Goal: Task Accomplishment & Management: Complete application form

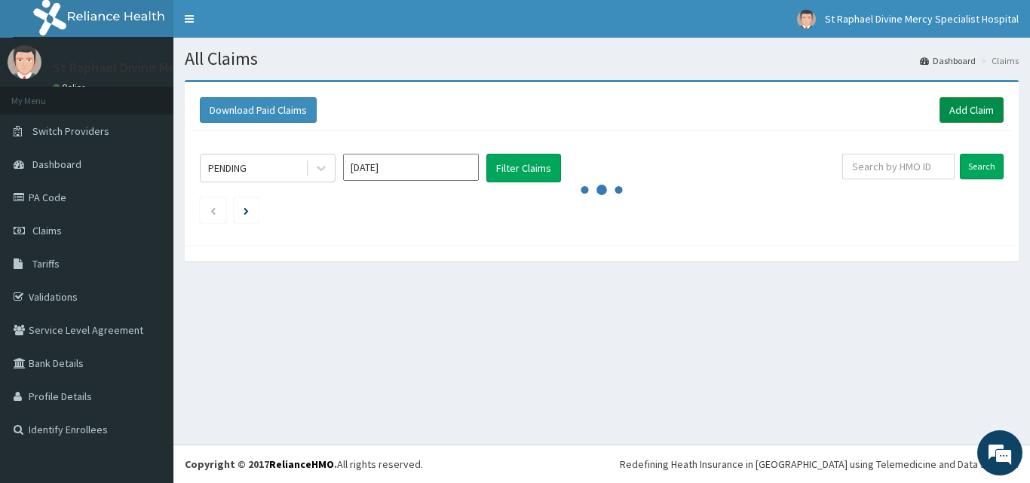
click at [976, 115] on link "Add Claim" at bounding box center [971, 110] width 64 height 26
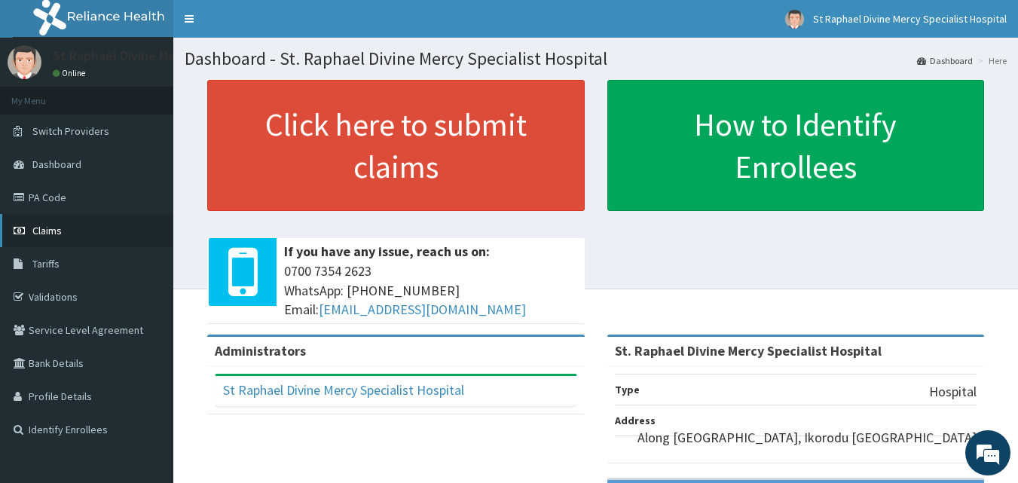
click at [55, 225] on span "Claims" at bounding box center [46, 231] width 29 height 14
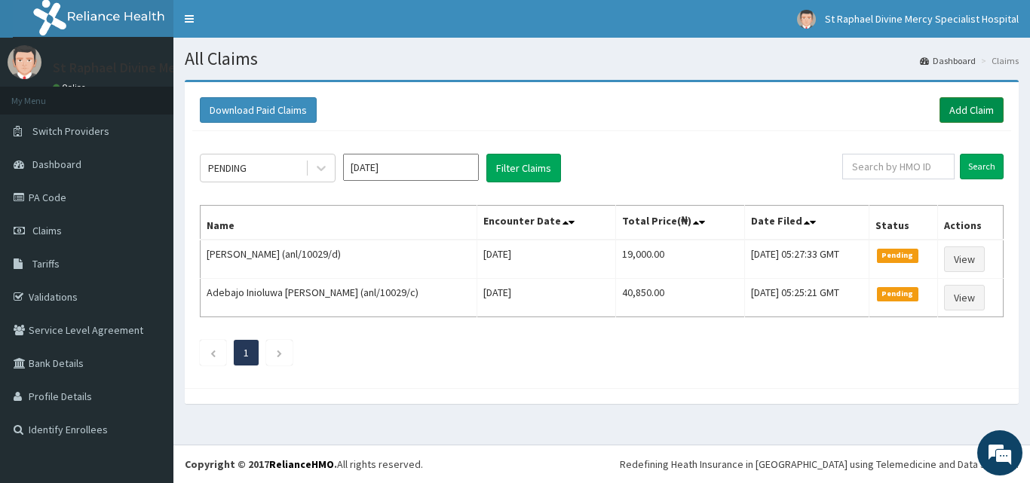
click at [964, 110] on link "Add Claim" at bounding box center [971, 110] width 64 height 26
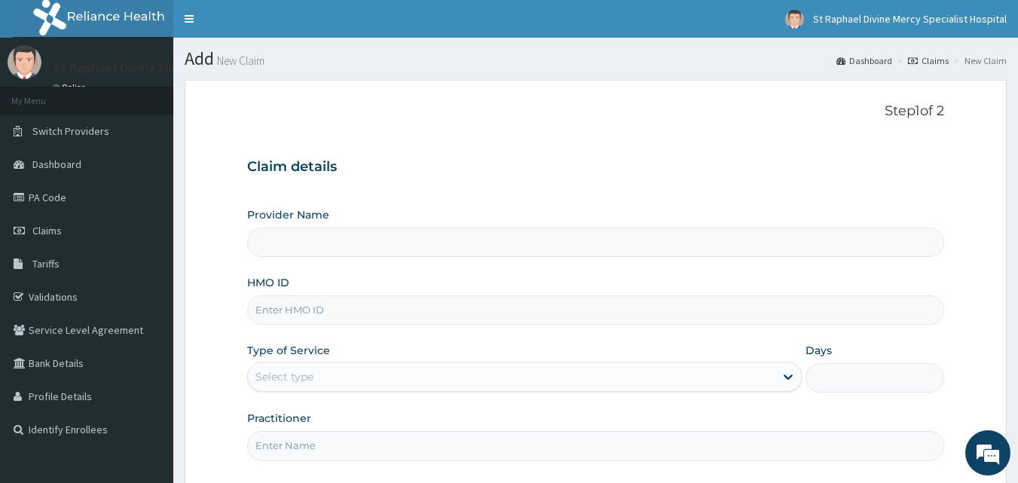
type input "St. Raphael Divine Mercy Specialist Hospital"
click at [319, 305] on input "HMO ID" at bounding box center [596, 309] width 698 height 29
type input "SOA/10114/B"
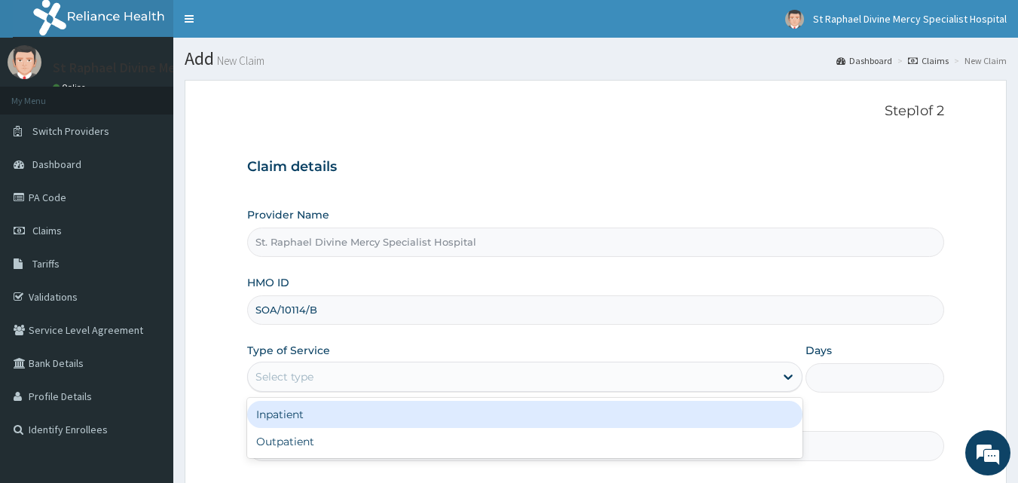
click at [303, 378] on div "Select type" at bounding box center [285, 376] width 58 height 15
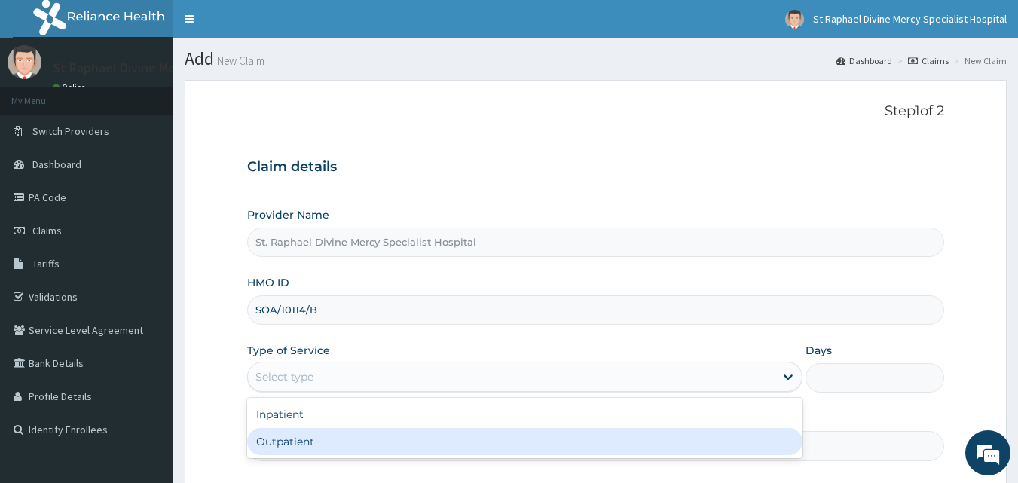
click at [289, 440] on div "Outpatient" at bounding box center [525, 441] width 556 height 27
type input "1"
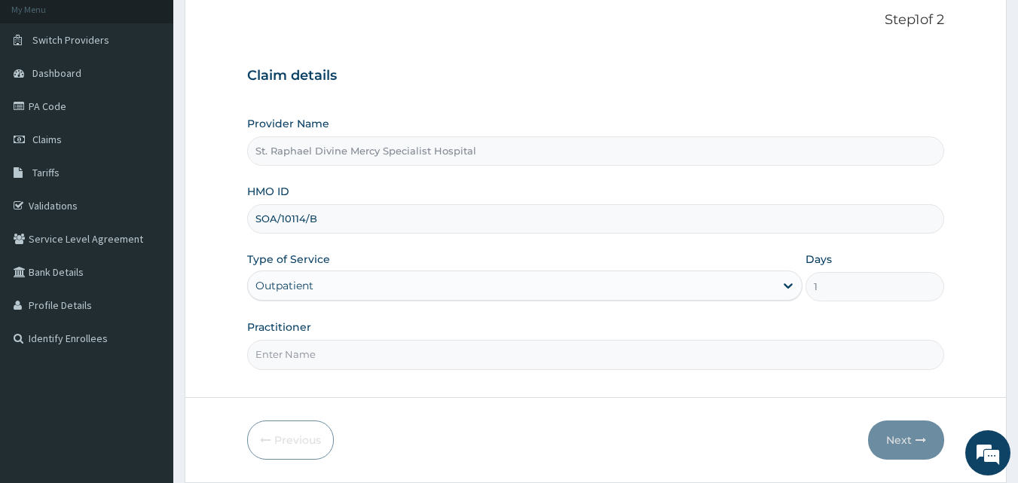
scroll to position [141, 0]
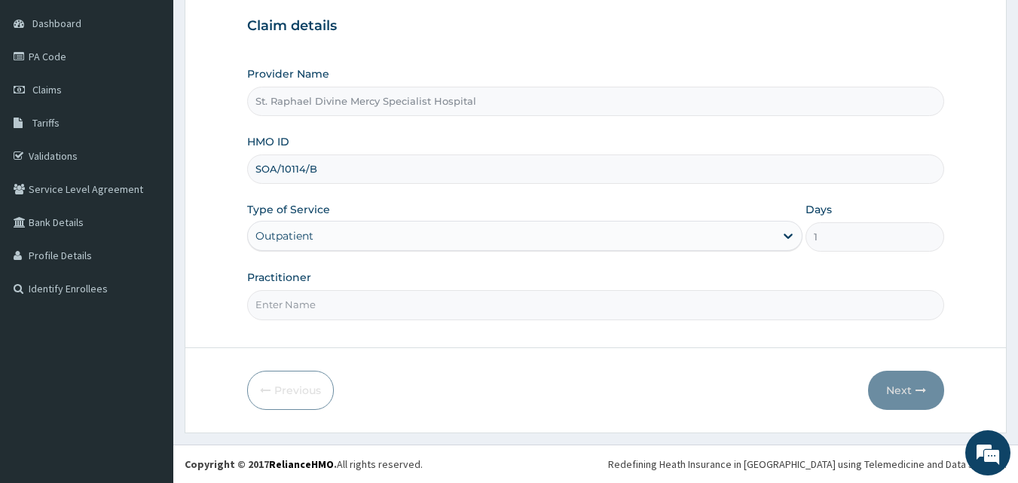
click at [312, 305] on input "Practitioner" at bounding box center [596, 304] width 698 height 29
type input "Dr Ogbonnaya"
click at [897, 388] on button "Next" at bounding box center [906, 390] width 76 height 39
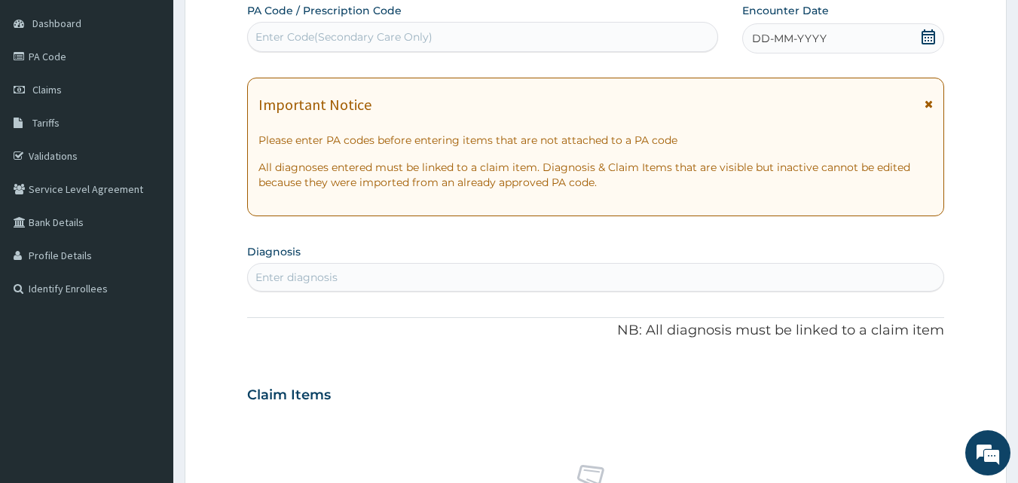
click at [929, 105] on icon at bounding box center [929, 104] width 8 height 11
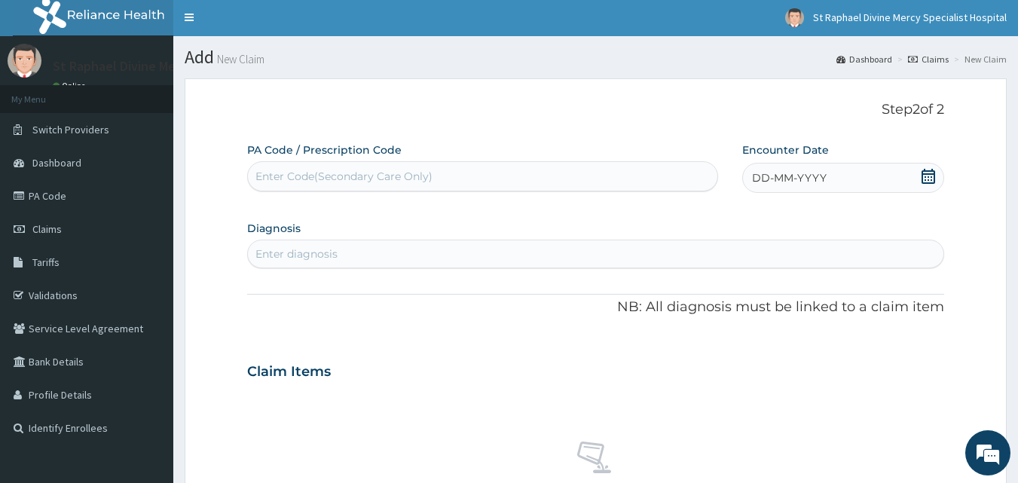
scroll to position [0, 0]
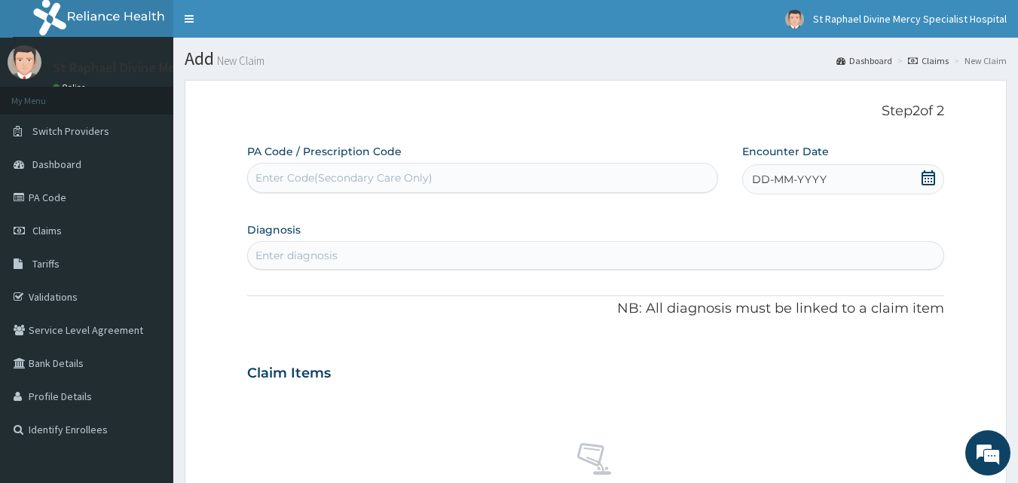
click at [932, 177] on icon at bounding box center [928, 177] width 15 height 15
click at [751, 324] on div "11" at bounding box center [752, 323] width 23 height 23
click at [393, 256] on div "Enter diagnosis" at bounding box center [596, 255] width 696 height 24
type input "mala"
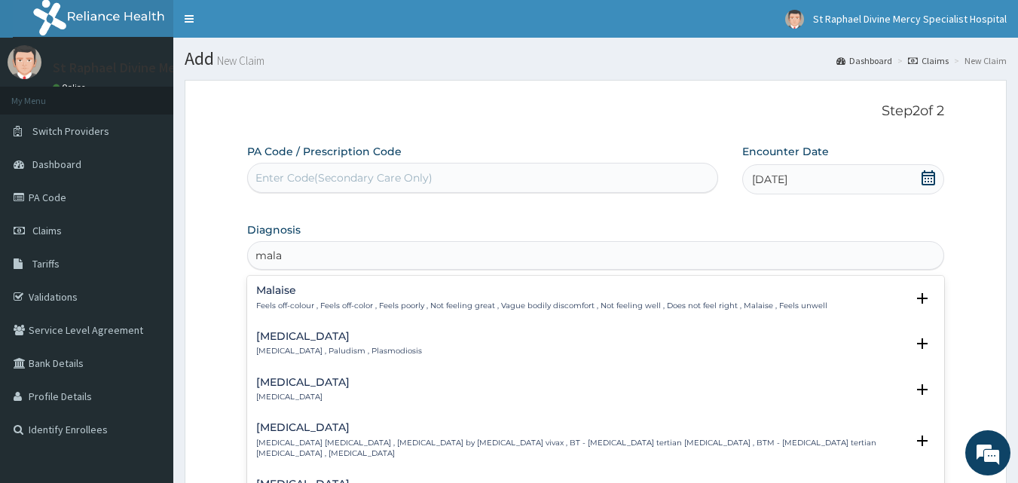
click at [290, 338] on h4 "Malaria" at bounding box center [339, 336] width 166 height 11
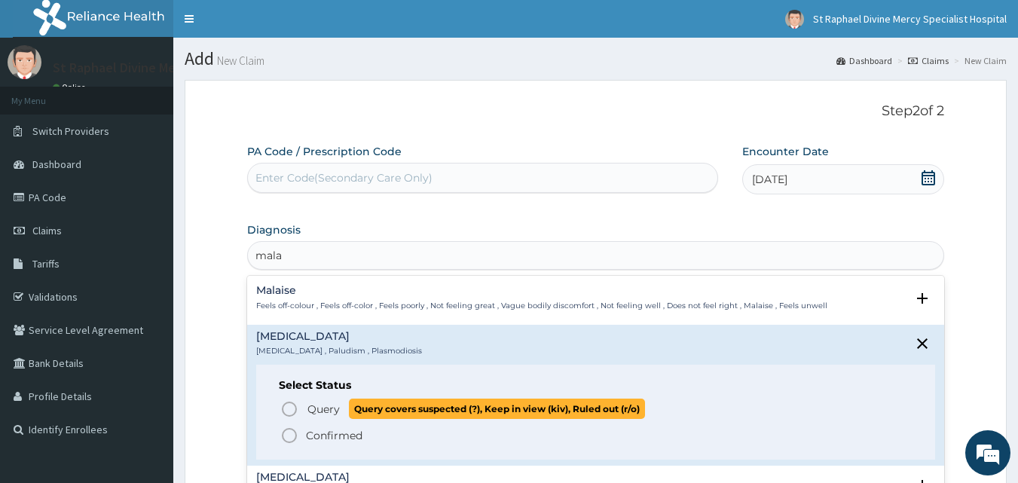
click at [289, 406] on icon "status option query" at bounding box center [289, 409] width 18 height 18
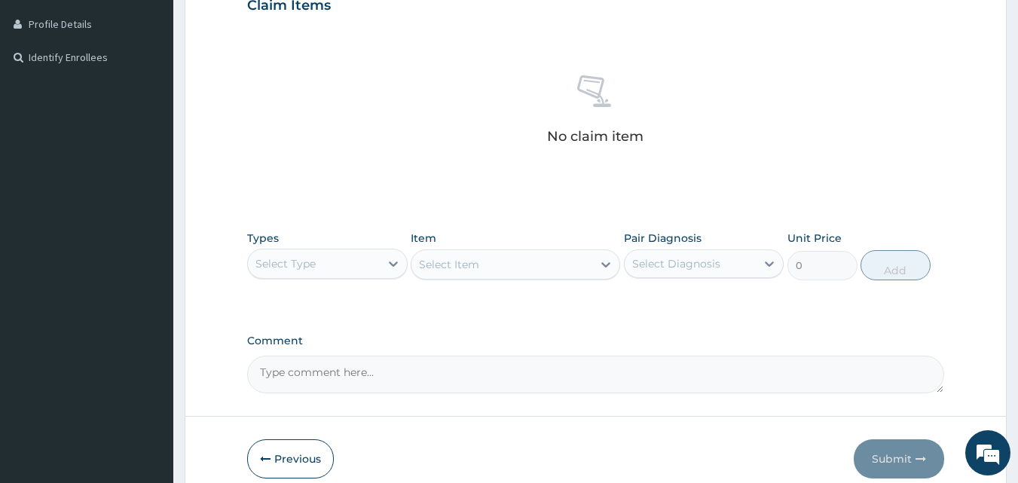
scroll to position [377, 0]
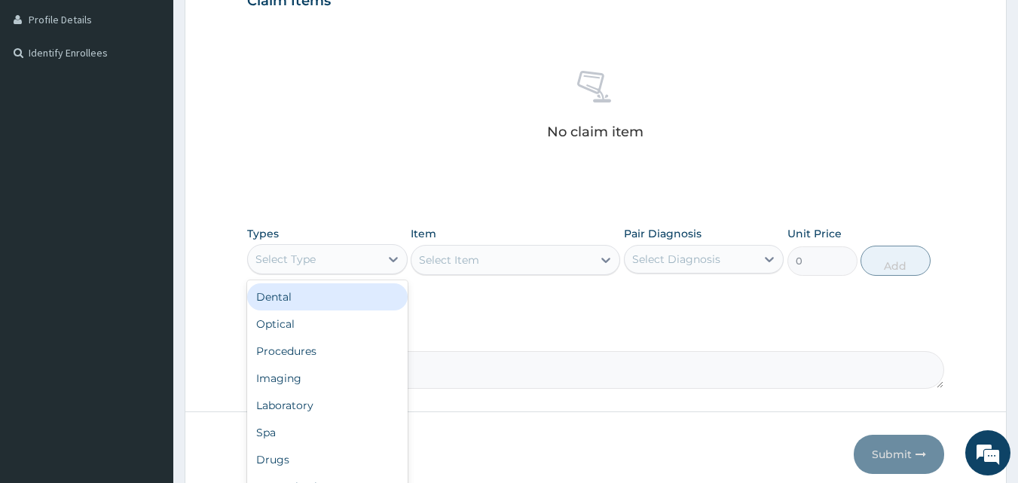
click at [287, 260] on div "Select Type" at bounding box center [286, 259] width 60 height 15
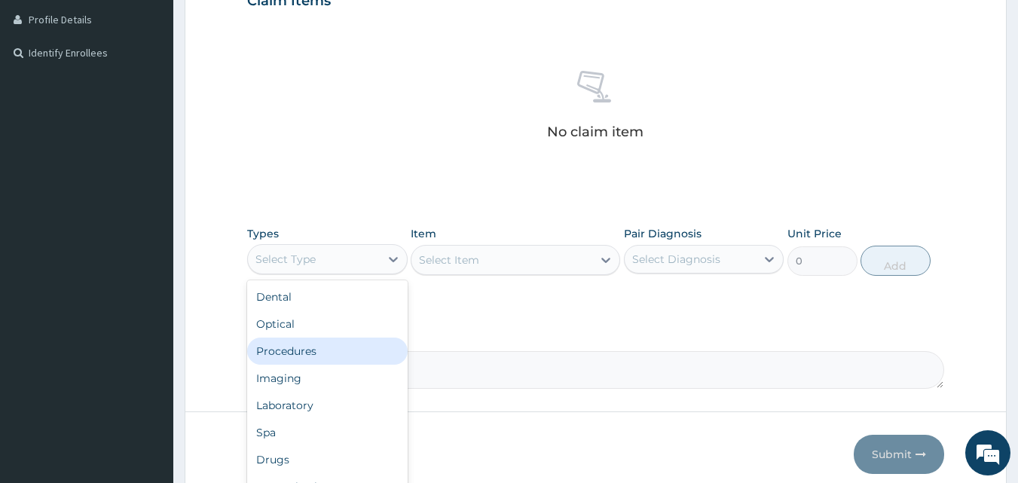
click at [290, 356] on div "Procedures" at bounding box center [327, 351] width 161 height 27
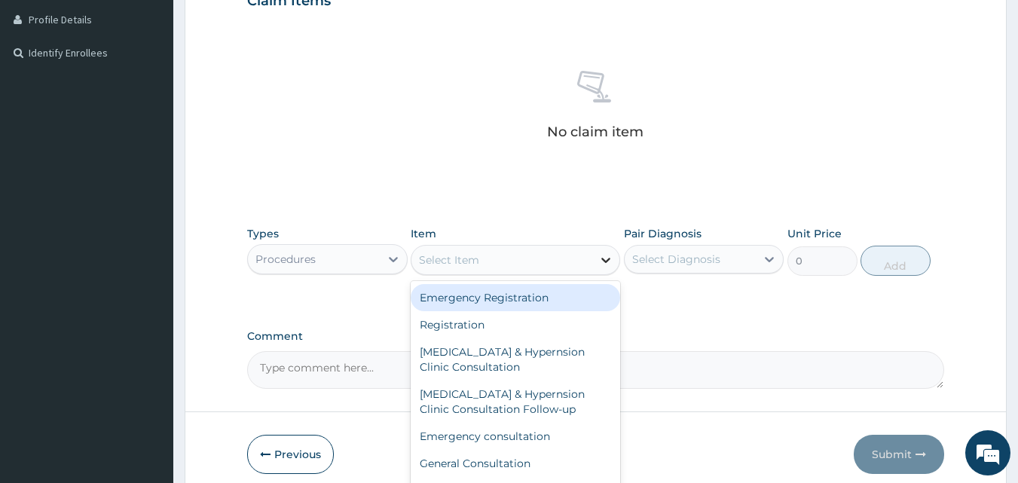
click at [598, 262] on icon at bounding box center [605, 260] width 15 height 15
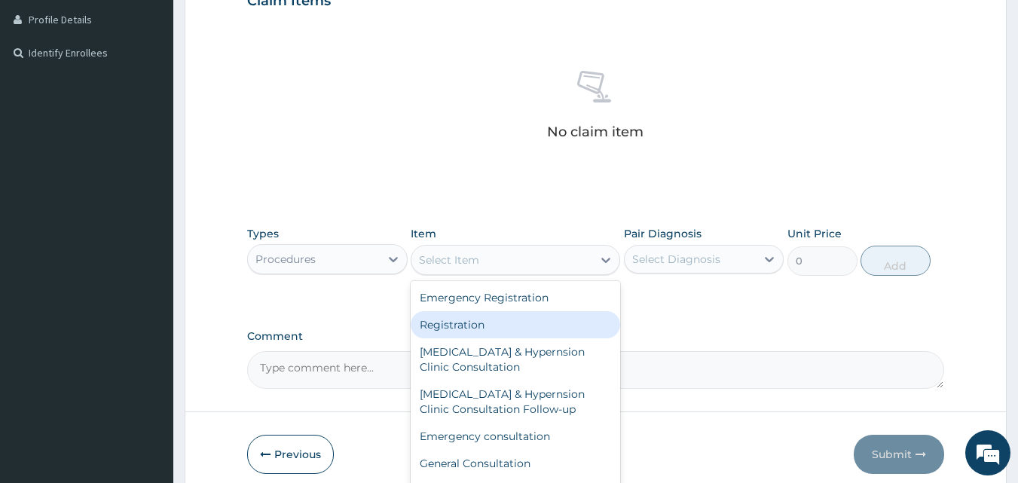
click at [463, 322] on div "Registration" at bounding box center [516, 324] width 210 height 27
type input "4750"
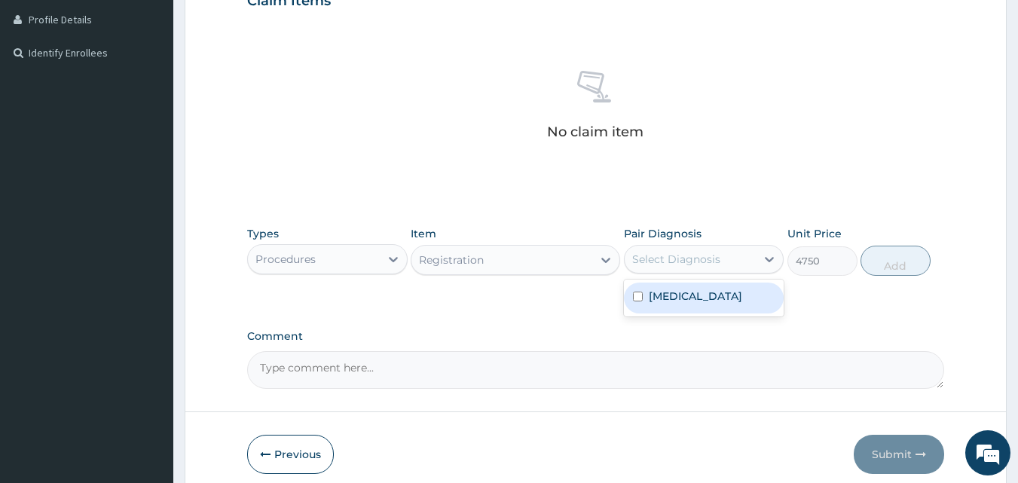
click at [678, 255] on div "Select Diagnosis" at bounding box center [676, 259] width 88 height 15
click at [664, 302] on label "Malaria" at bounding box center [695, 296] width 93 height 15
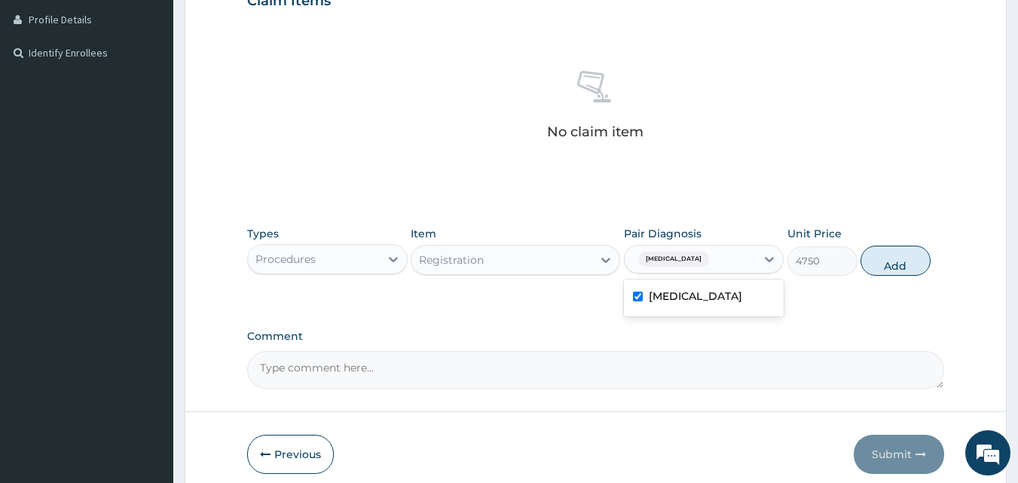
checkbox input "true"
click at [895, 262] on button "Add" at bounding box center [896, 261] width 70 height 30
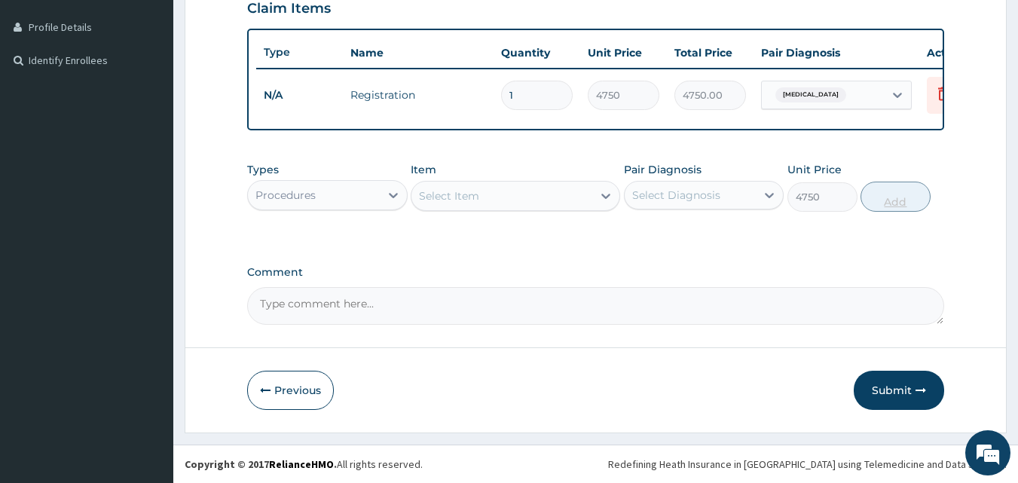
type input "0"
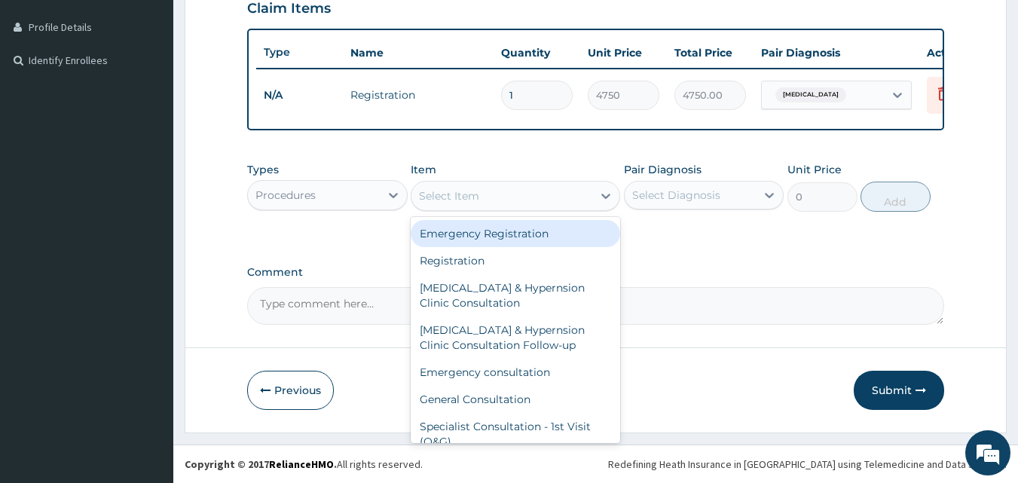
click at [479, 201] on div "Select Item" at bounding box center [502, 196] width 181 height 24
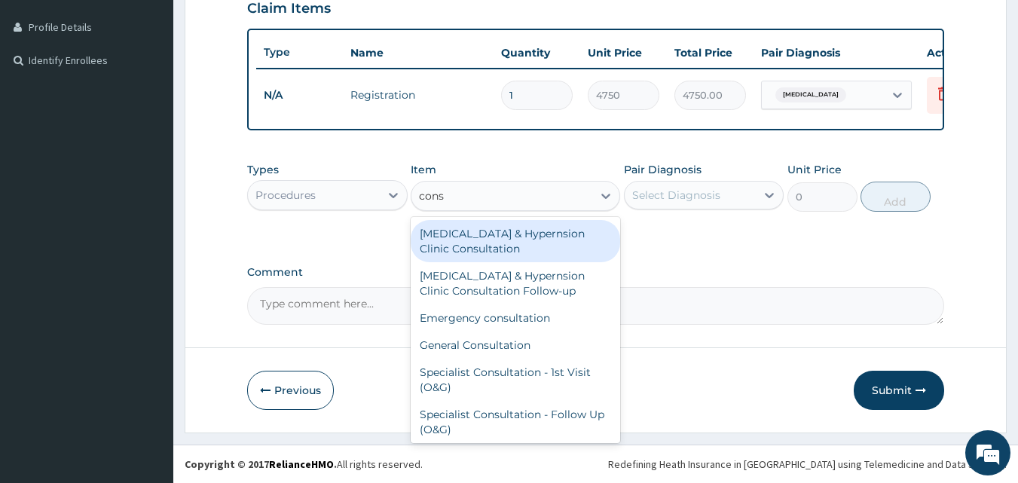
type input "consu"
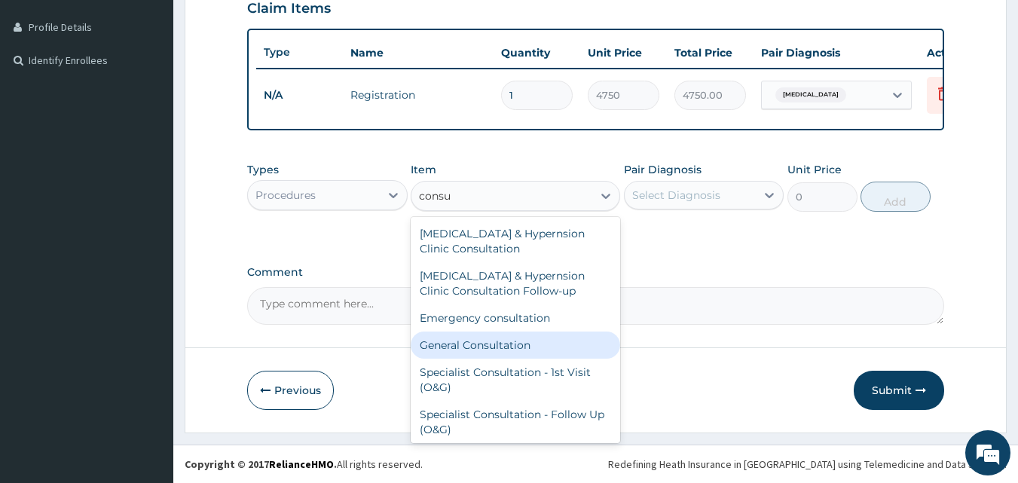
click at [484, 356] on div "General Consultation" at bounding box center [516, 345] width 210 height 27
type input "4750"
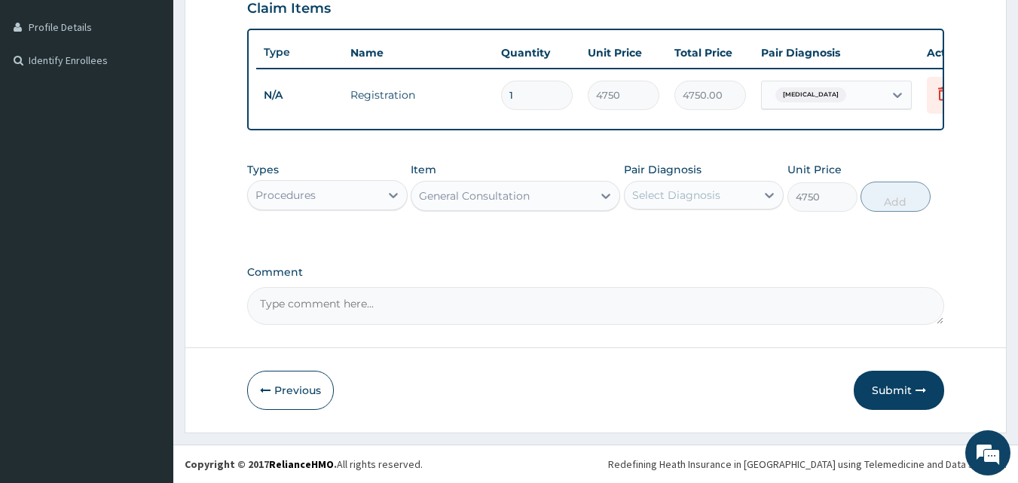
click at [704, 207] on div "Select Diagnosis" at bounding box center [691, 195] width 132 height 24
click at [677, 231] on label "Malaria" at bounding box center [695, 232] width 93 height 15
checkbox input "true"
click at [892, 196] on button "Add" at bounding box center [896, 197] width 70 height 30
type input "0"
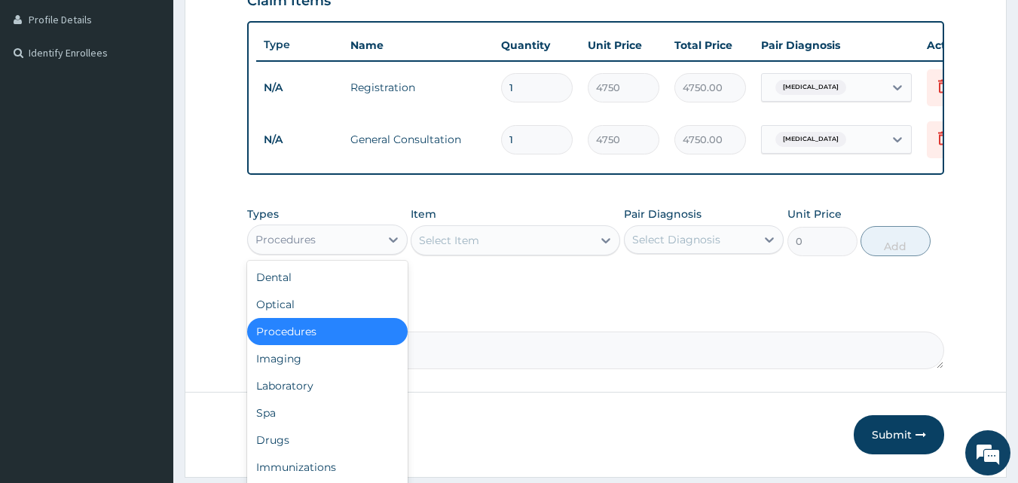
click at [329, 248] on div "Procedures" at bounding box center [314, 240] width 132 height 24
click at [281, 449] on div "Drugs" at bounding box center [327, 440] width 161 height 27
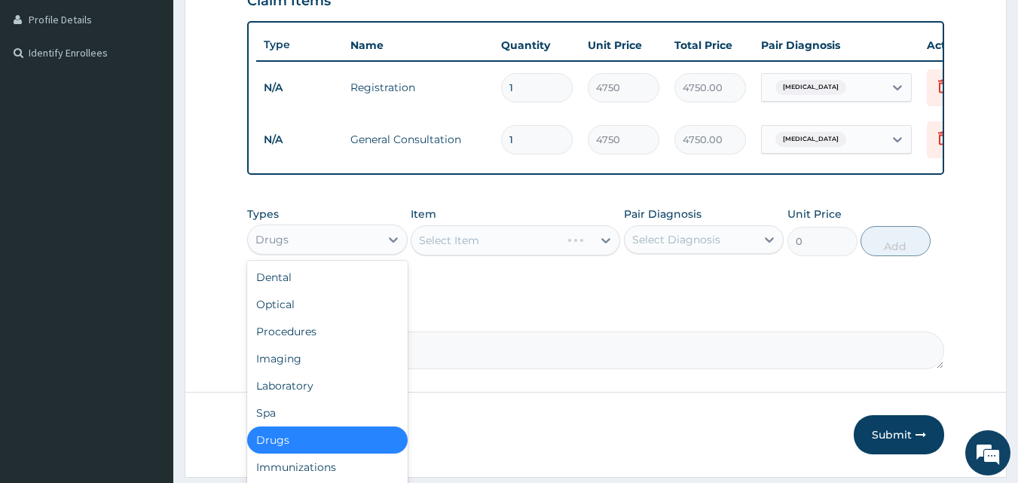
click at [320, 240] on div "Drugs" at bounding box center [314, 240] width 132 height 24
click at [286, 390] on div "Laboratory" at bounding box center [327, 385] width 161 height 27
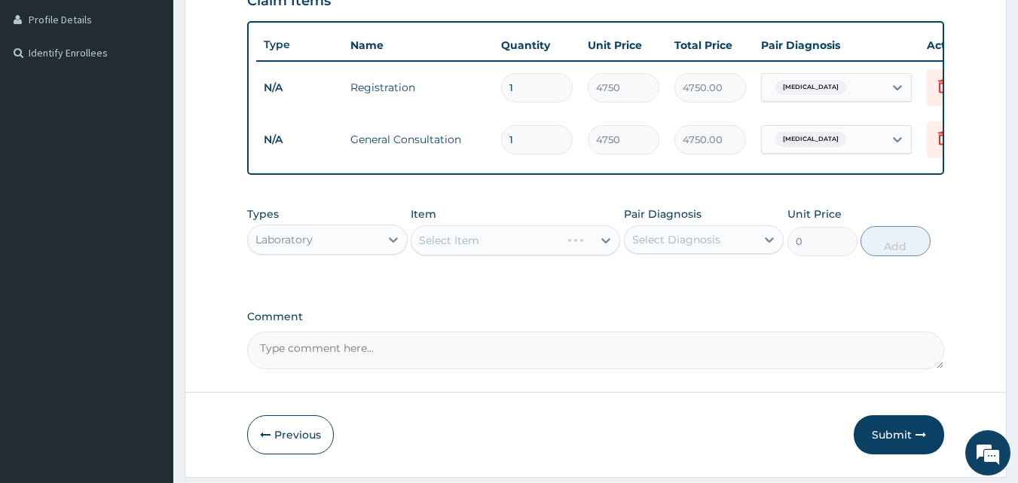
click at [464, 249] on div "Select Item" at bounding box center [516, 240] width 210 height 30
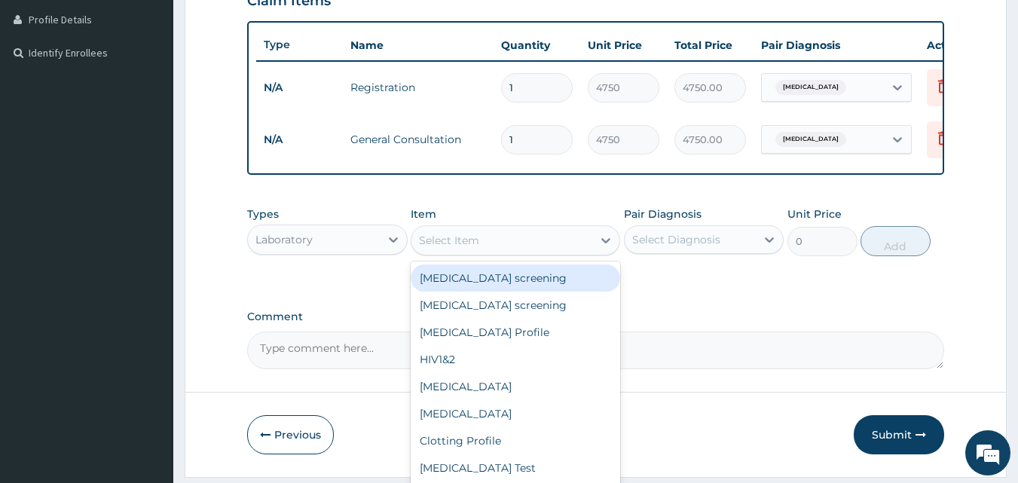
click at [525, 253] on div "Select Item" at bounding box center [502, 240] width 181 height 24
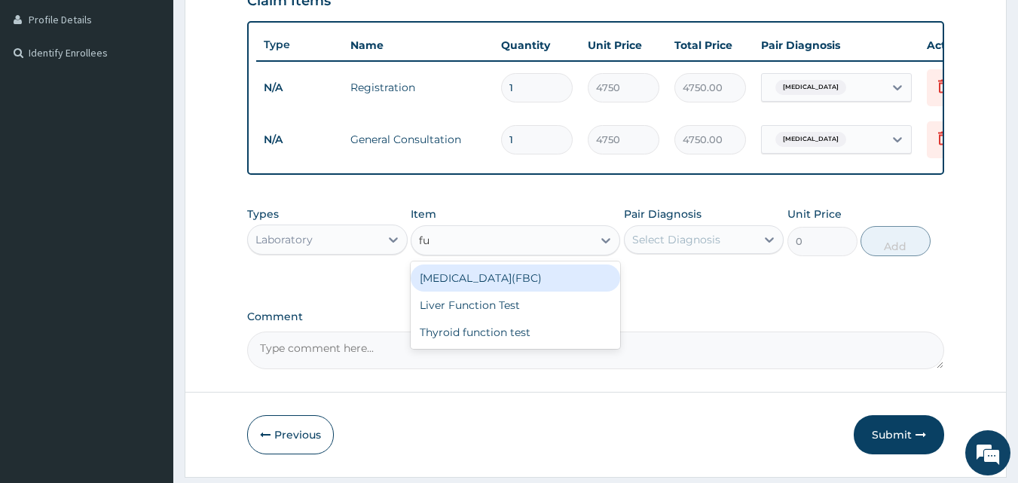
type input "ful"
click at [479, 286] on div "Full blood count(FBC)" at bounding box center [516, 278] width 210 height 27
type input "4750"
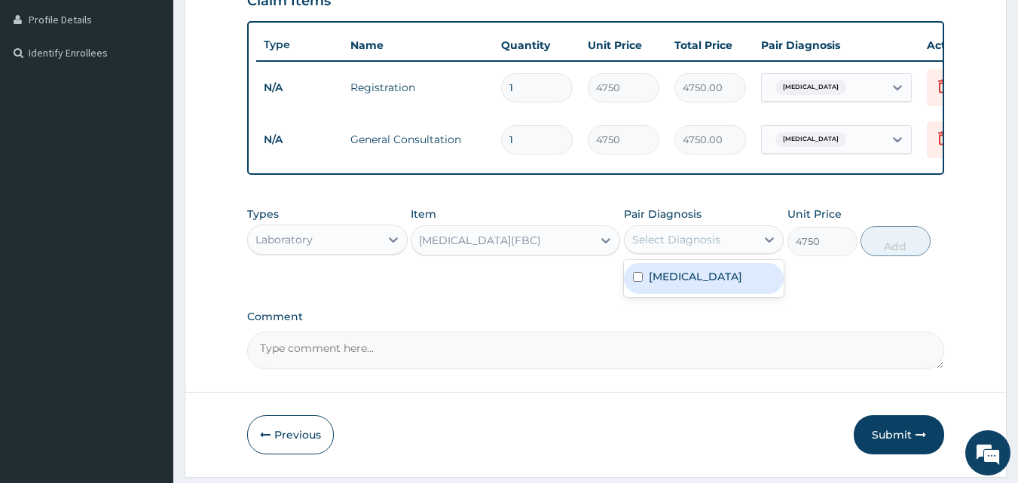
drag, startPoint x: 710, startPoint y: 253, endPoint x: 704, endPoint y: 258, distance: 8.0
click at [709, 247] on div "Select Diagnosis" at bounding box center [676, 239] width 88 height 15
drag, startPoint x: 687, startPoint y: 298, endPoint x: 703, endPoint y: 296, distance: 16.7
click at [687, 294] on div "Malaria" at bounding box center [704, 278] width 161 height 31
checkbox input "true"
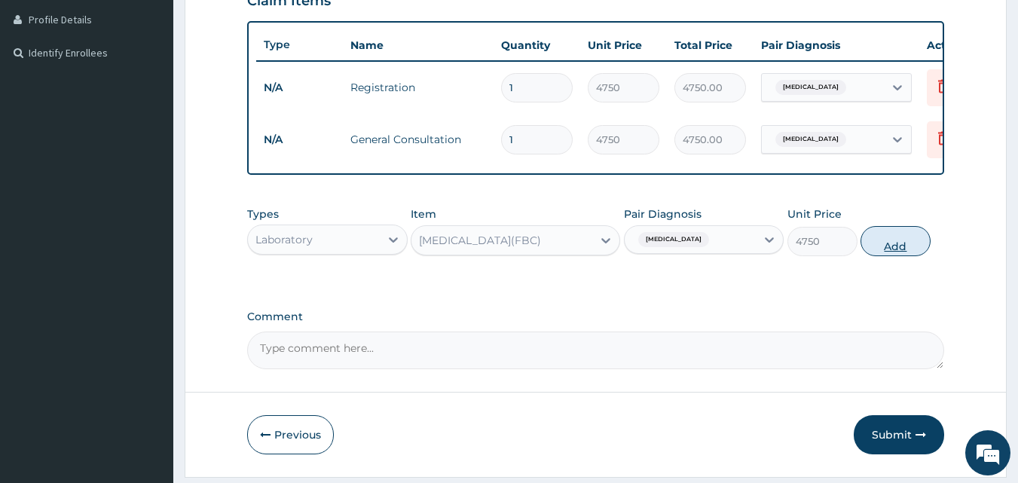
click at [909, 251] on button "Add" at bounding box center [896, 241] width 70 height 30
type input "0"
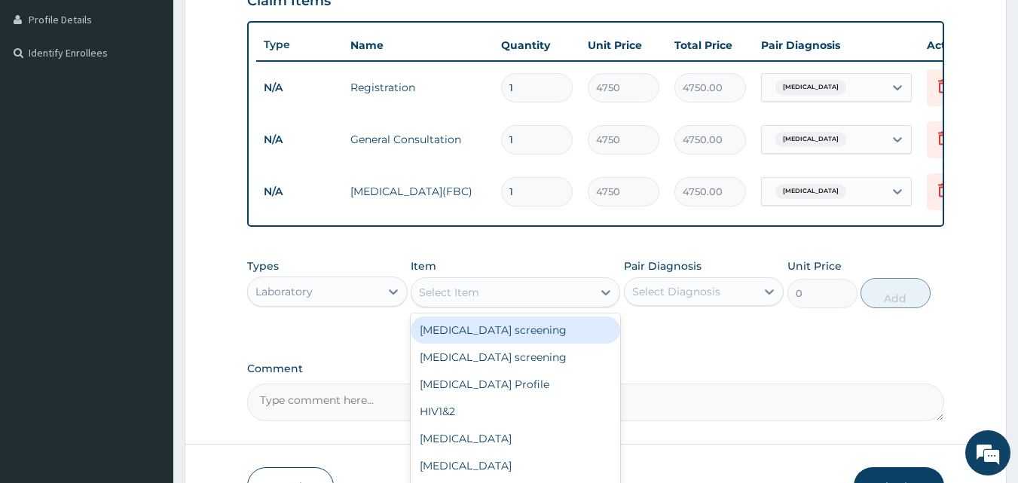
click at [455, 300] on div "Select Item" at bounding box center [449, 292] width 60 height 15
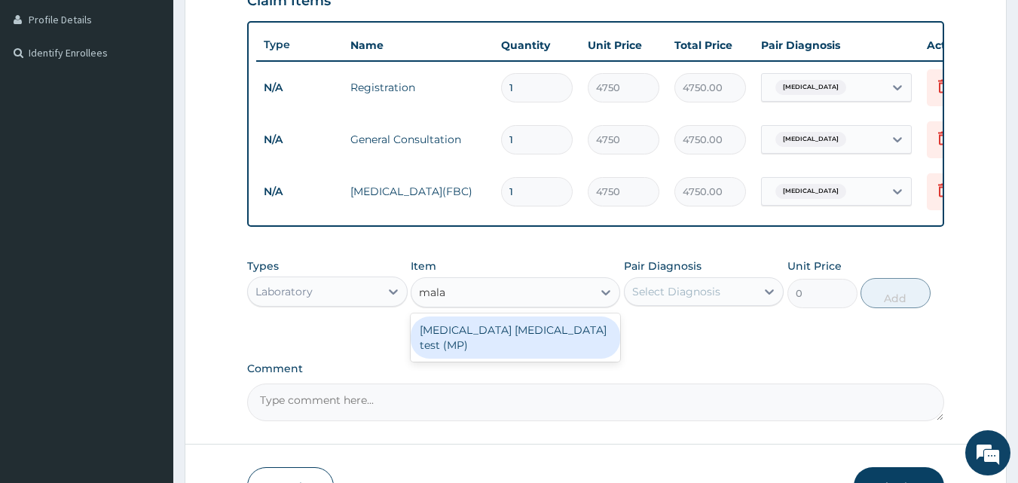
type input "malar"
click at [458, 346] on div "Malaria parasite test (MP)" at bounding box center [516, 338] width 210 height 42
type input "2375"
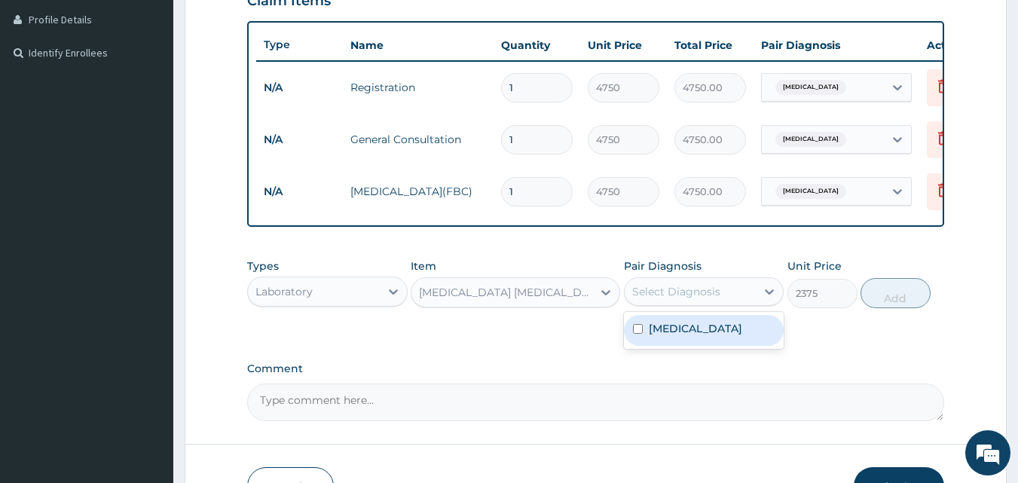
click at [699, 299] on div "Select Diagnosis" at bounding box center [676, 291] width 88 height 15
click at [681, 336] on label "Malaria" at bounding box center [695, 328] width 93 height 15
checkbox input "true"
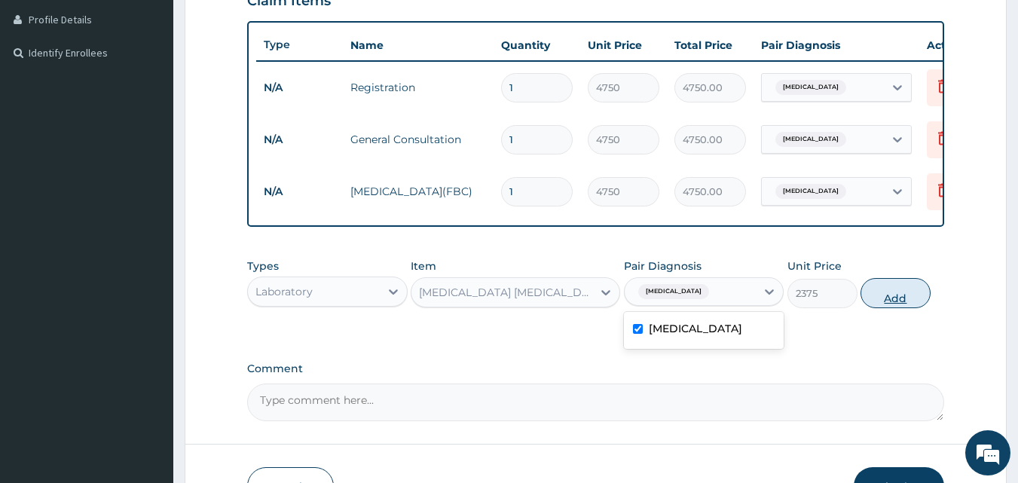
click at [910, 302] on button "Add" at bounding box center [896, 293] width 70 height 30
type input "0"
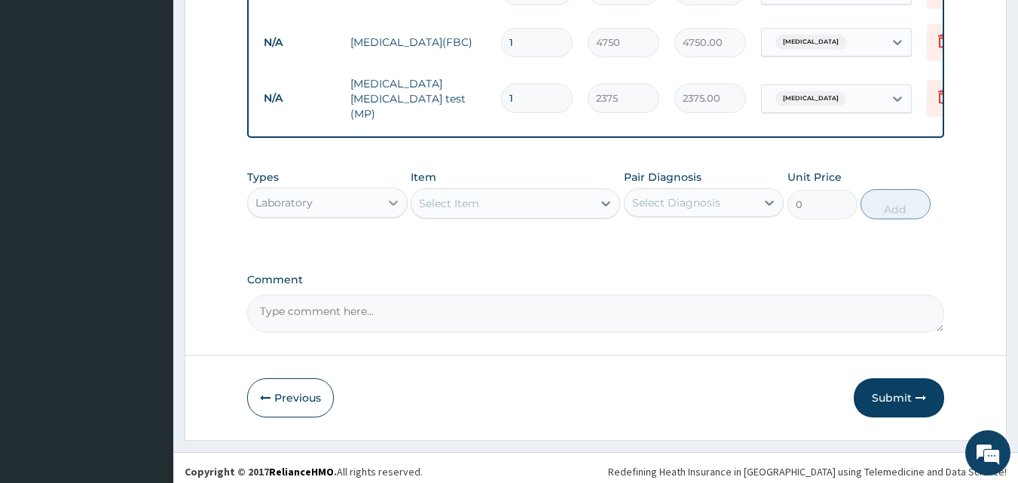
scroll to position [528, 0]
click at [354, 208] on div "Laboratory" at bounding box center [314, 201] width 132 height 24
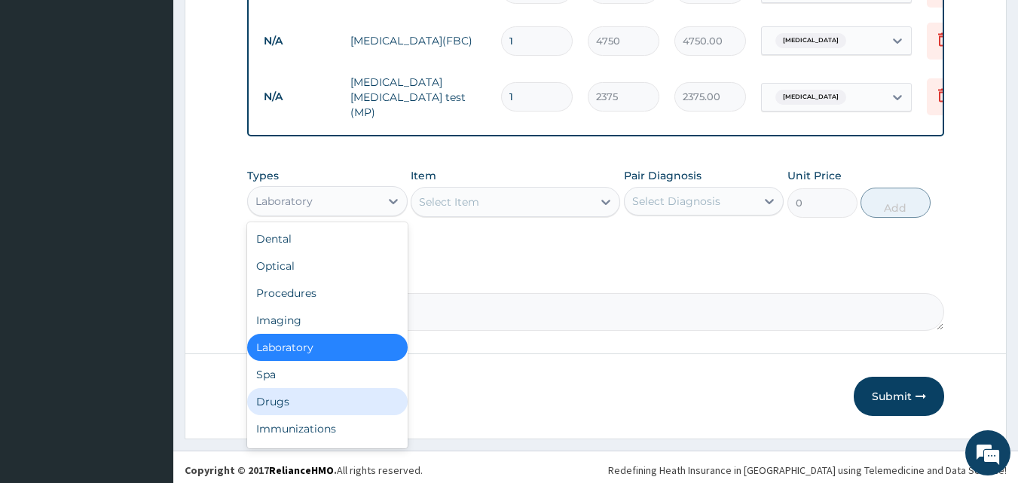
drag, startPoint x: 274, startPoint y: 401, endPoint x: 367, endPoint y: 299, distance: 137.7
click at [274, 400] on div "Drugs" at bounding box center [327, 401] width 161 height 27
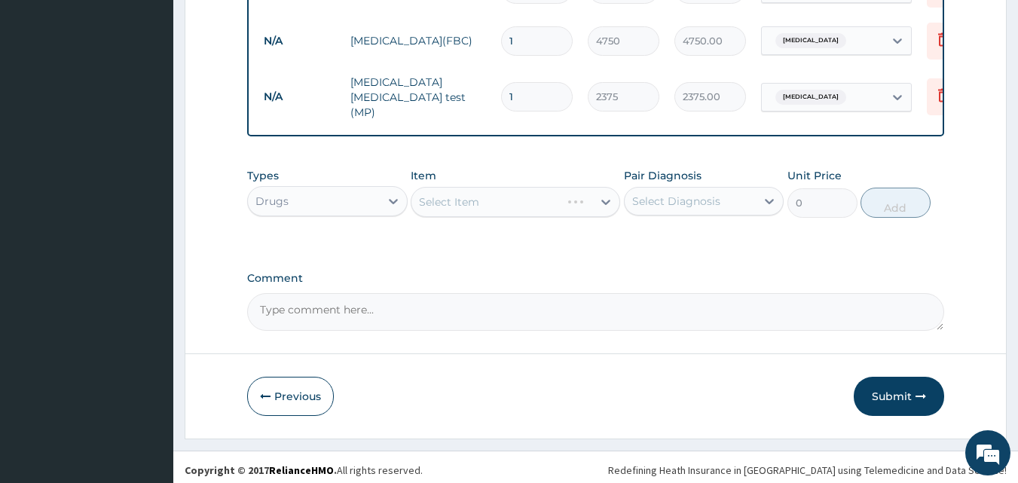
click at [457, 209] on div "Select Item" at bounding box center [516, 202] width 210 height 30
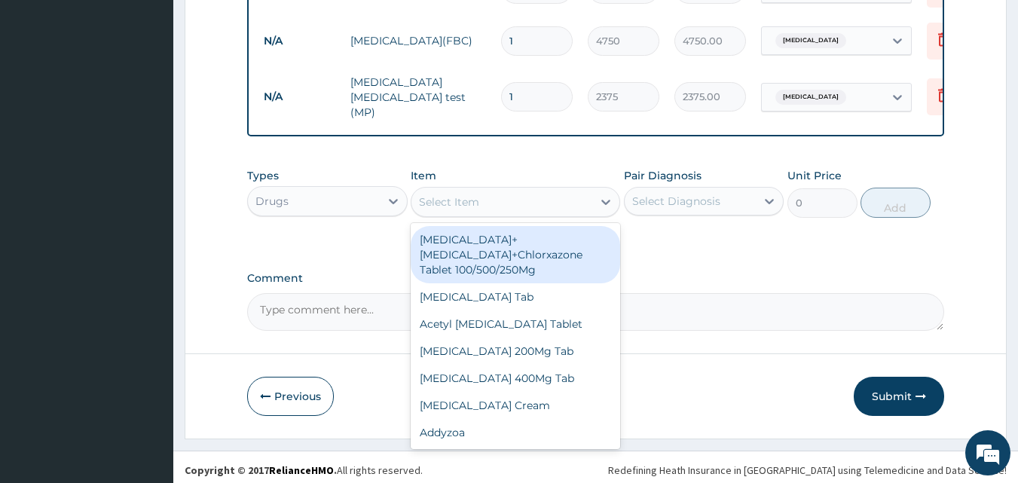
click at [493, 207] on div "Select Item" at bounding box center [502, 202] width 181 height 24
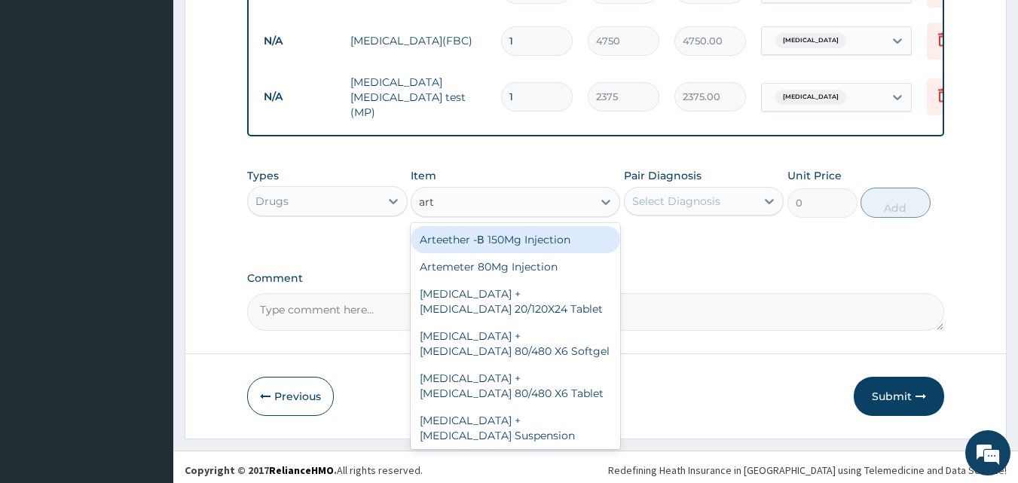
type input "arte"
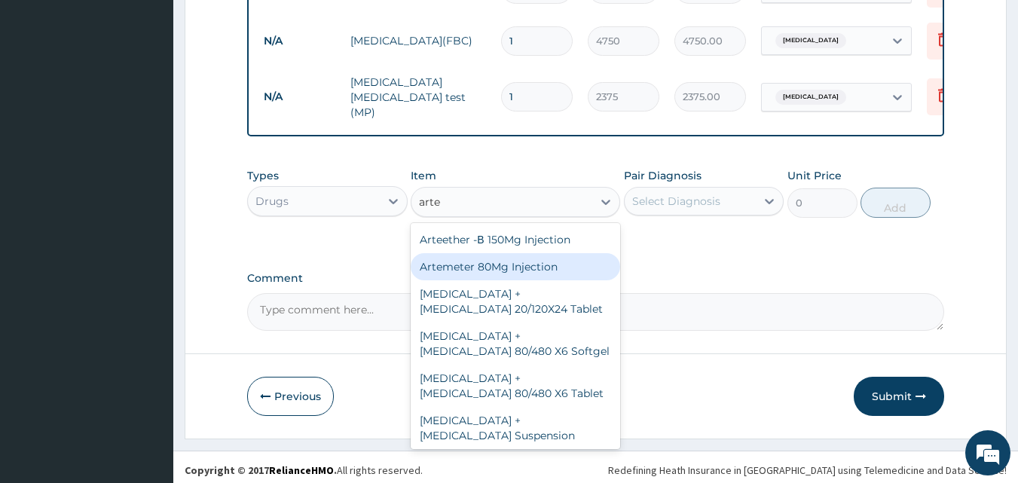
click at [523, 275] on div "Artemeter 80Mg Injection" at bounding box center [516, 266] width 210 height 27
type input "807.5"
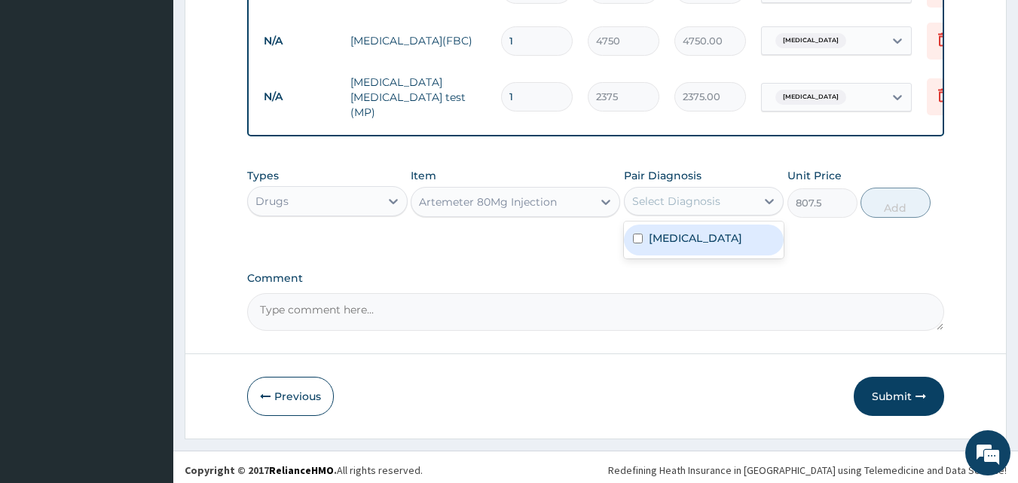
click at [695, 209] on div "Select Diagnosis" at bounding box center [676, 201] width 88 height 15
click at [671, 241] on label "Malaria" at bounding box center [695, 238] width 93 height 15
checkbox input "true"
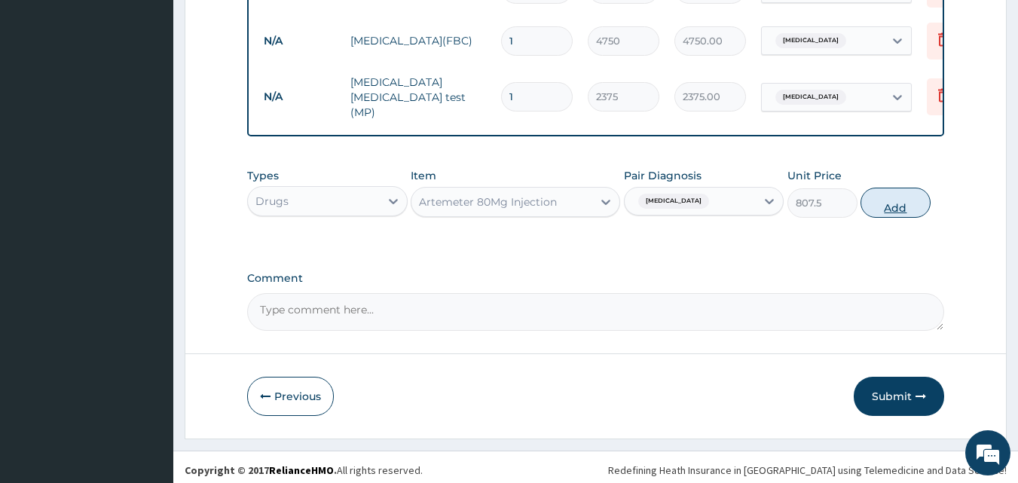
click at [896, 207] on button "Add" at bounding box center [896, 203] width 70 height 30
type input "0"
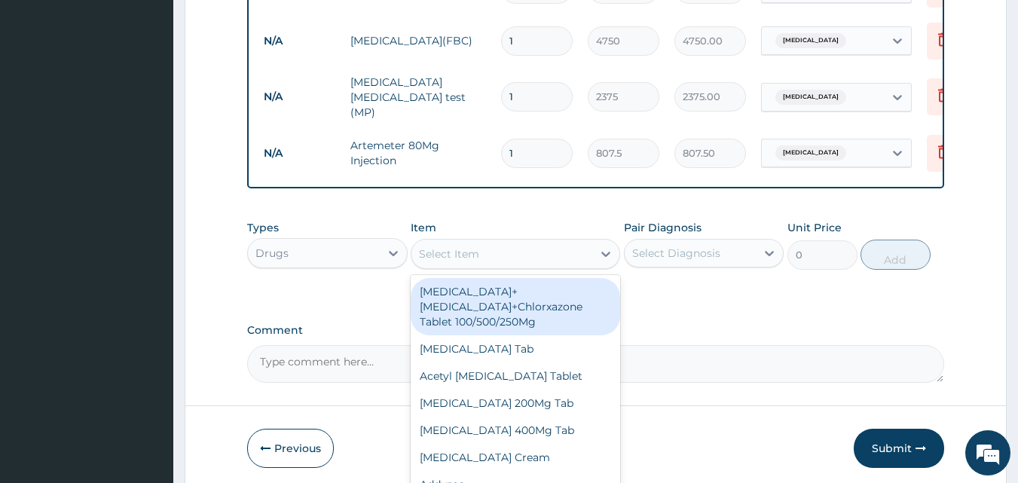
click at [452, 254] on div "Select Item" at bounding box center [449, 253] width 60 height 15
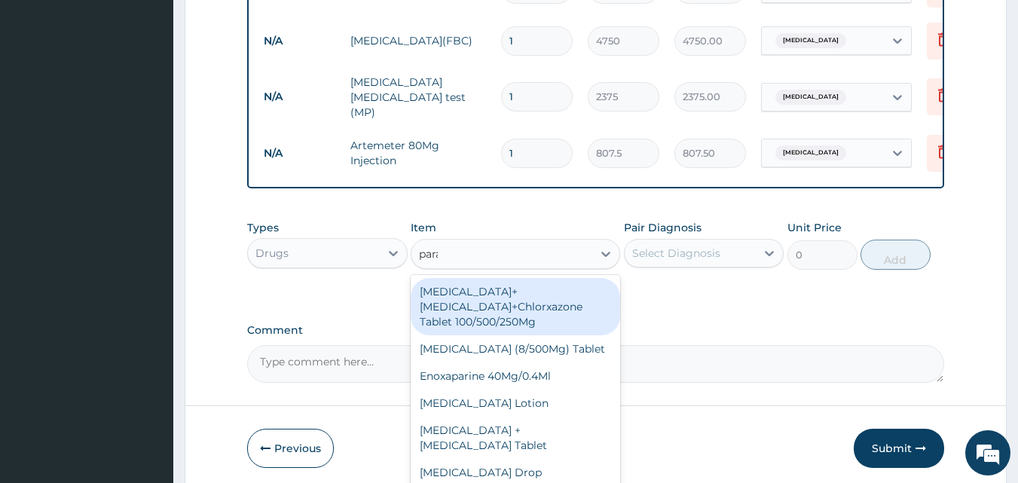
type input "parac"
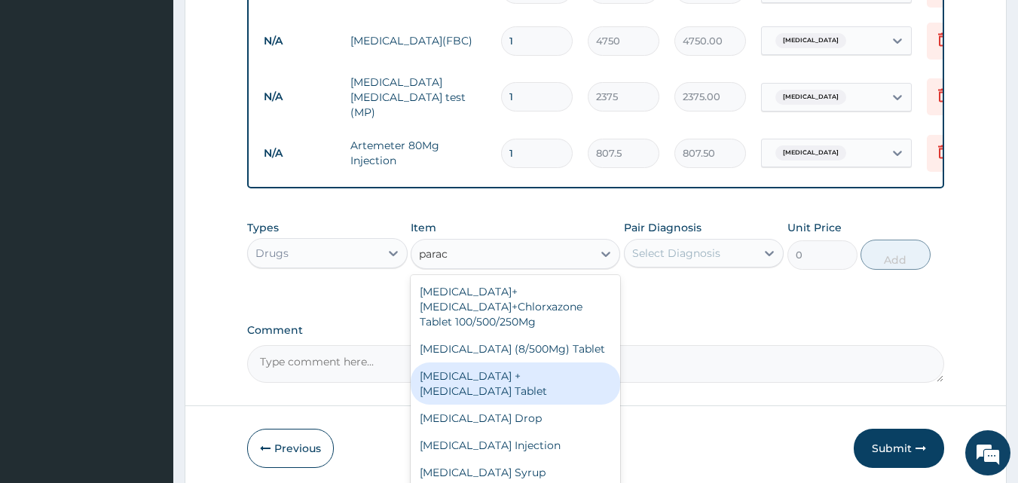
scroll to position [26, 0]
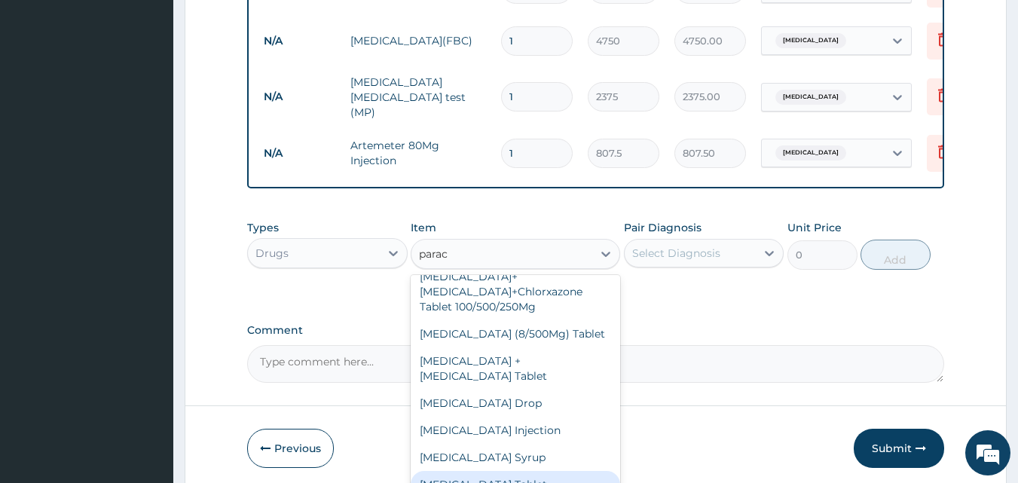
click at [491, 471] on div "Paracetamol Tablet" at bounding box center [516, 484] width 210 height 27
type input "47.5"
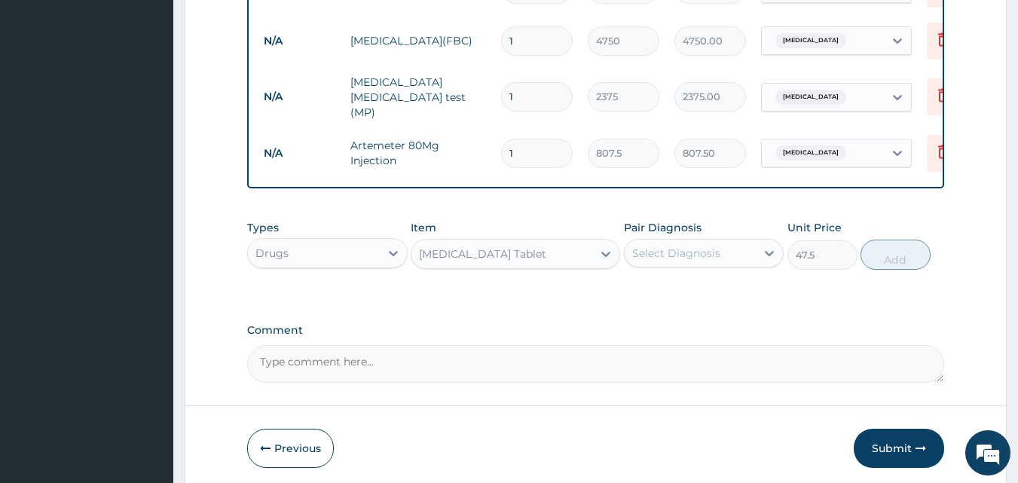
click at [680, 254] on div "Select Diagnosis" at bounding box center [676, 253] width 88 height 15
click at [664, 298] on label "Malaria" at bounding box center [695, 290] width 93 height 15
checkbox input "true"
click at [883, 259] on button "Add" at bounding box center [896, 255] width 70 height 30
type input "0"
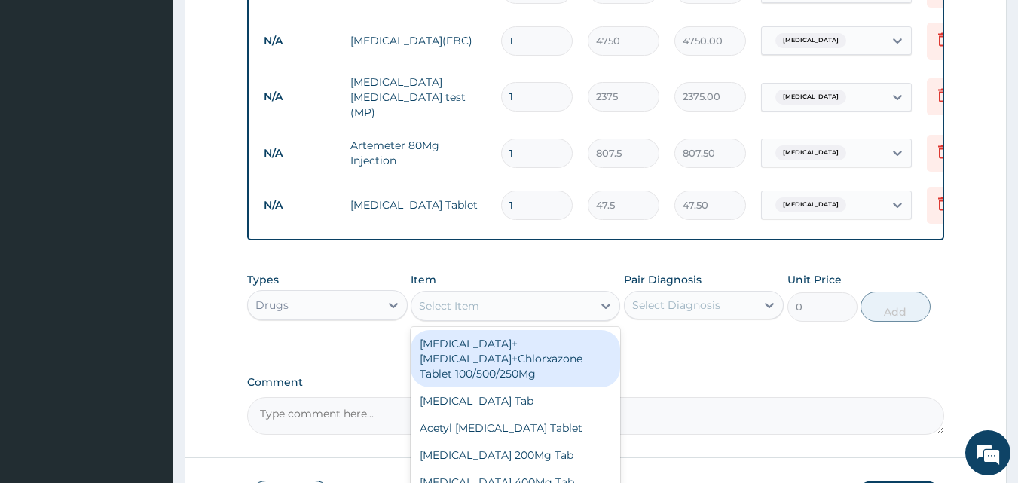
click at [482, 310] on div "Select Item" at bounding box center [502, 306] width 181 height 24
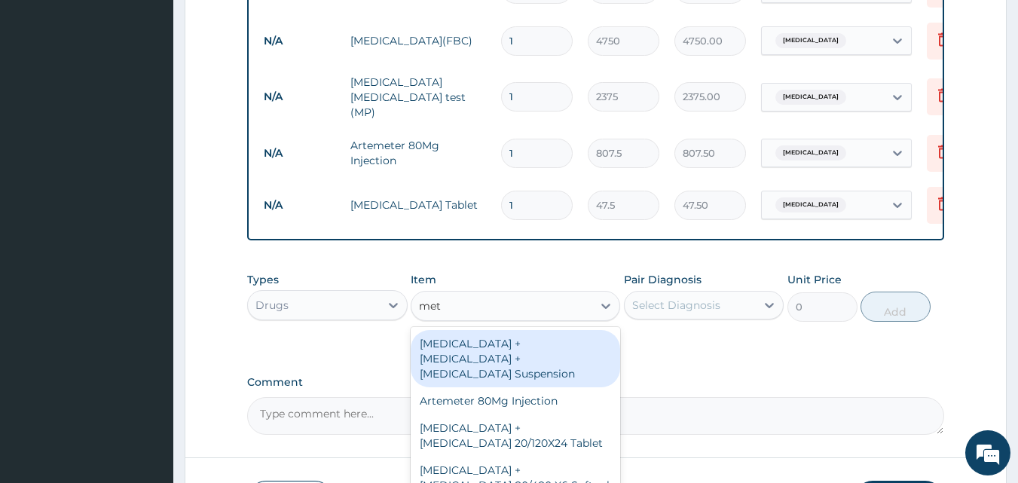
type input "meto"
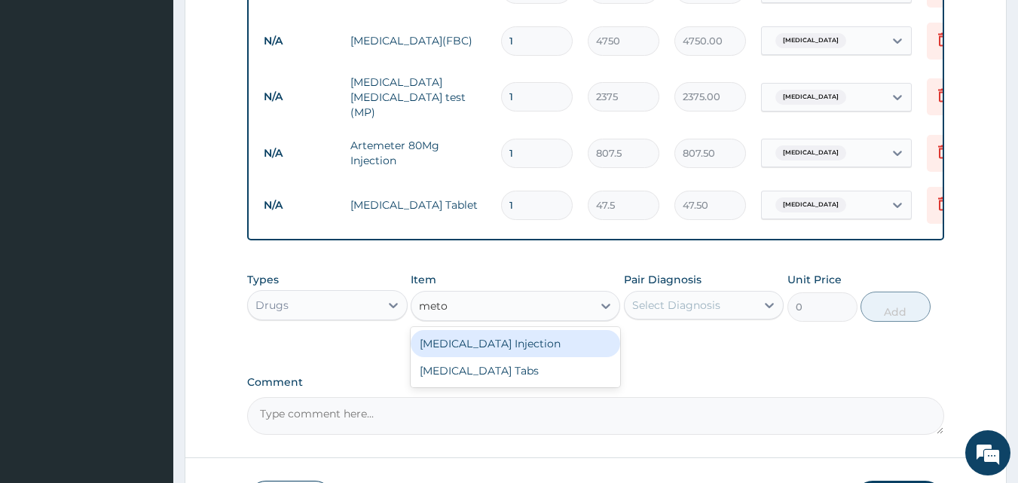
click at [546, 349] on div "Metoclopramide Injection" at bounding box center [516, 343] width 210 height 27
type input "1425"
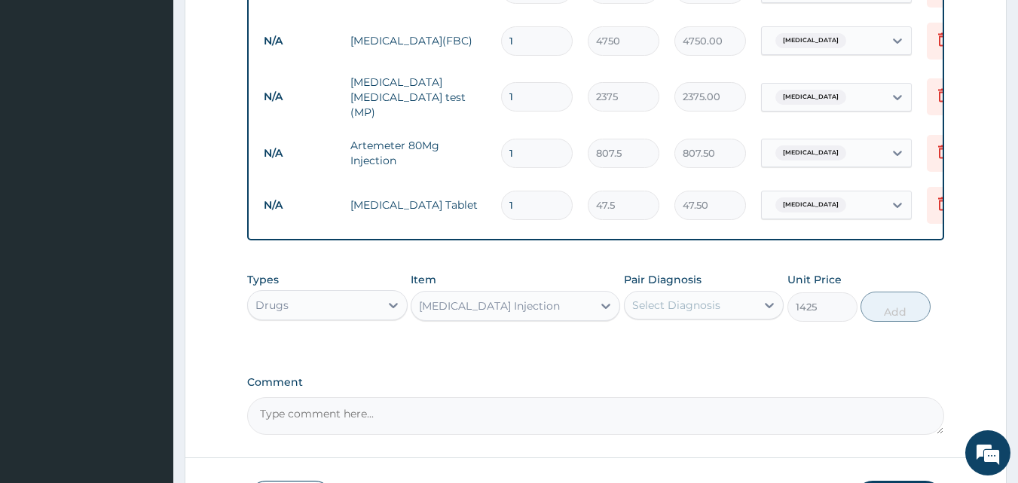
click at [697, 308] on div "Select Diagnosis" at bounding box center [676, 305] width 88 height 15
drag, startPoint x: 664, startPoint y: 347, endPoint x: 703, endPoint y: 332, distance: 41.3
click at [666, 347] on label "Malaria" at bounding box center [695, 342] width 93 height 15
checkbox input "true"
click at [904, 308] on button "Add" at bounding box center [896, 307] width 70 height 30
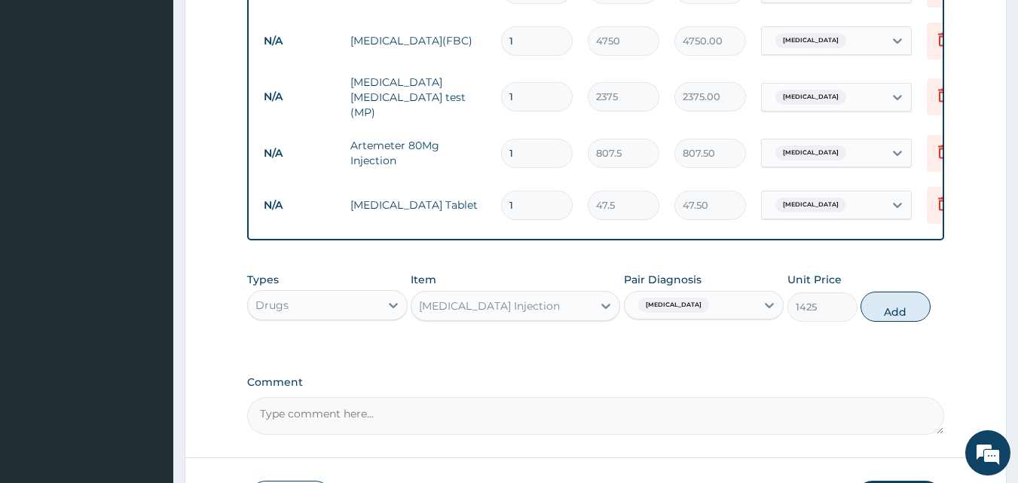
type input "0"
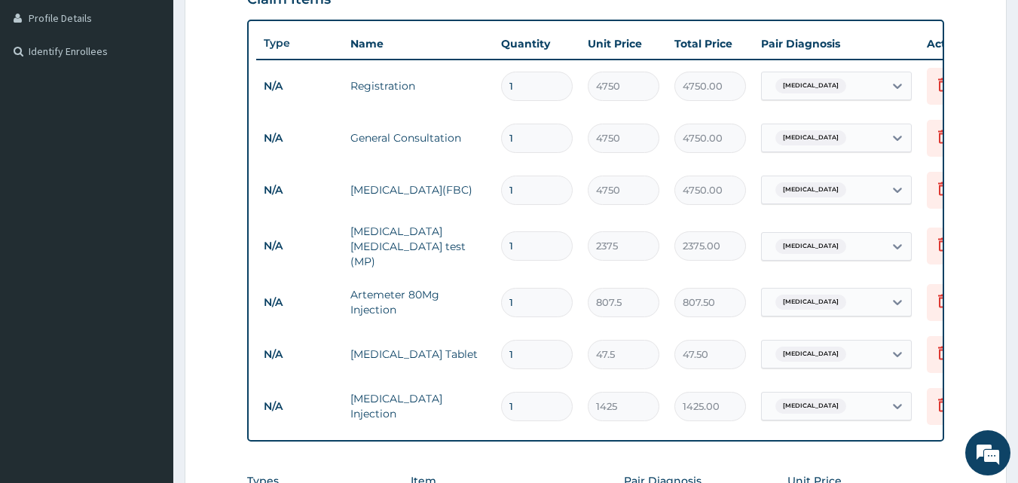
scroll to position [377, 0]
click at [520, 347] on input "1" at bounding box center [537, 355] width 72 height 29
type input "18"
type input "855.00"
type input "18"
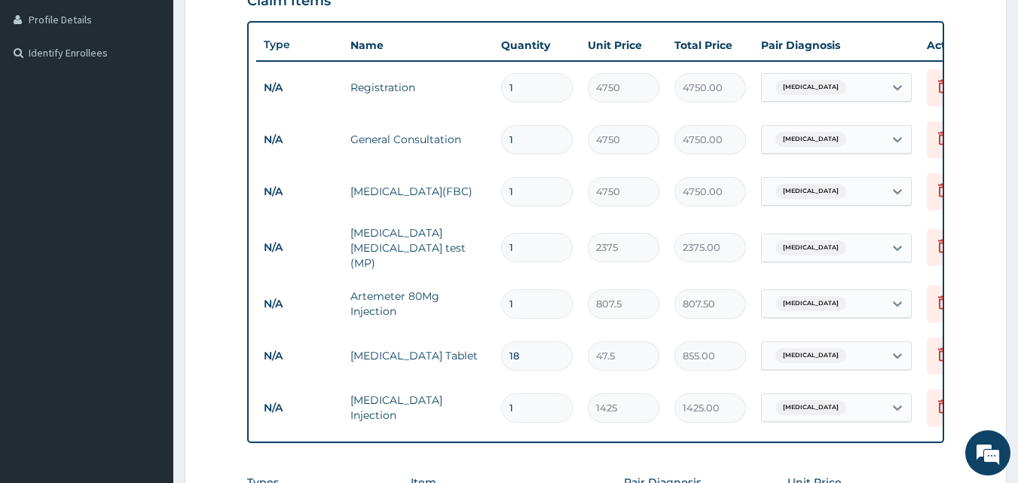
click at [528, 299] on input "1" at bounding box center [537, 303] width 72 height 29
type input "0.00"
type input "6"
type input "4845.00"
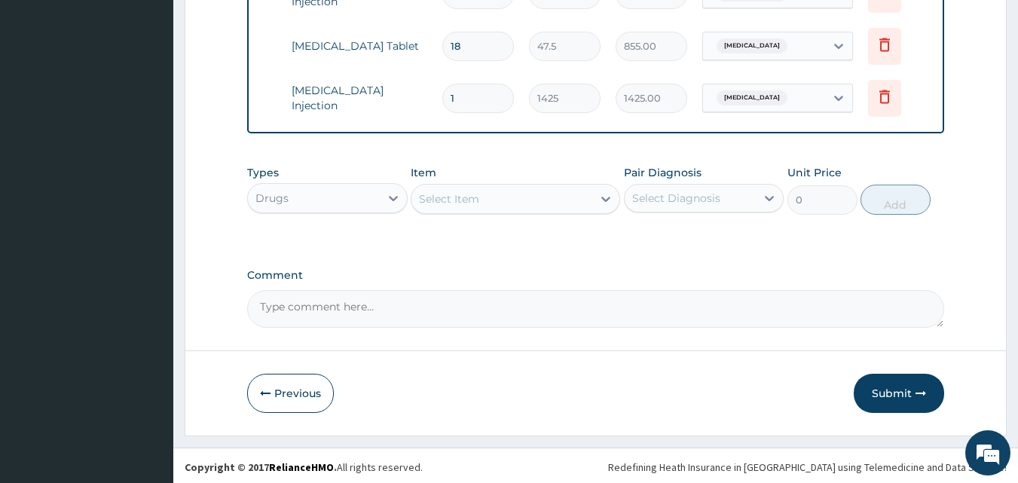
scroll to position [693, 0]
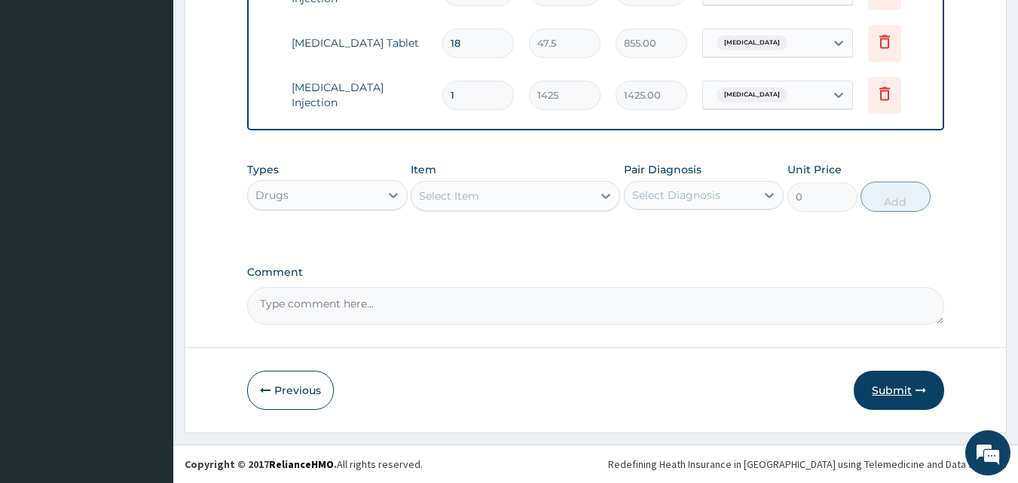
type input "6"
click at [892, 389] on button "Submit" at bounding box center [899, 390] width 90 height 39
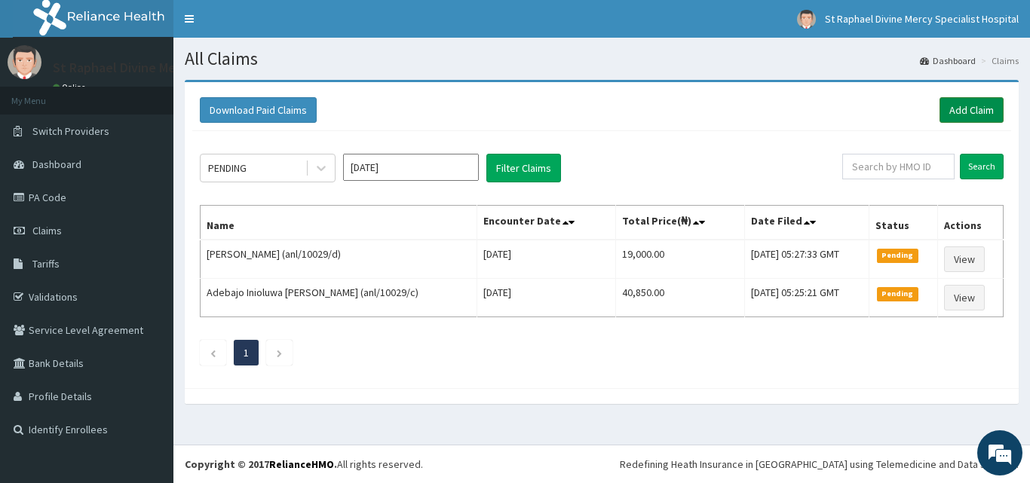
click at [969, 106] on link "Add Claim" at bounding box center [971, 110] width 64 height 26
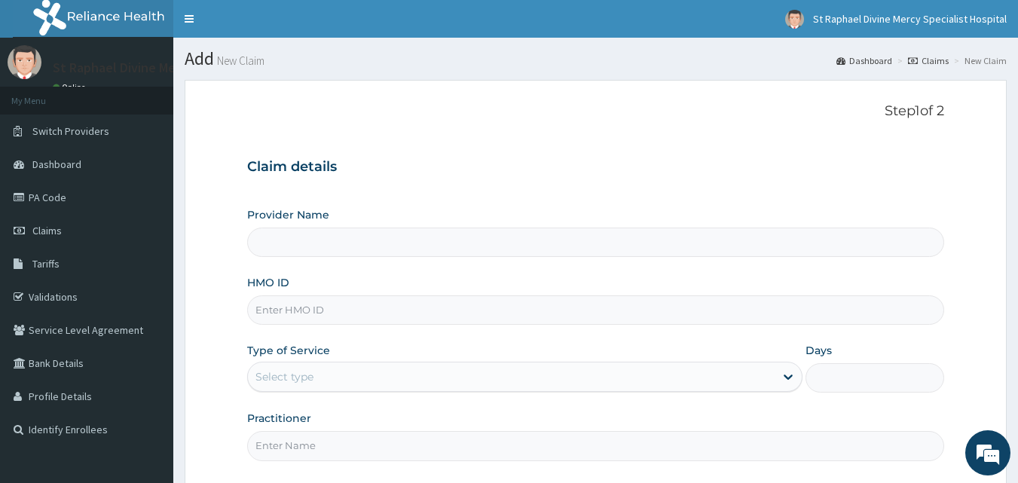
type input "St. Raphael Divine Mercy Specialist Hospital"
click at [329, 311] on input "HMO ID" at bounding box center [596, 309] width 698 height 29
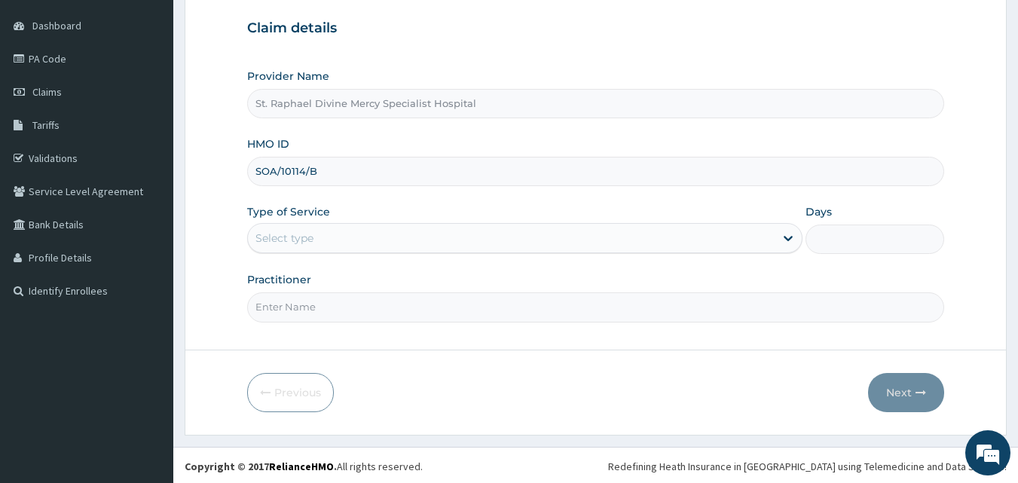
scroll to position [141, 0]
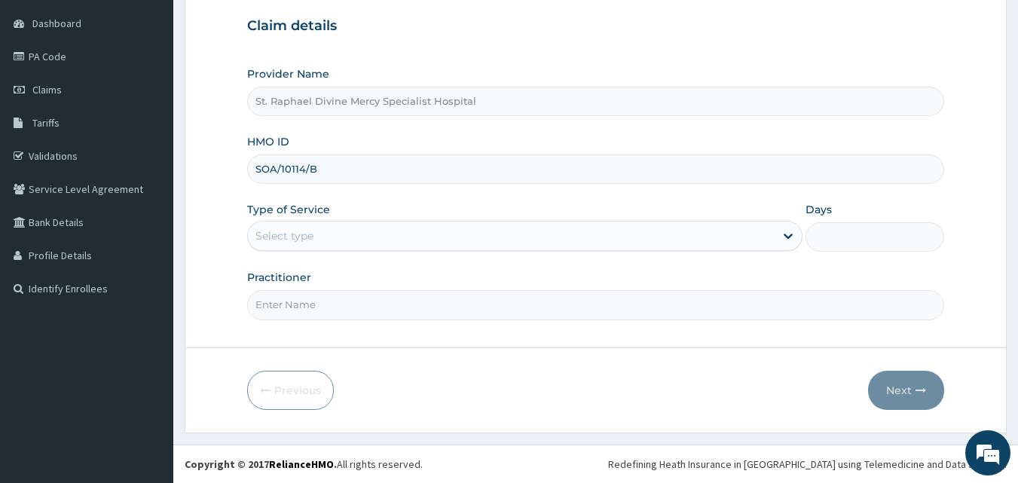
type input "SOA/10114/B"
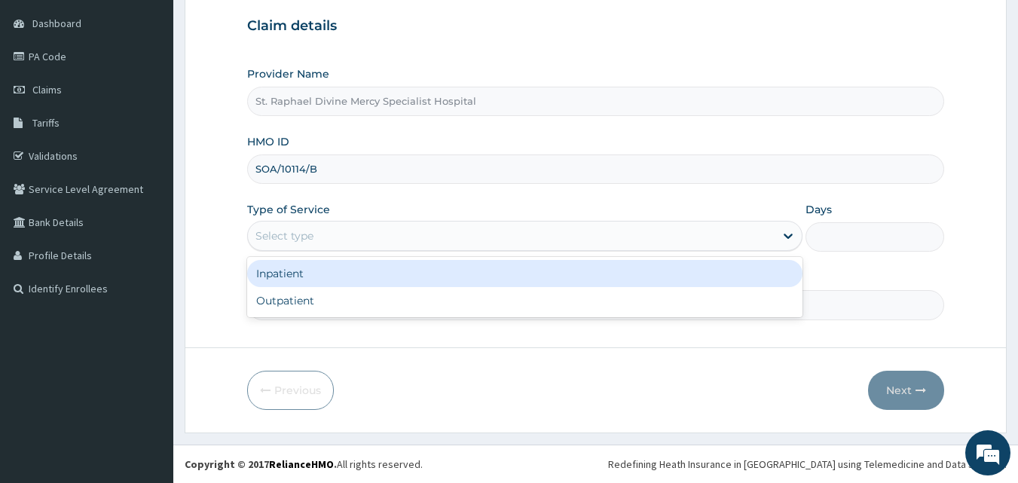
click at [406, 232] on div "Select type" at bounding box center [511, 236] width 527 height 24
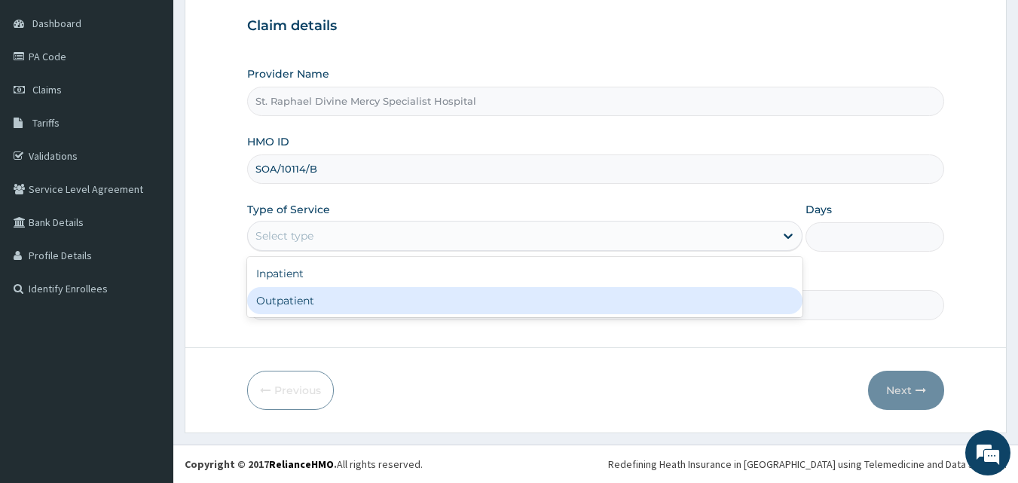
click at [295, 297] on div "Outpatient" at bounding box center [525, 300] width 556 height 27
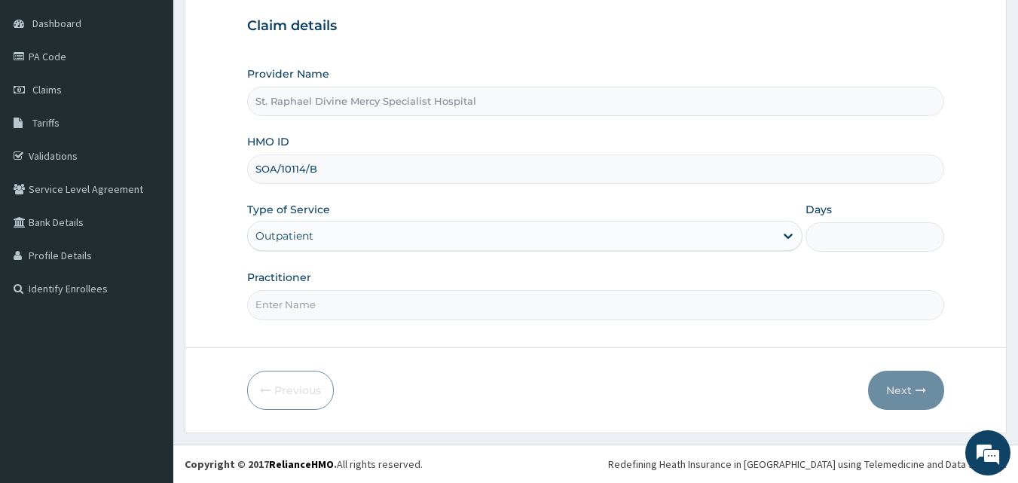
type input "1"
click at [338, 172] on input "SOA/10114/B" at bounding box center [596, 169] width 698 height 29
type input "S"
type input "TVT/10029/B"
click at [308, 305] on input "Practitioner" at bounding box center [596, 304] width 698 height 29
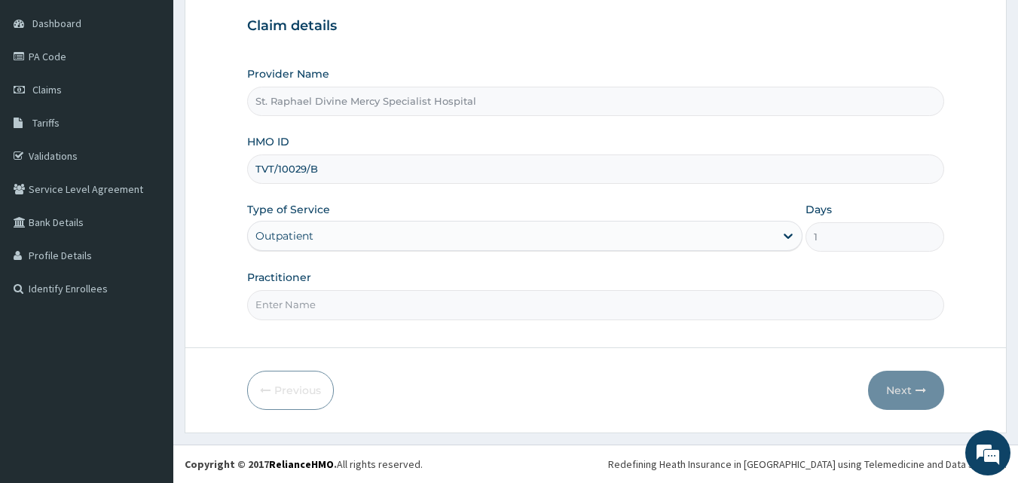
type input "Dr Nwakaeze"
click at [903, 387] on button "Next" at bounding box center [906, 390] width 76 height 39
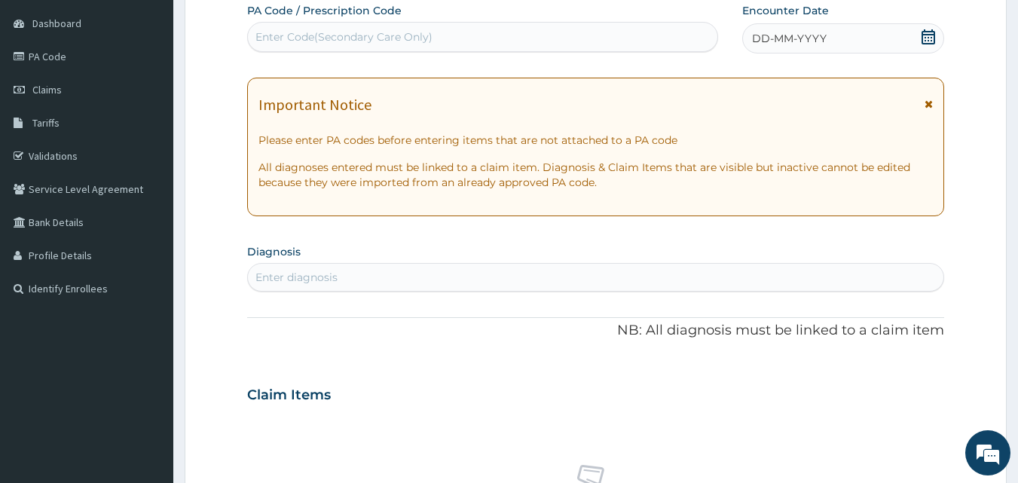
click at [926, 103] on icon at bounding box center [929, 104] width 8 height 11
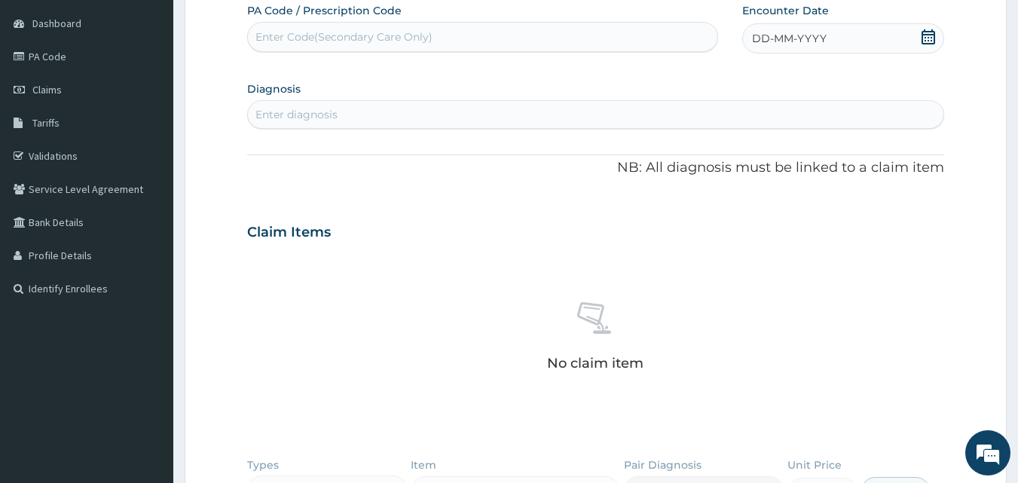
drag, startPoint x: 928, startPoint y: 35, endPoint x: 905, endPoint y: 50, distance: 26.8
click at [927, 38] on icon at bounding box center [928, 36] width 15 height 15
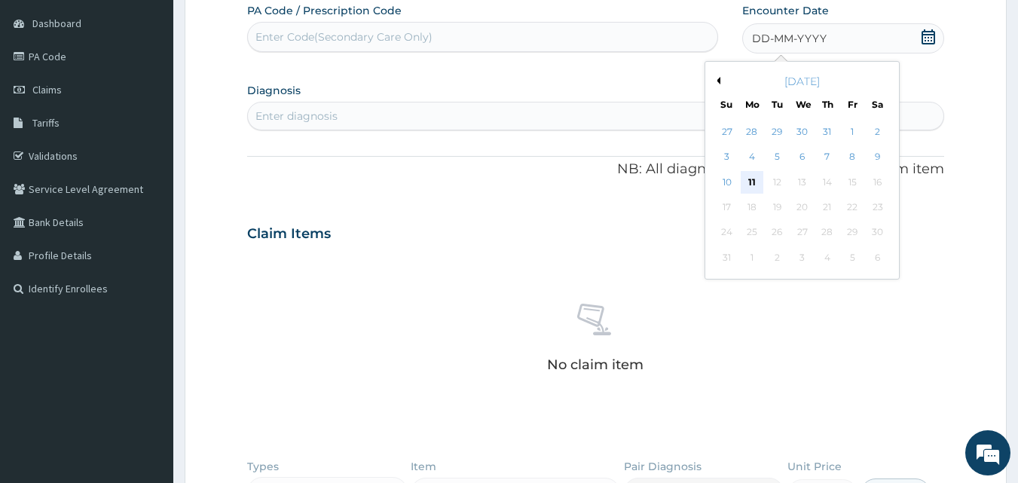
click at [756, 178] on div "11" at bounding box center [752, 182] width 23 height 23
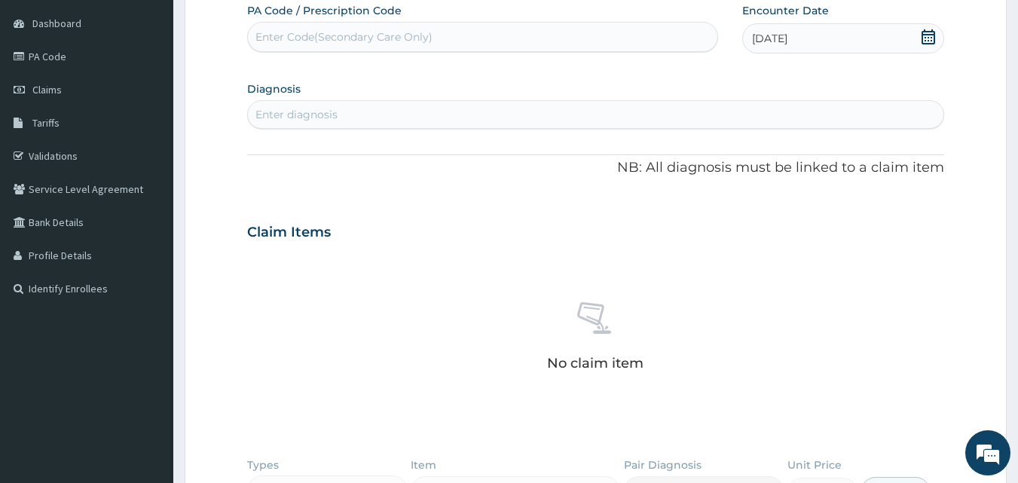
click at [339, 121] on div "Enter diagnosis" at bounding box center [596, 115] width 696 height 24
type input "C"
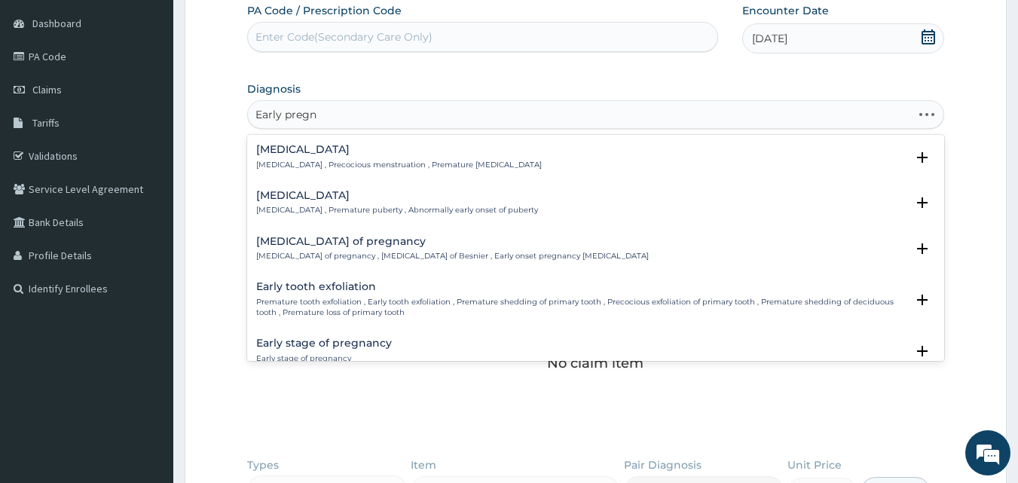
type input "Early pregna"
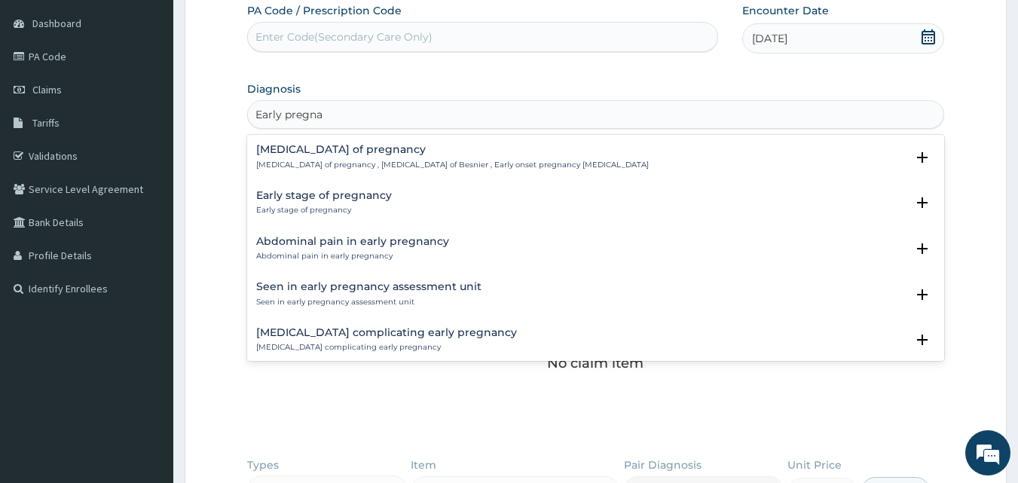
click at [321, 200] on h4 "Early stage of pregnancy" at bounding box center [324, 195] width 136 height 11
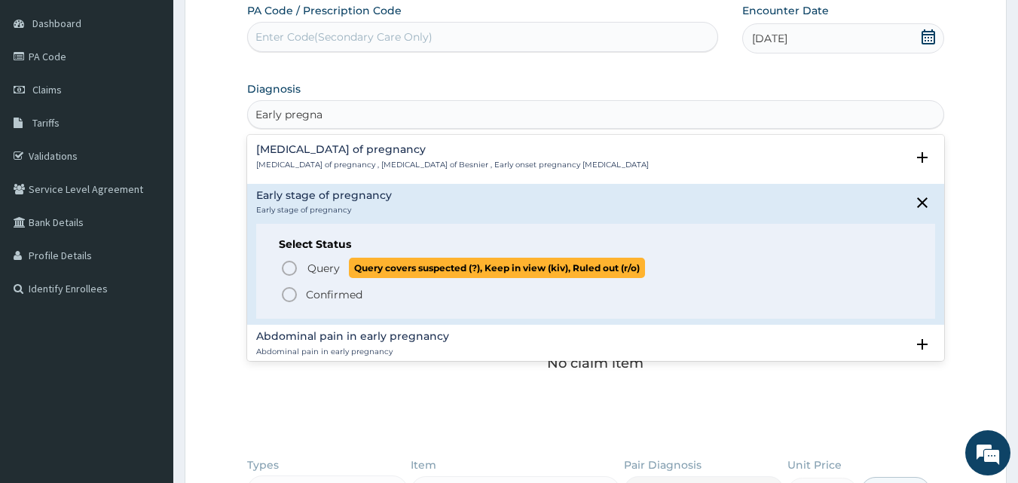
click at [289, 265] on icon "status option query" at bounding box center [289, 268] width 18 height 18
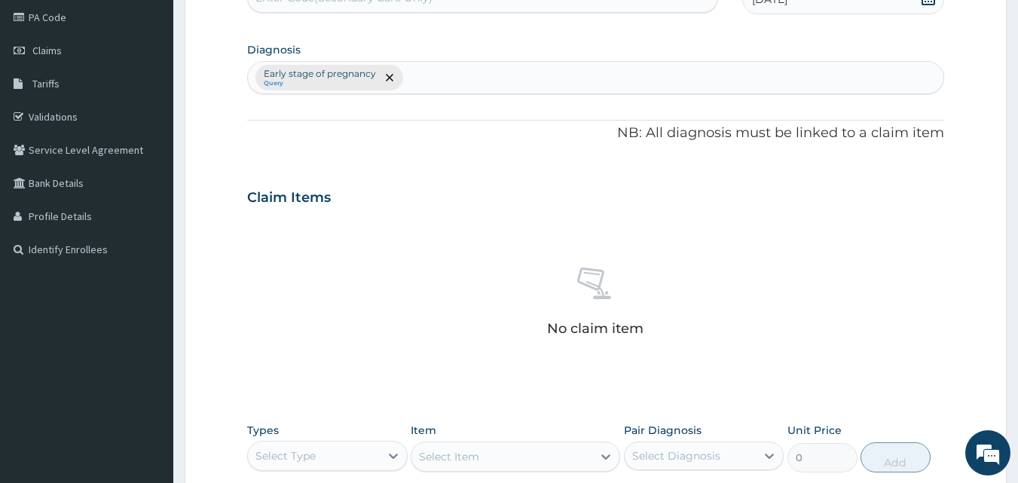
scroll to position [302, 0]
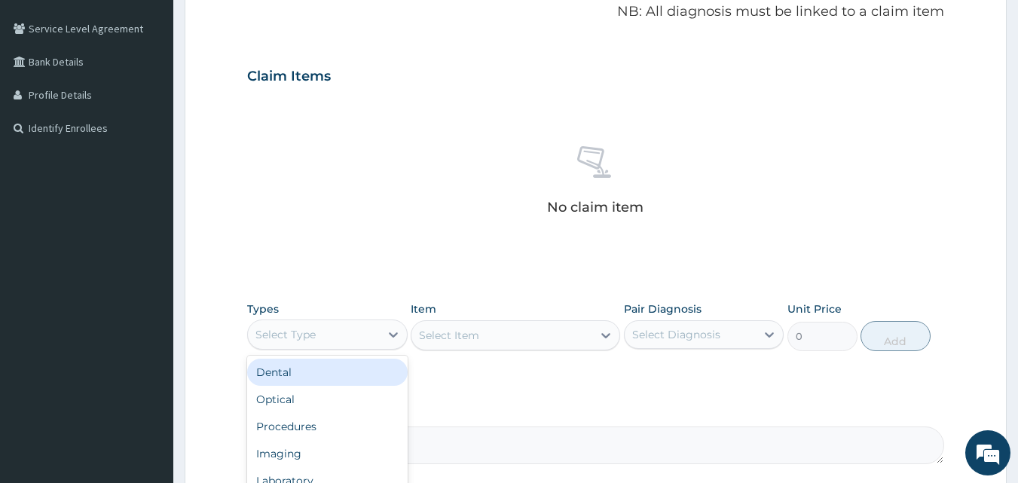
click at [338, 335] on div "Select Type" at bounding box center [314, 335] width 132 height 24
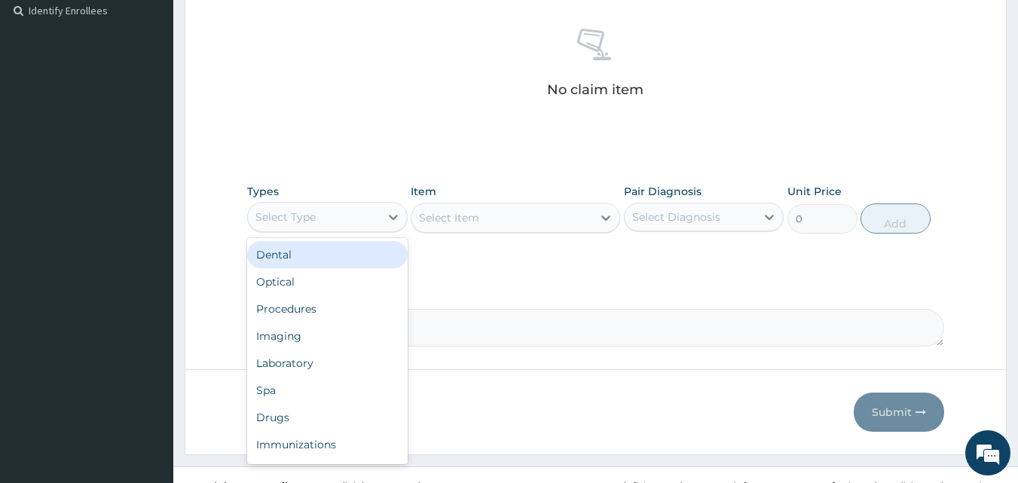
scroll to position [441, 0]
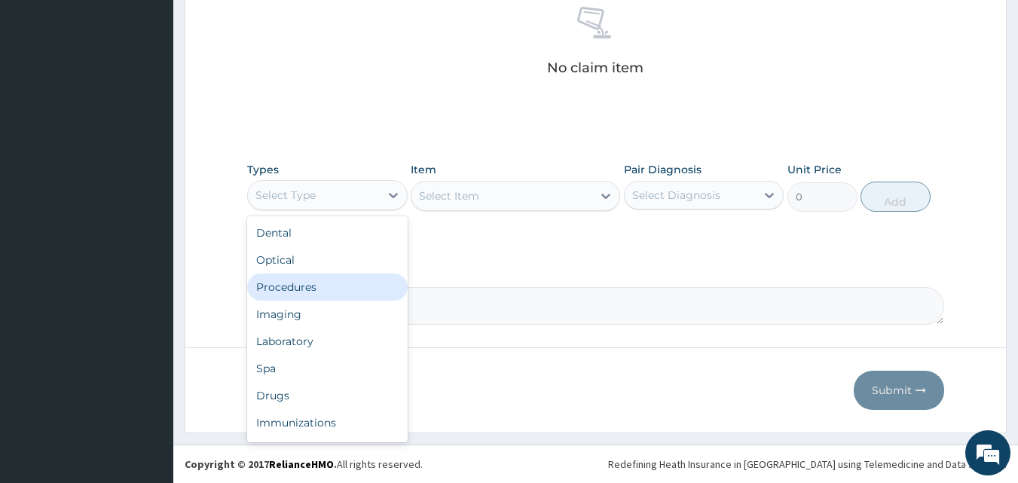
click at [279, 286] on div "Procedures" at bounding box center [327, 287] width 161 height 27
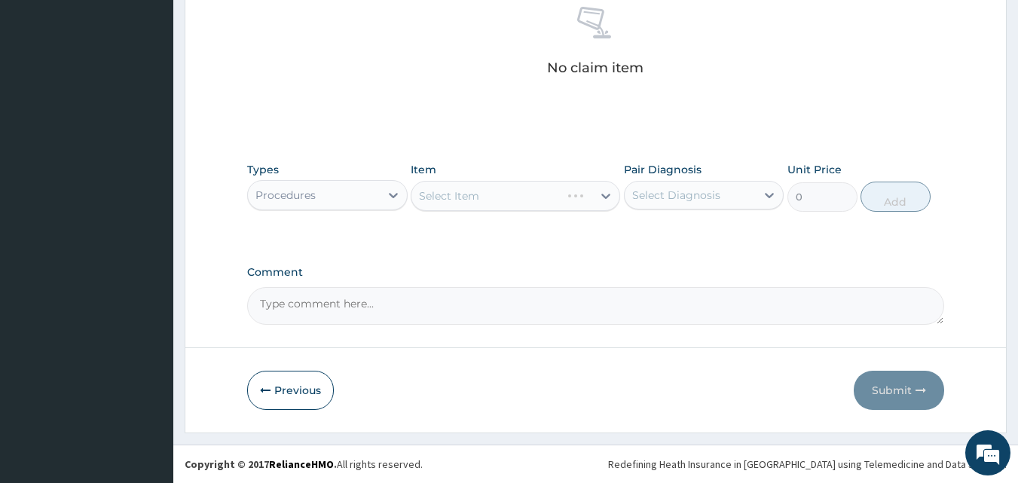
click at [455, 193] on div "Select Item" at bounding box center [516, 196] width 210 height 30
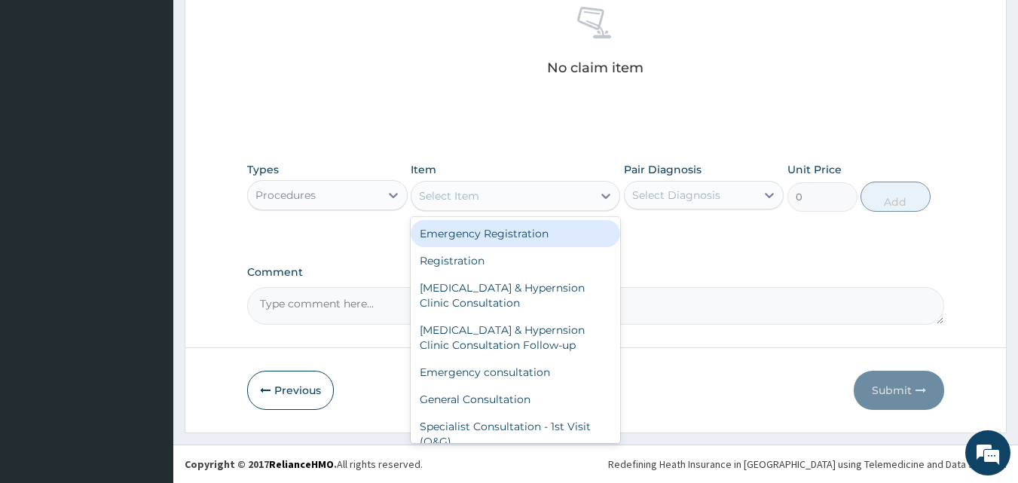
click at [490, 191] on div "Select Item" at bounding box center [502, 196] width 181 height 24
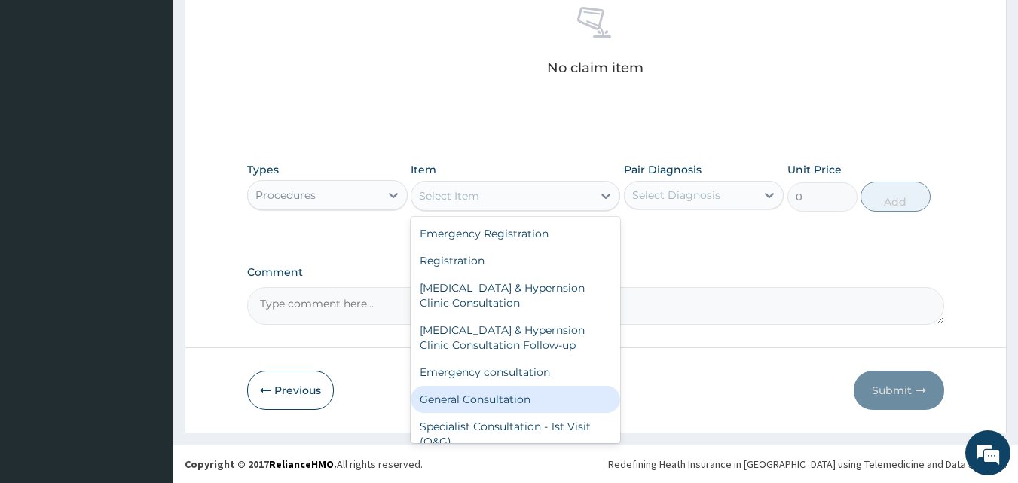
click at [476, 396] on div "General Consultation" at bounding box center [516, 399] width 210 height 27
type input "4750"
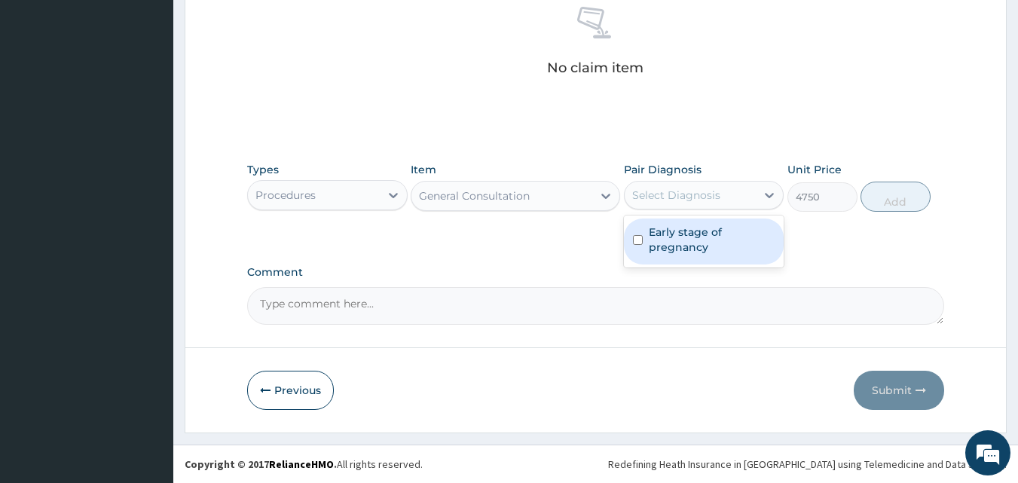
click at [709, 199] on div "Select Diagnosis" at bounding box center [676, 195] width 88 height 15
click at [673, 239] on label "Early stage of pregnancy" at bounding box center [712, 240] width 127 height 30
checkbox input "true"
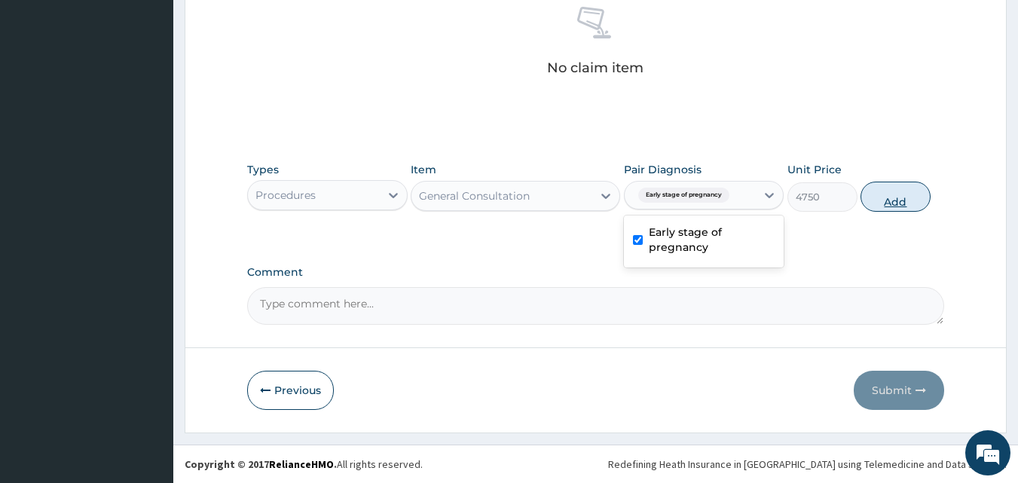
click at [895, 201] on button "Add" at bounding box center [896, 197] width 70 height 30
type input "0"
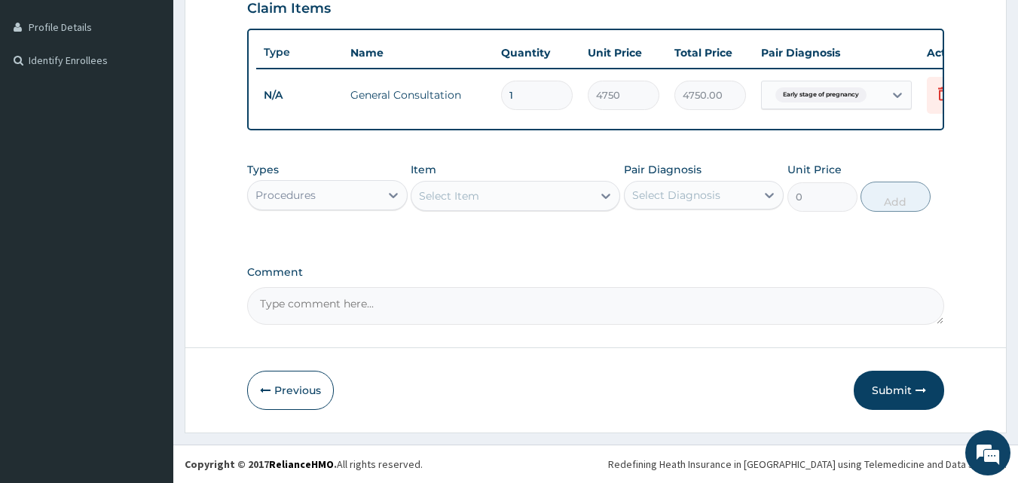
scroll to position [381, 0]
click at [335, 194] on div "Procedures" at bounding box center [314, 195] width 132 height 24
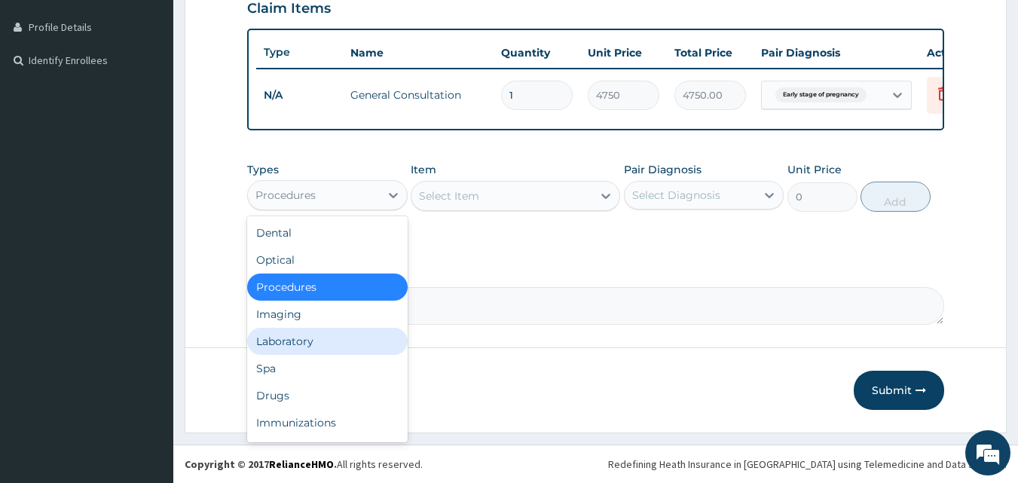
drag, startPoint x: 295, startPoint y: 344, endPoint x: 326, endPoint y: 328, distance: 35.1
click at [296, 344] on div "Laboratory" at bounding box center [327, 341] width 161 height 27
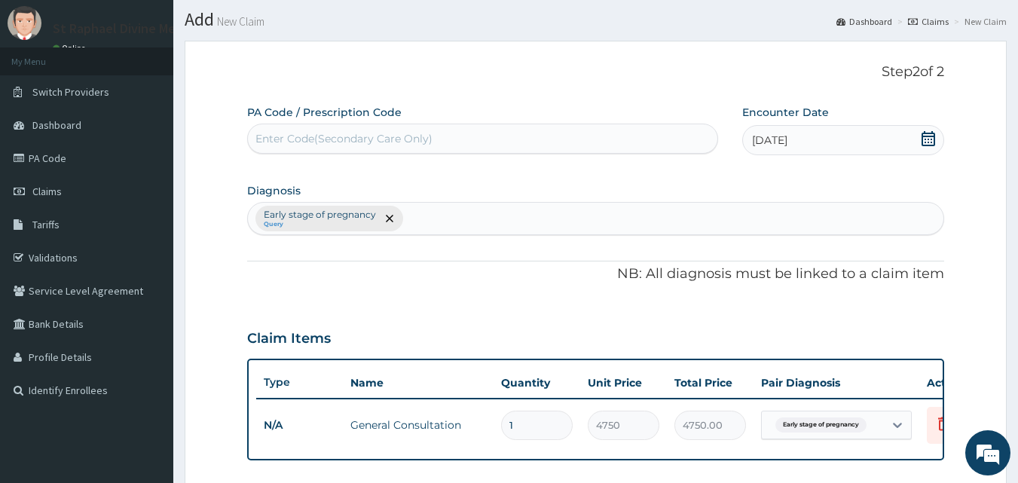
scroll to position [0, 0]
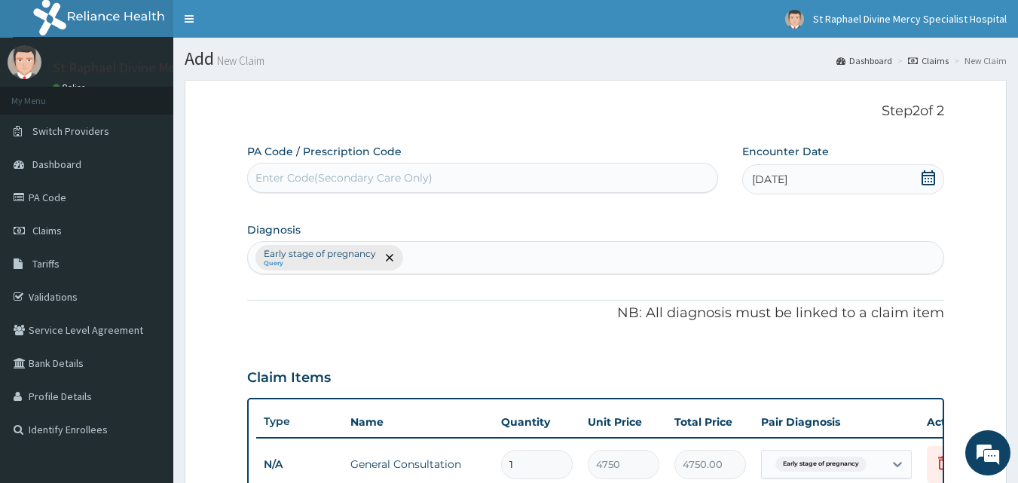
click at [340, 183] on div "Enter Code(Secondary Care Only)" at bounding box center [344, 177] width 177 height 15
type input "PA/5399CE"
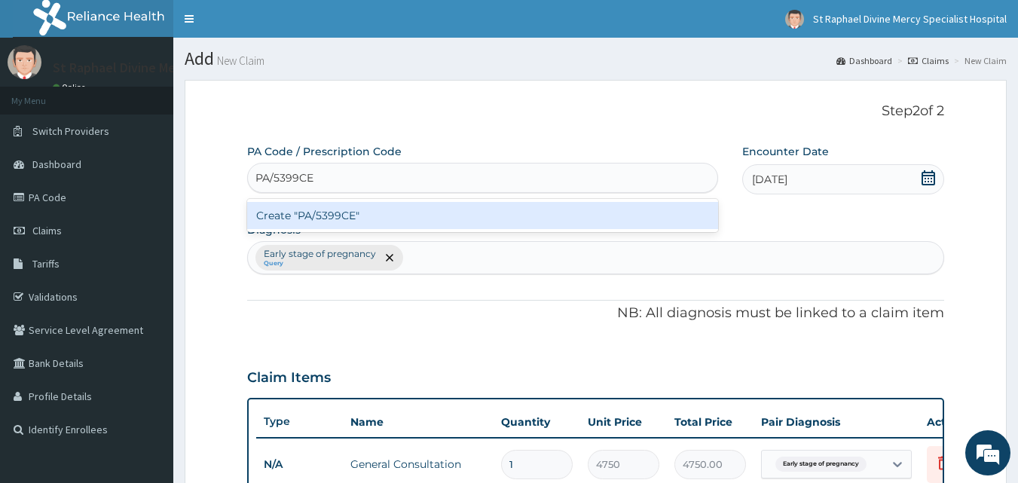
click at [344, 215] on div "Create "PA/5399CE"" at bounding box center [483, 215] width 472 height 27
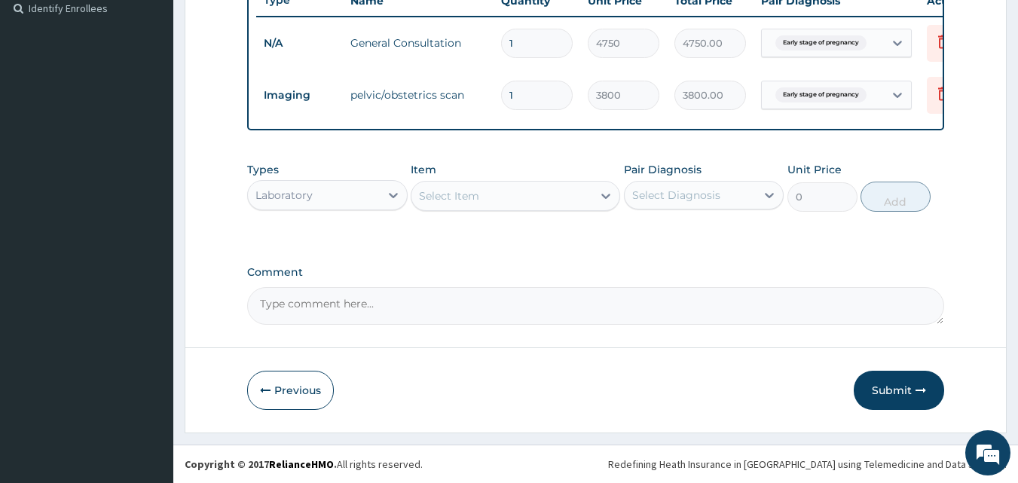
scroll to position [433, 0]
click at [895, 388] on button "Submit" at bounding box center [899, 390] width 90 height 39
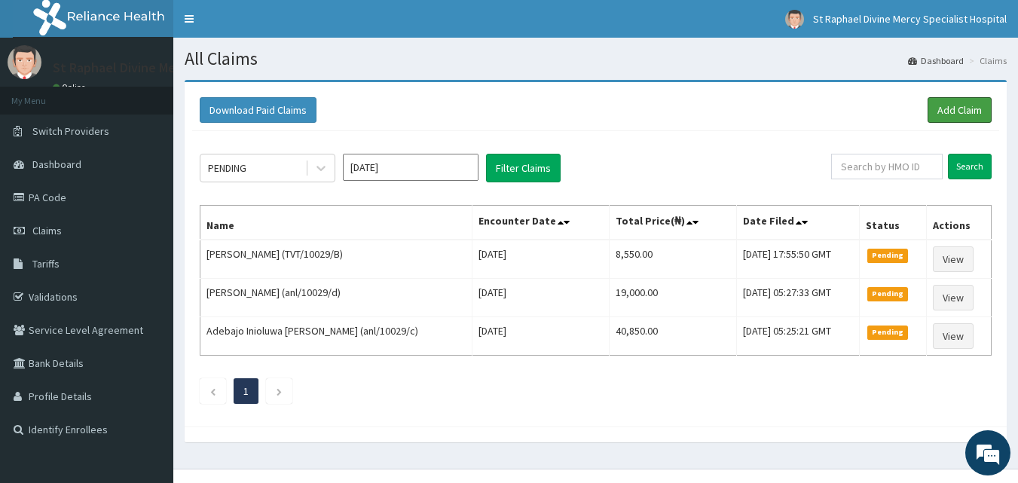
drag, startPoint x: 967, startPoint y: 106, endPoint x: 894, endPoint y: 106, distance: 73.1
click at [966, 106] on link "Add Claim" at bounding box center [960, 110] width 64 height 26
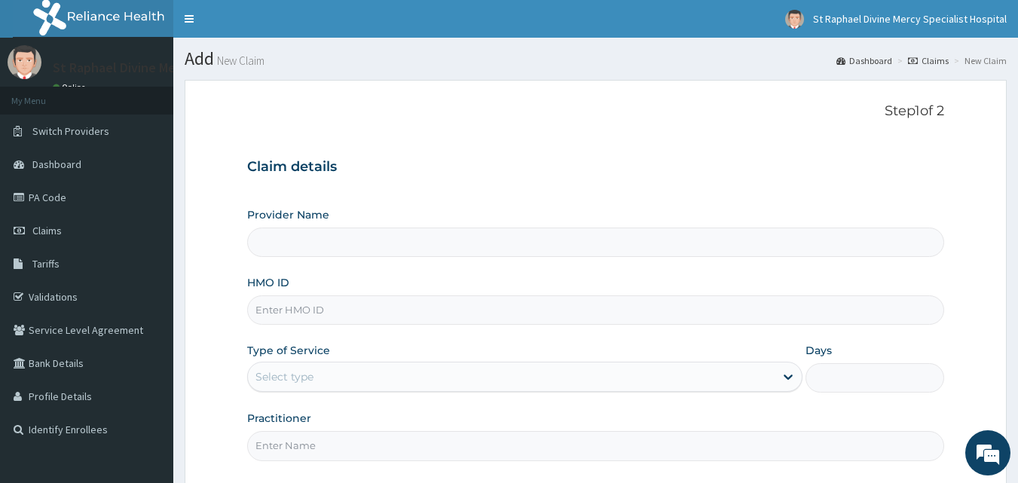
type input "St. Raphael Divine Mercy Specialist Hospital"
click at [350, 311] on input "HMO ID" at bounding box center [596, 309] width 698 height 29
type input "ACH/10340/D"
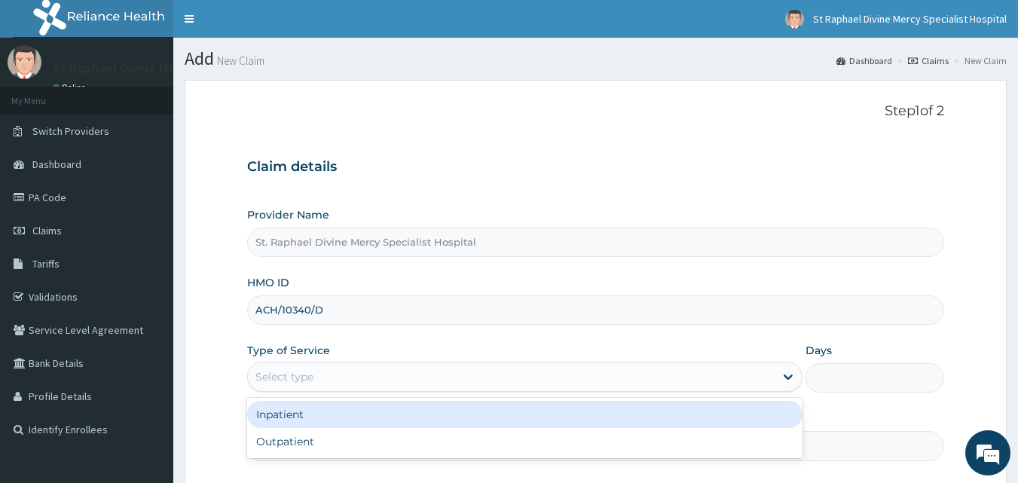
click at [344, 381] on div "Select type" at bounding box center [511, 377] width 527 height 24
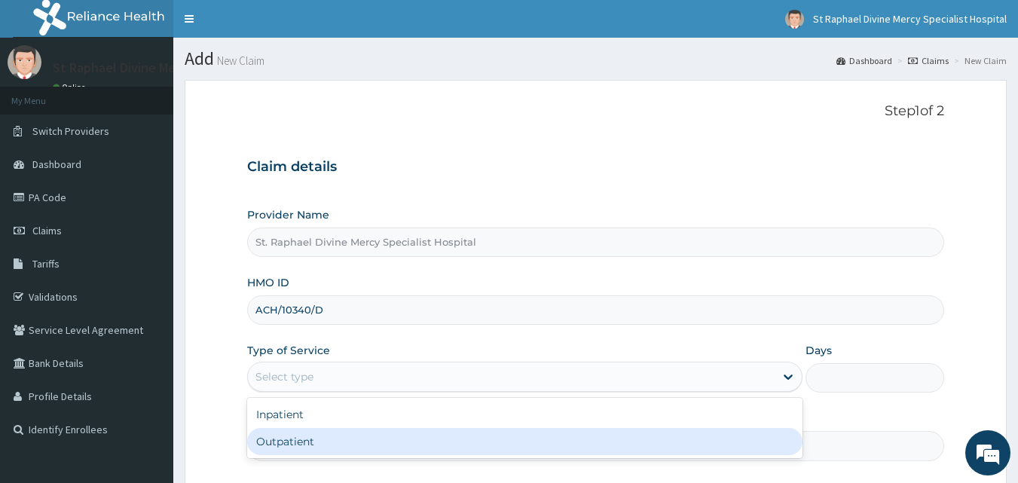
click at [308, 436] on div "Outpatient" at bounding box center [525, 441] width 556 height 27
type input "1"
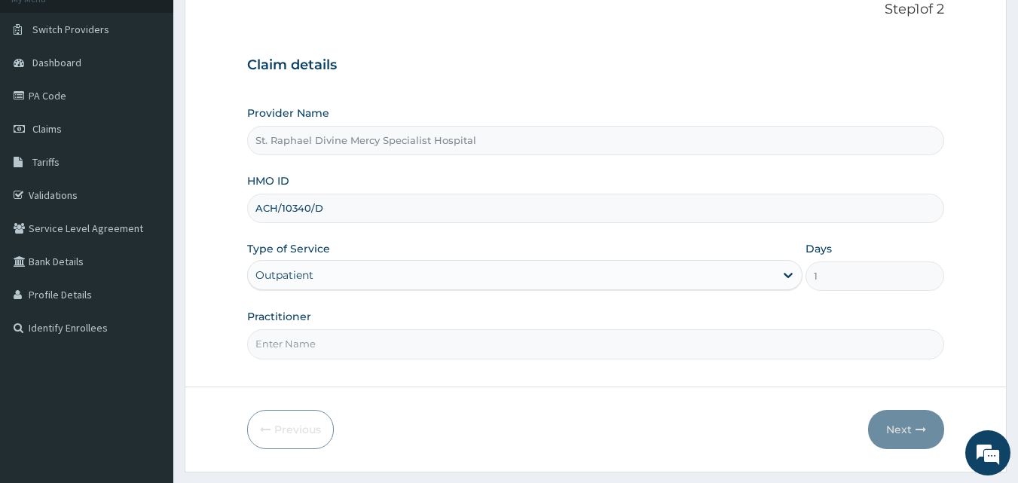
scroll to position [141, 0]
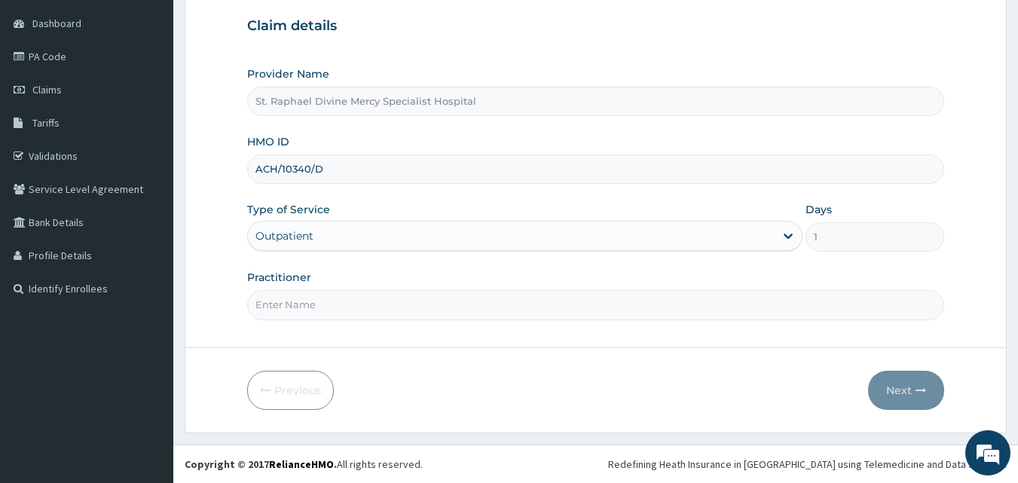
click at [354, 309] on input "Practitioner" at bounding box center [596, 304] width 698 height 29
type input "Dr Ola"
click at [912, 384] on button "Next" at bounding box center [906, 390] width 76 height 39
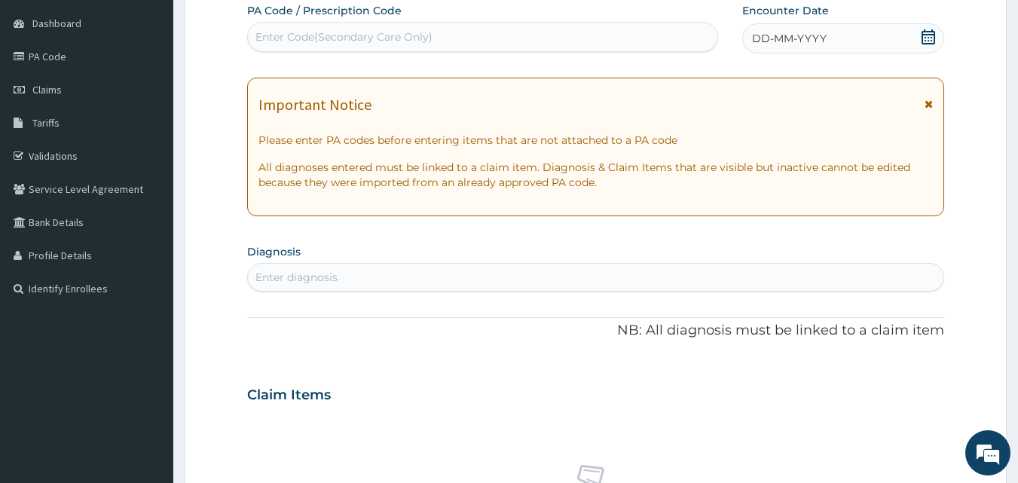
click at [932, 101] on icon at bounding box center [929, 104] width 8 height 11
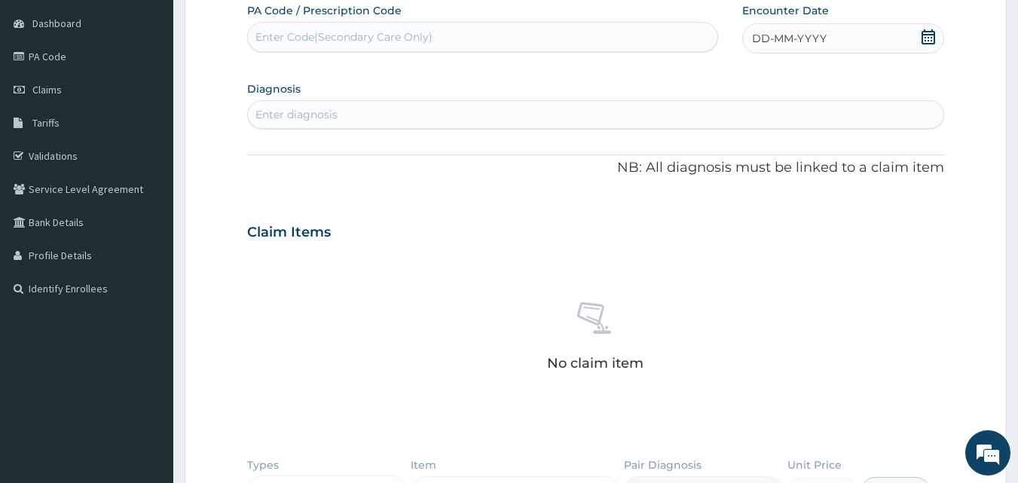
click at [871, 40] on div "DD-MM-YYYY" at bounding box center [843, 38] width 202 height 30
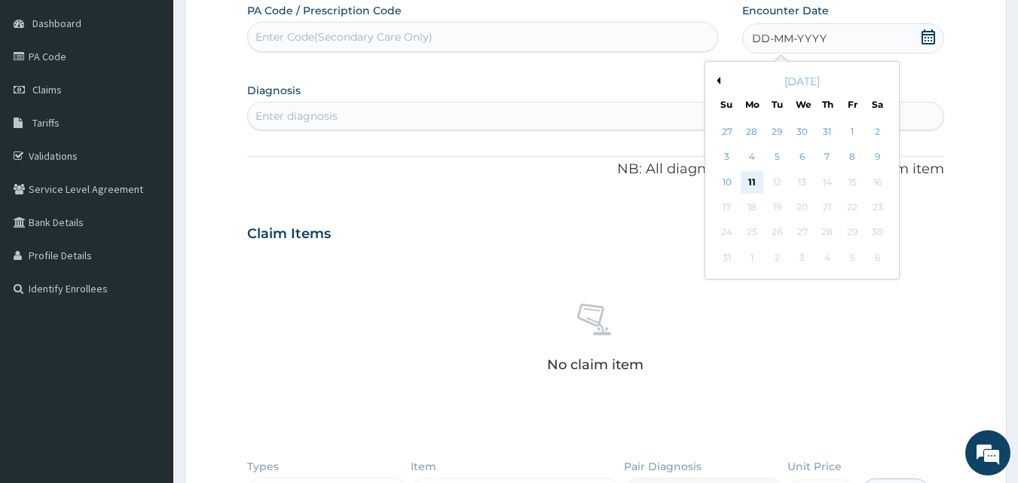
click at [750, 182] on div "11" at bounding box center [752, 182] width 23 height 23
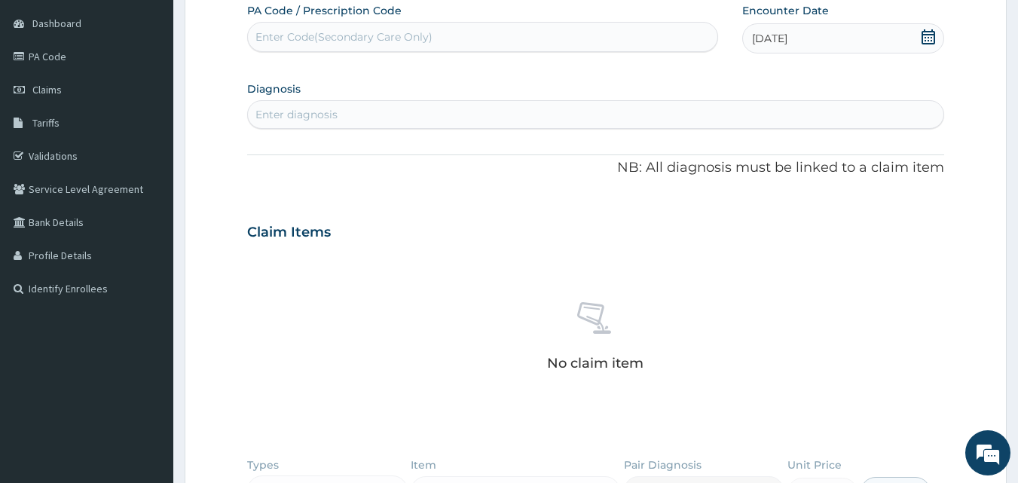
click at [378, 43] on div "Enter Code(Secondary Care Only)" at bounding box center [344, 36] width 177 height 15
type input "PA/888694"
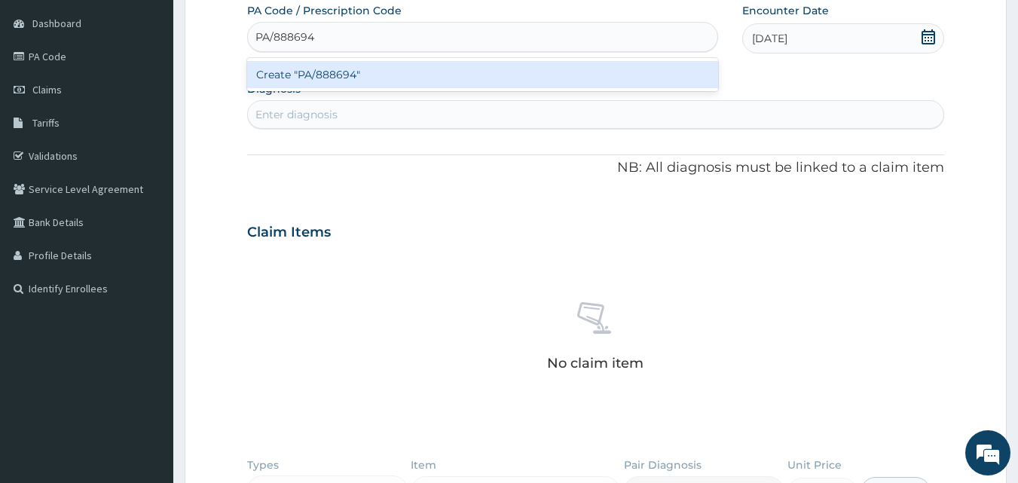
click at [326, 79] on div "Create "PA/888694"" at bounding box center [483, 74] width 472 height 27
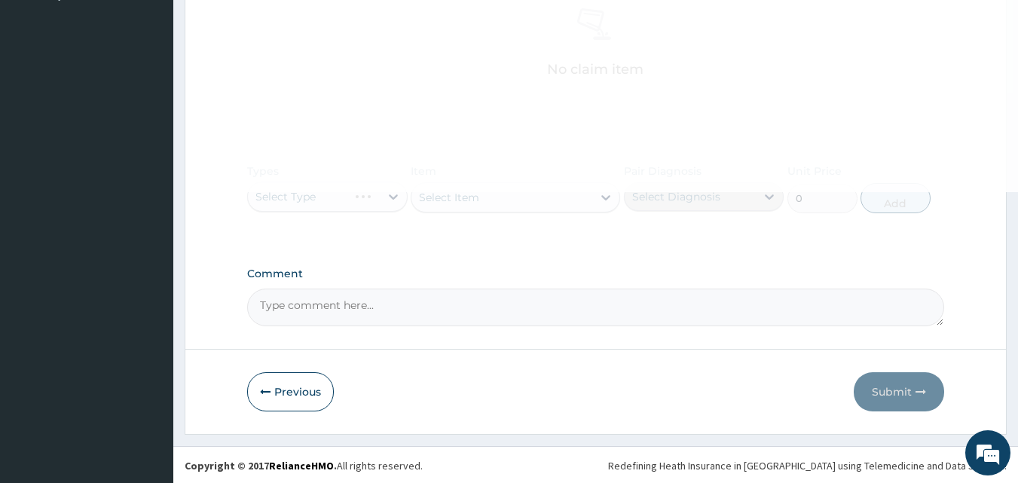
scroll to position [436, 0]
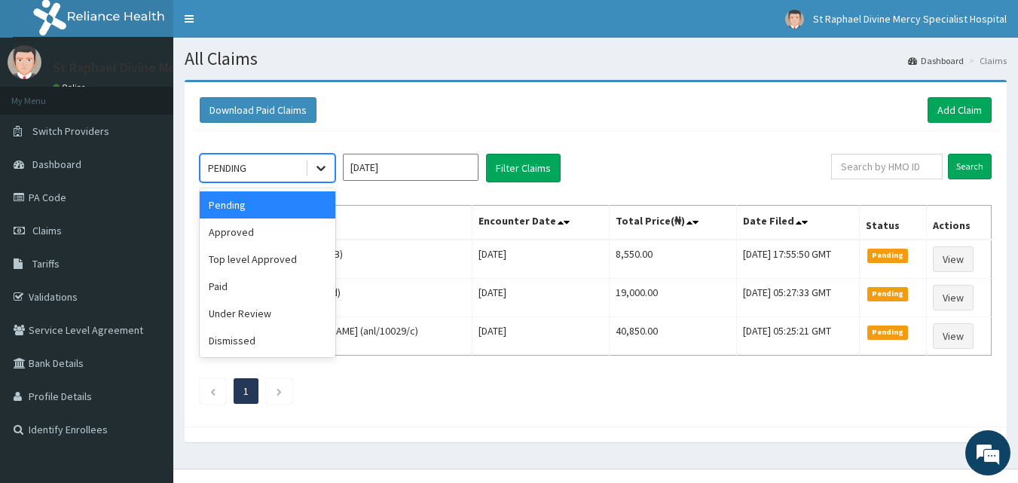
click at [318, 170] on icon at bounding box center [321, 168] width 15 height 15
click at [245, 225] on div "Approved" at bounding box center [268, 232] width 136 height 27
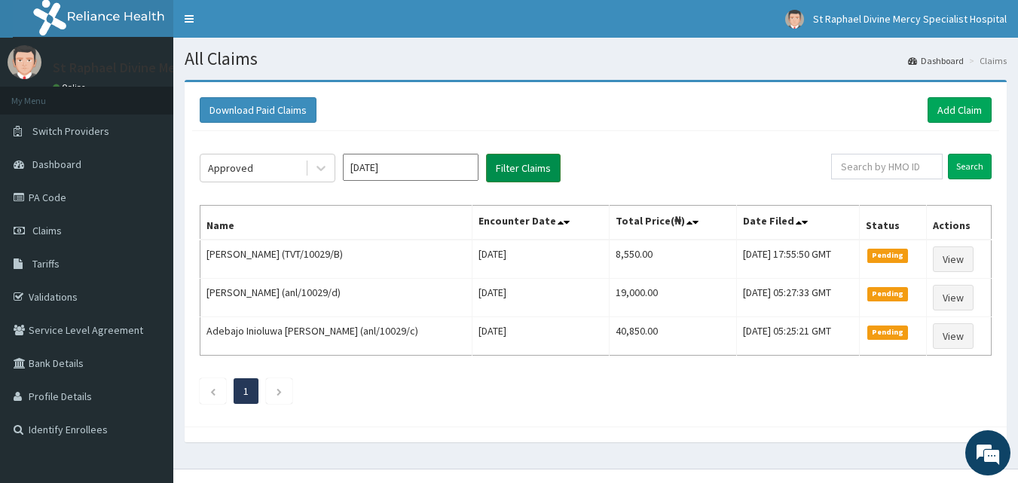
click at [533, 173] on button "Filter Claims" at bounding box center [523, 168] width 75 height 29
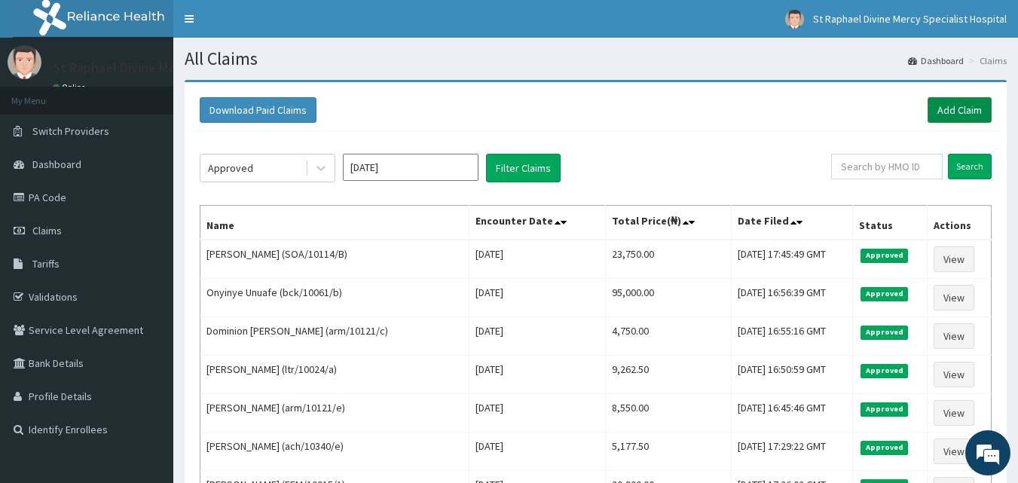
click at [955, 112] on link "Add Claim" at bounding box center [960, 110] width 64 height 26
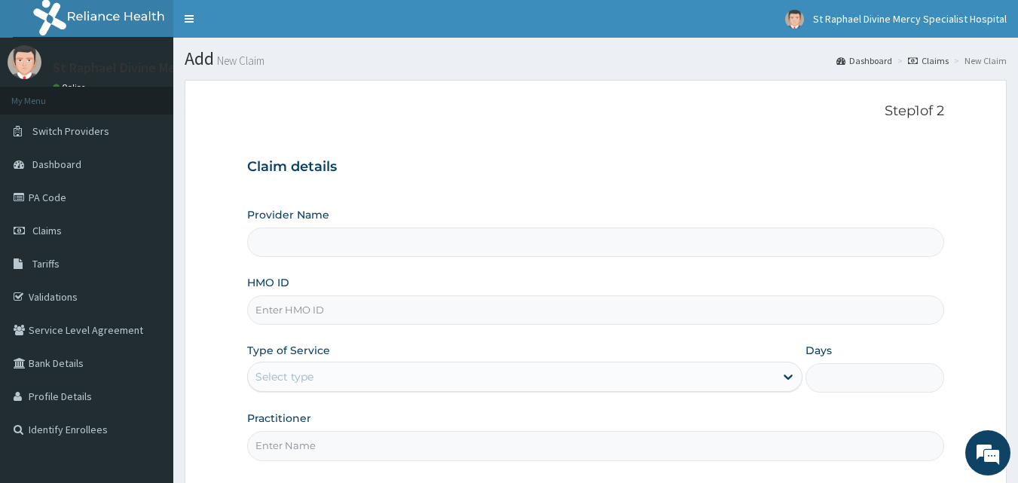
type input "St. Raphael Divine Mercy Specialist Hospital"
click at [294, 310] on input "HMO ID" at bounding box center [596, 309] width 698 height 29
type input "ACH/10340/D"
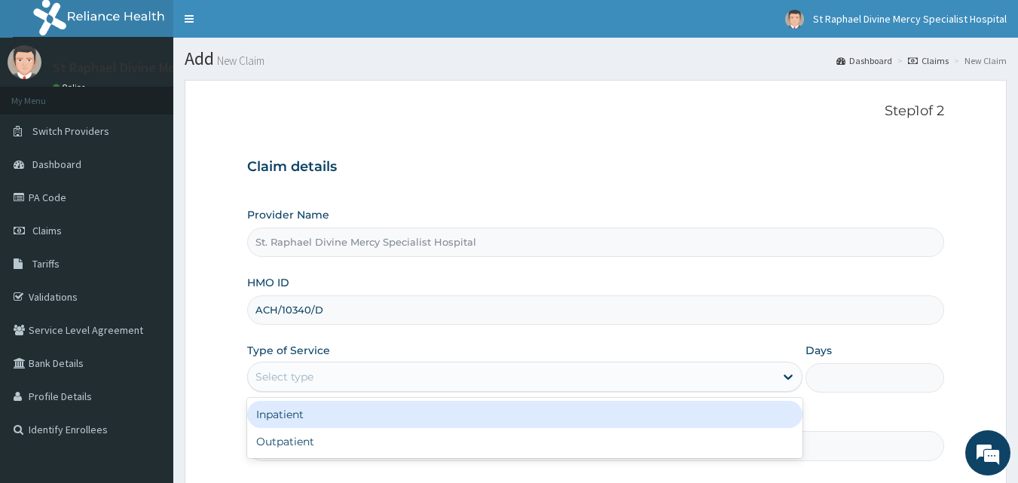
click at [285, 374] on div "Select type" at bounding box center [285, 376] width 58 height 15
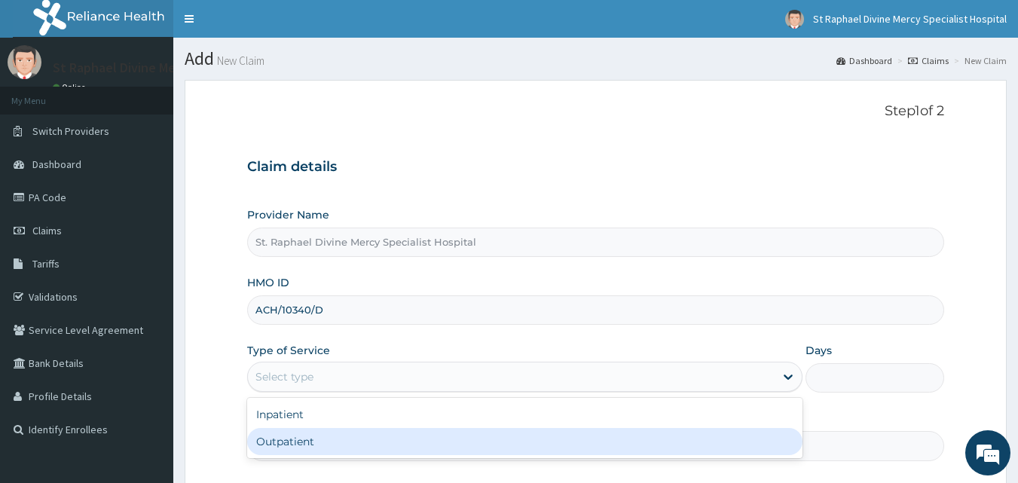
click at [284, 442] on div "Outpatient" at bounding box center [525, 441] width 556 height 27
type input "1"
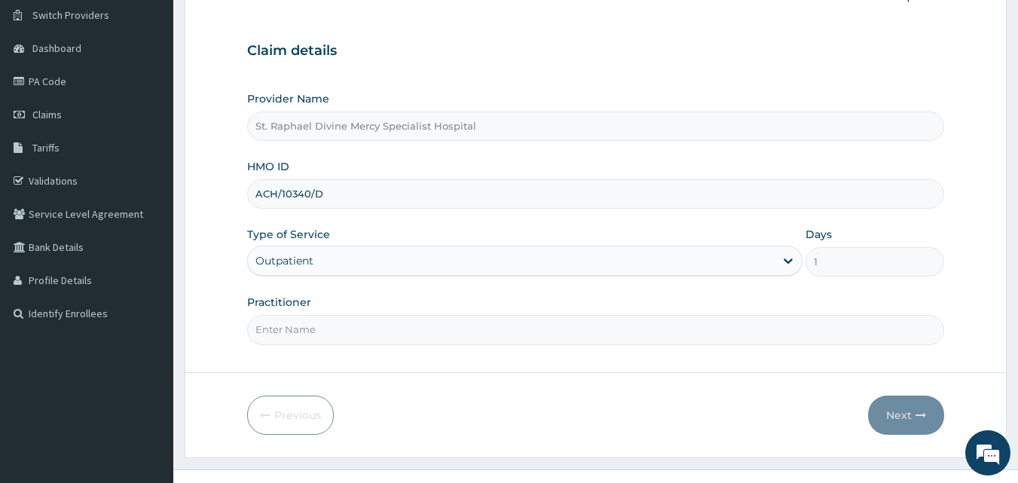
scroll to position [141, 0]
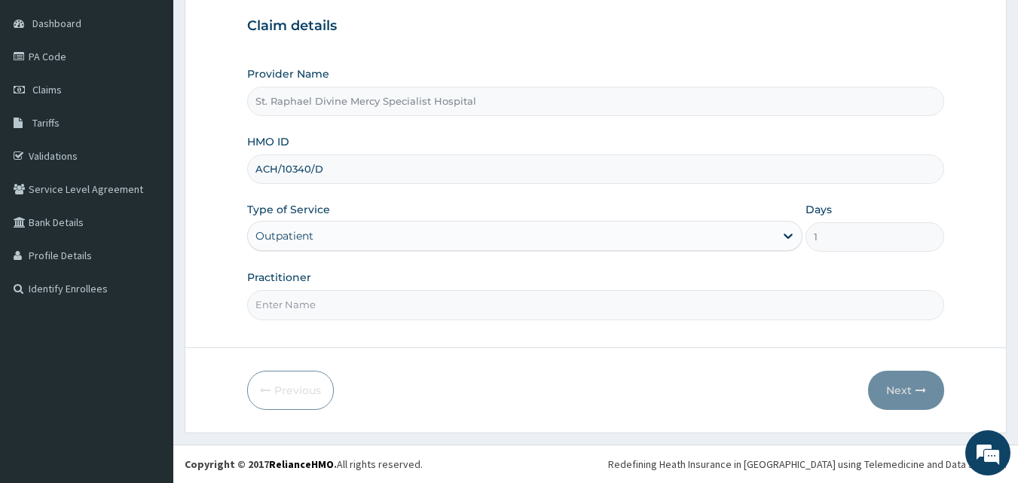
click at [357, 306] on input "Practitioner" at bounding box center [596, 304] width 698 height 29
type input "Dr Ola"
click at [911, 404] on button "Next" at bounding box center [906, 390] width 76 height 39
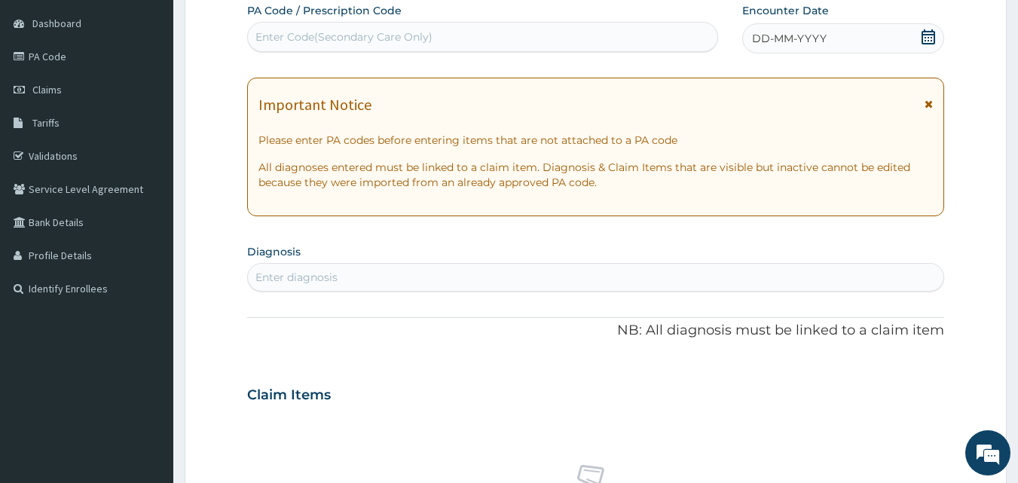
click at [929, 107] on icon at bounding box center [929, 104] width 8 height 11
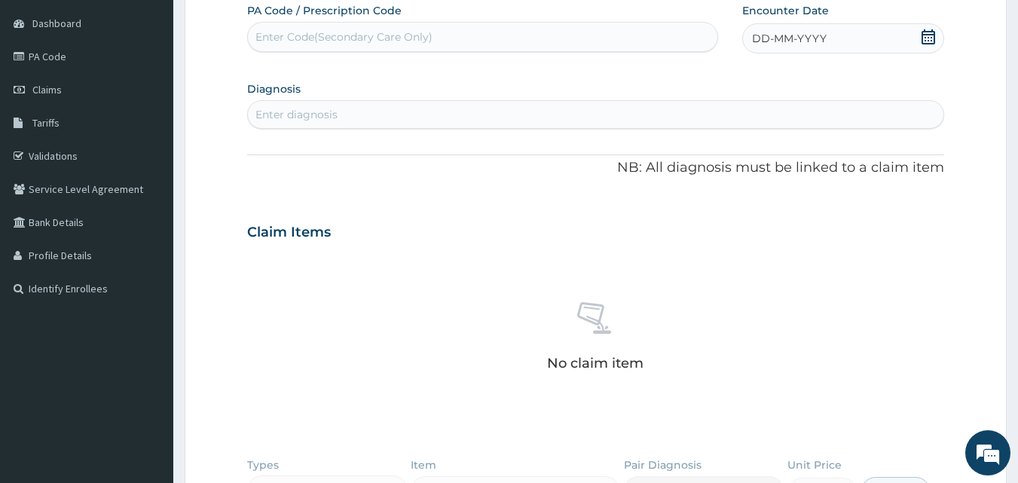
click at [923, 36] on icon at bounding box center [929, 36] width 14 height 15
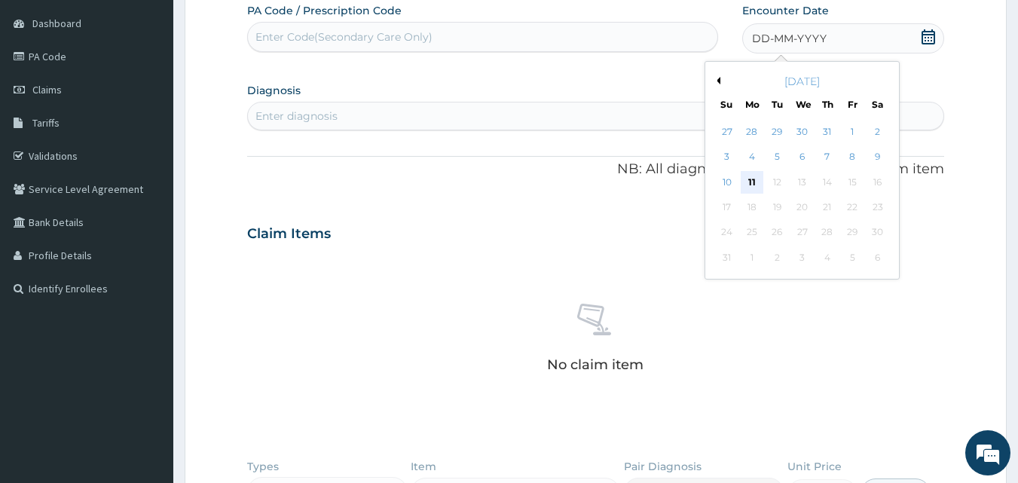
click at [758, 180] on div "11" at bounding box center [752, 182] width 23 height 23
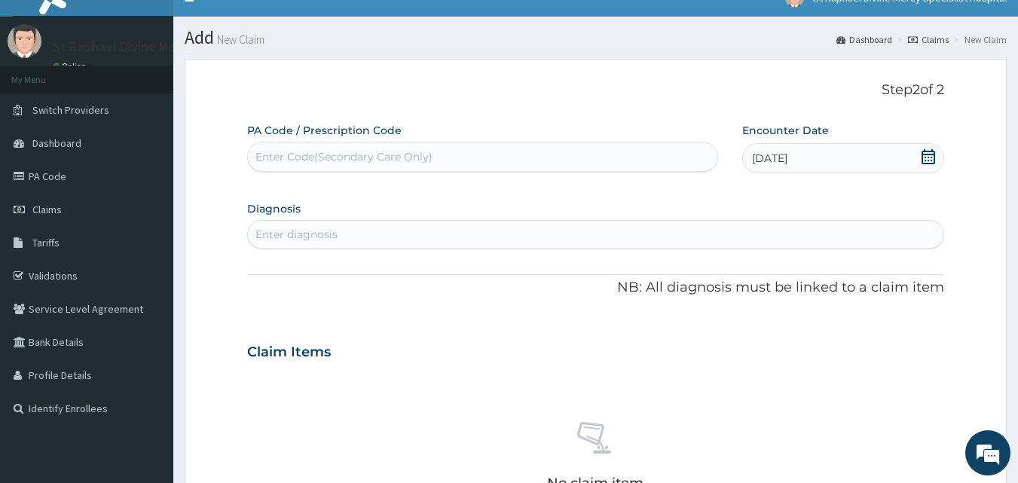
scroll to position [0, 0]
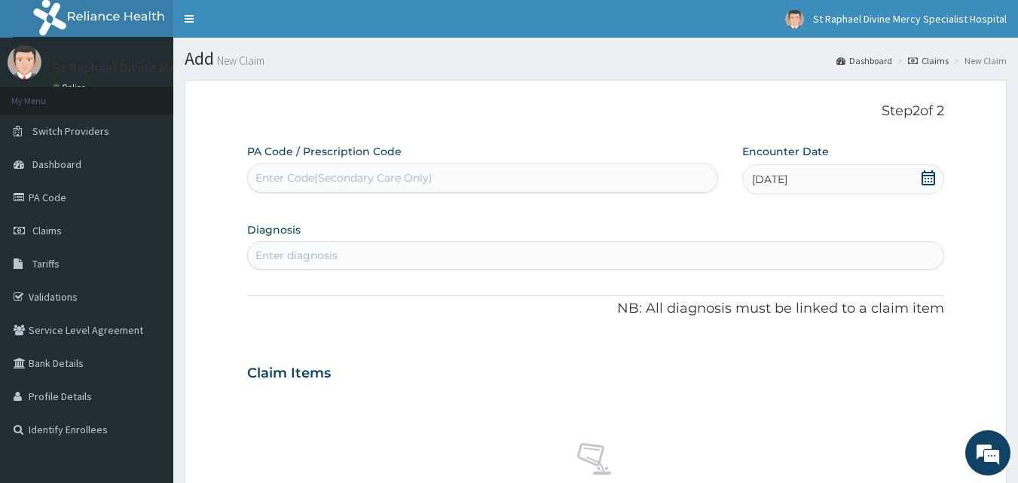
click at [323, 170] on div "Enter Code(Secondary Care Only)" at bounding box center [483, 178] width 470 height 24
type input "PA/888694"
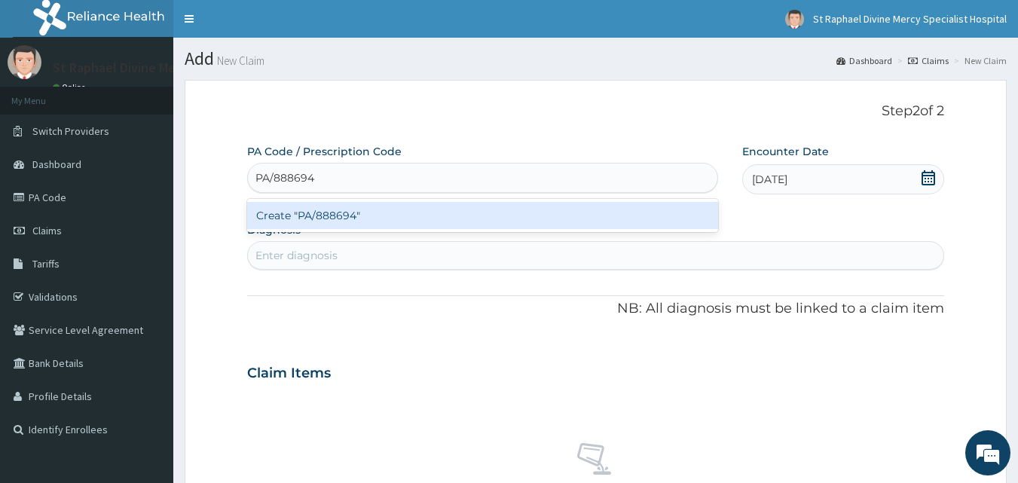
click at [353, 216] on div "Create "PA/888694"" at bounding box center [483, 215] width 472 height 27
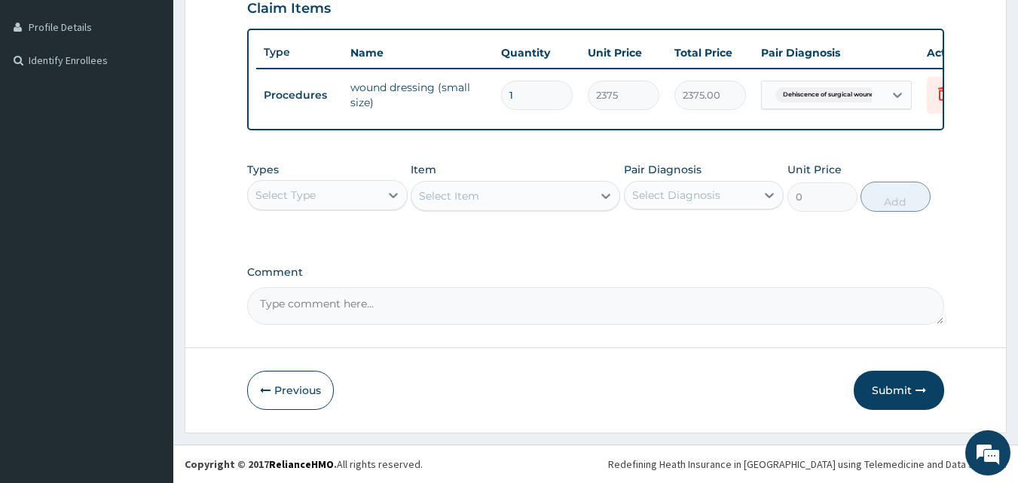
scroll to position [381, 0]
click at [897, 393] on button "Submit" at bounding box center [899, 390] width 90 height 39
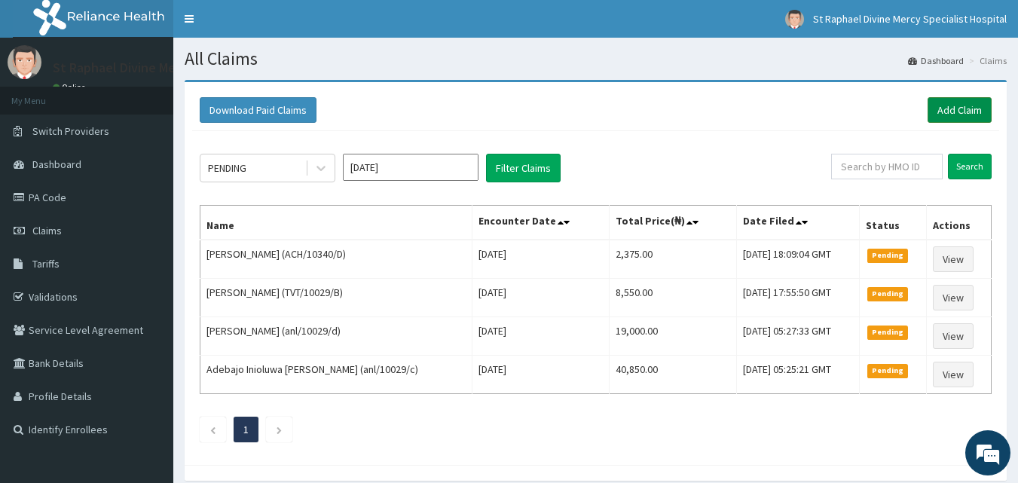
click at [966, 104] on link "Add Claim" at bounding box center [960, 110] width 64 height 26
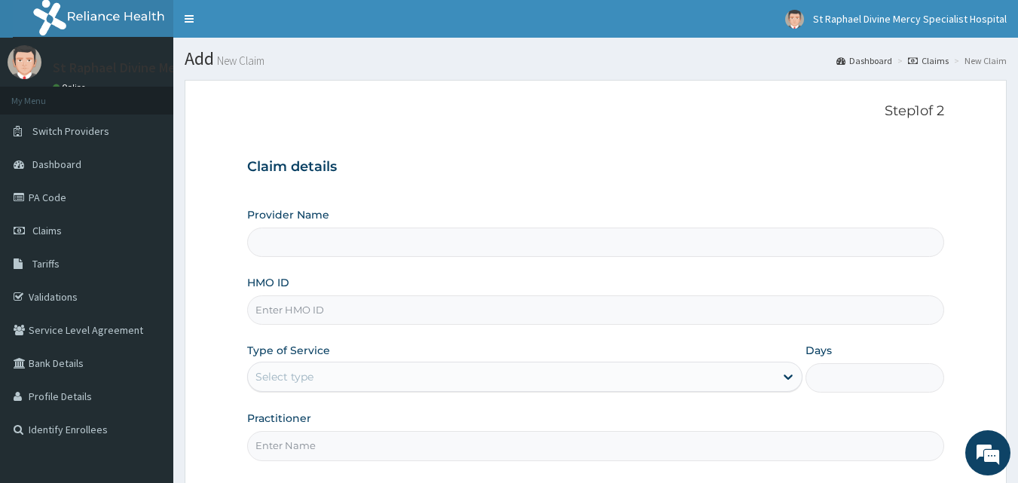
click at [320, 311] on input "HMO ID" at bounding box center [596, 309] width 698 height 29
type input "St. Raphael Divine Mercy Specialist Hospital"
type input "KAN/10074/A"
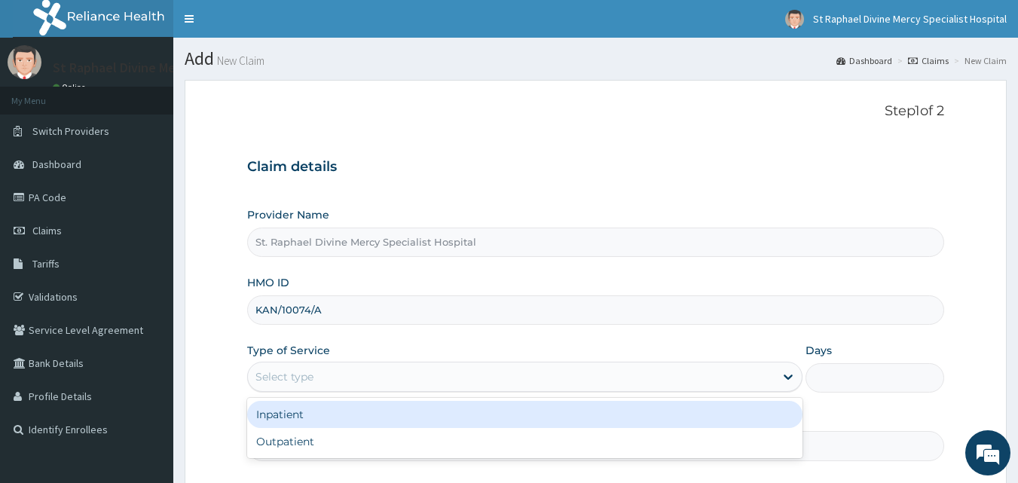
click at [319, 374] on div "Select type" at bounding box center [511, 377] width 527 height 24
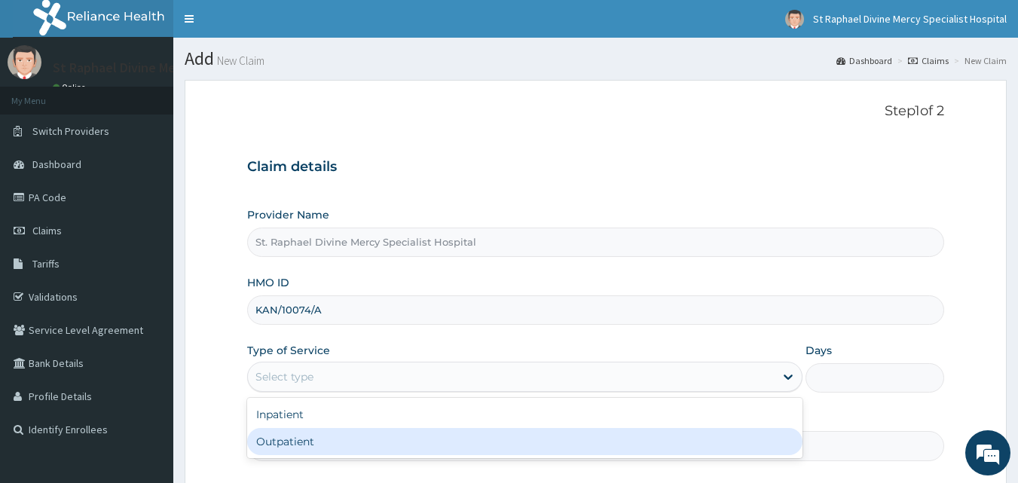
click at [292, 442] on div "Outpatient" at bounding box center [525, 441] width 556 height 27
type input "1"
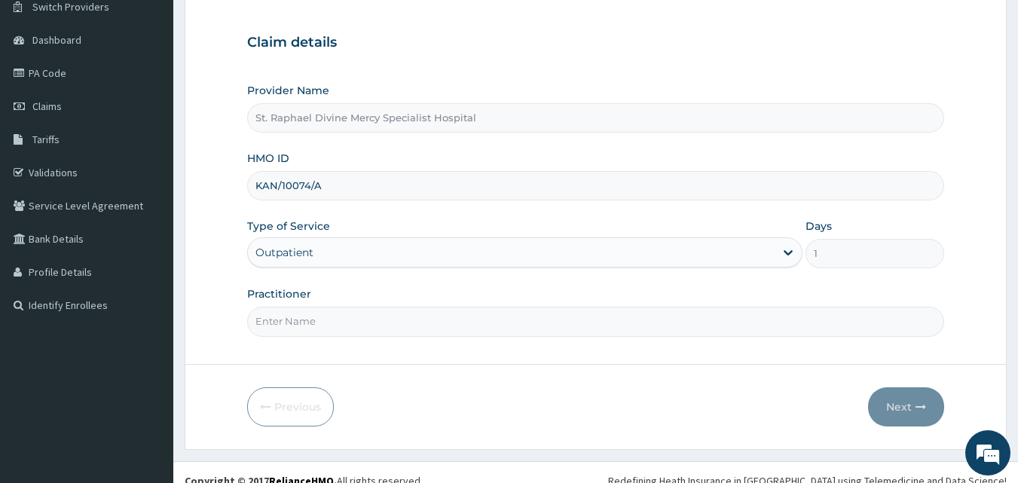
scroll to position [141, 0]
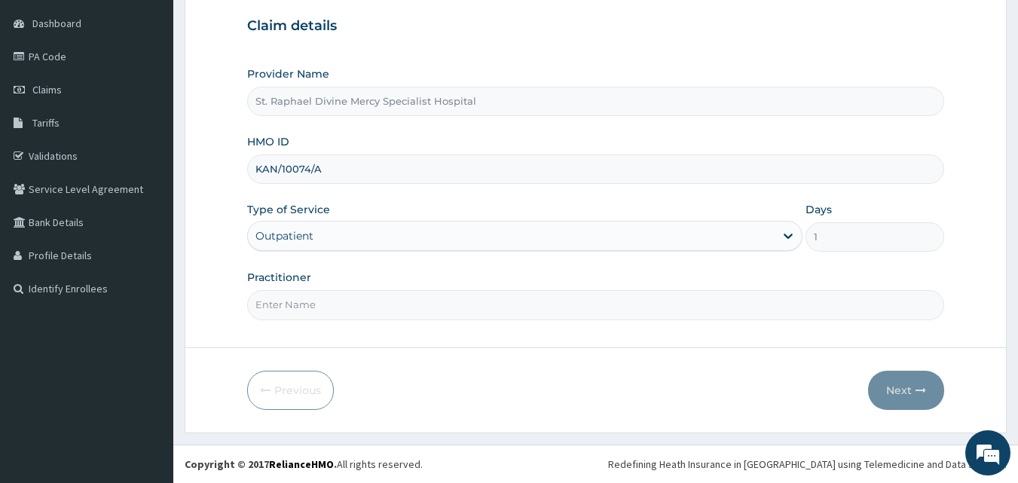
click at [334, 303] on input "Practitioner" at bounding box center [596, 304] width 698 height 29
type input "[PERSON_NAME]"
click at [903, 395] on button "Next" at bounding box center [906, 390] width 76 height 39
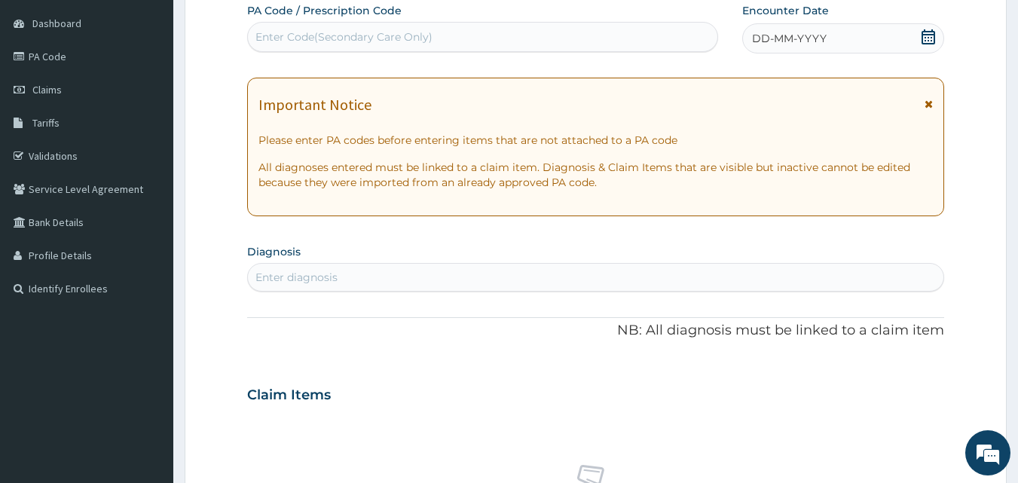
click at [932, 102] on icon at bounding box center [929, 104] width 8 height 11
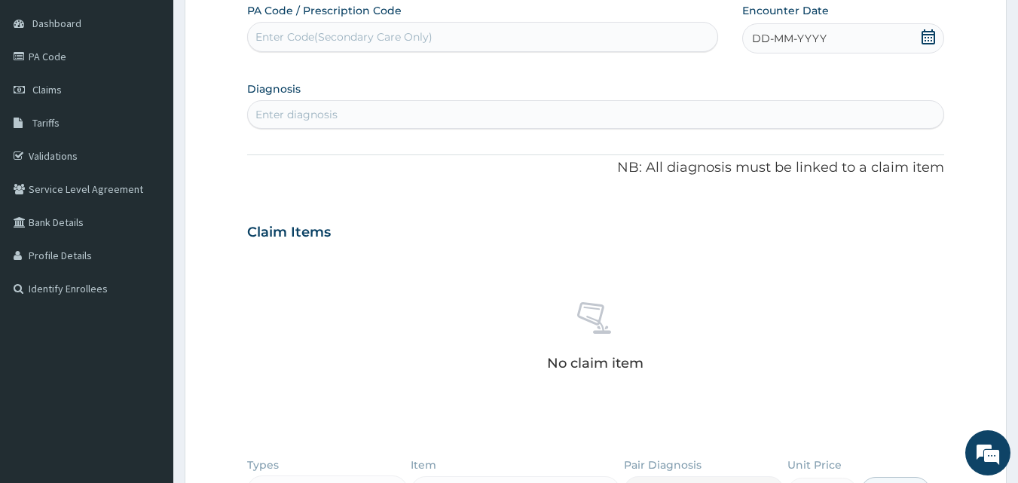
click at [929, 34] on icon at bounding box center [929, 36] width 14 height 15
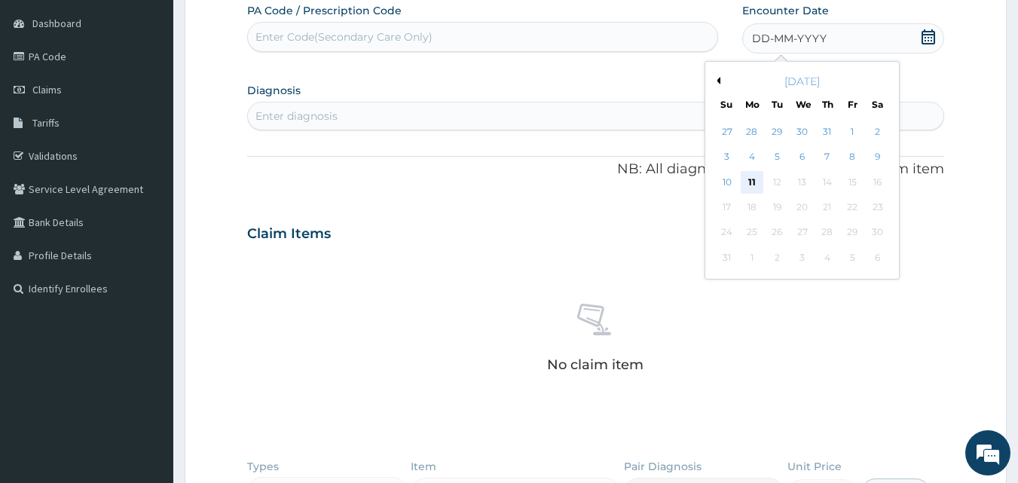
click at [755, 180] on div "11" at bounding box center [752, 182] width 23 height 23
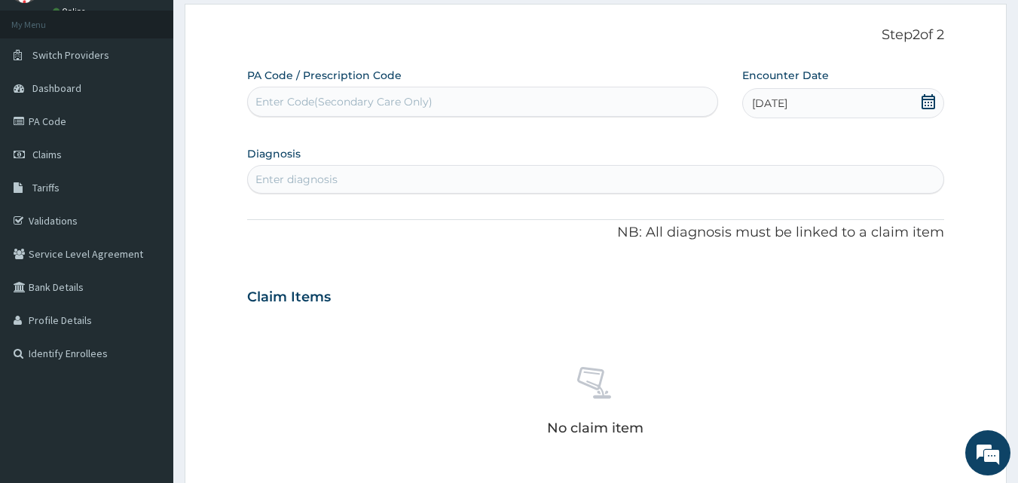
scroll to position [0, 0]
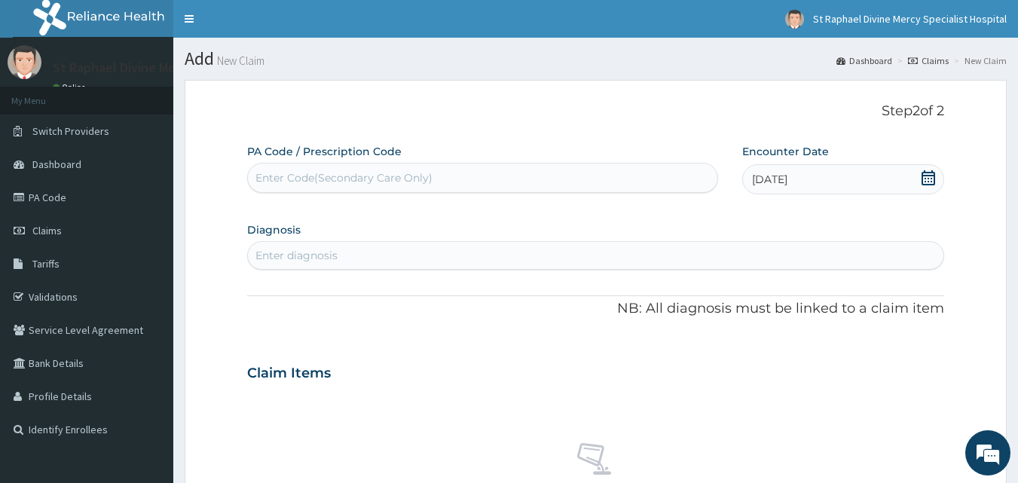
click at [338, 178] on div "Enter Code(Secondary Care Only)" at bounding box center [344, 177] width 177 height 15
type input "PA/8D1662"
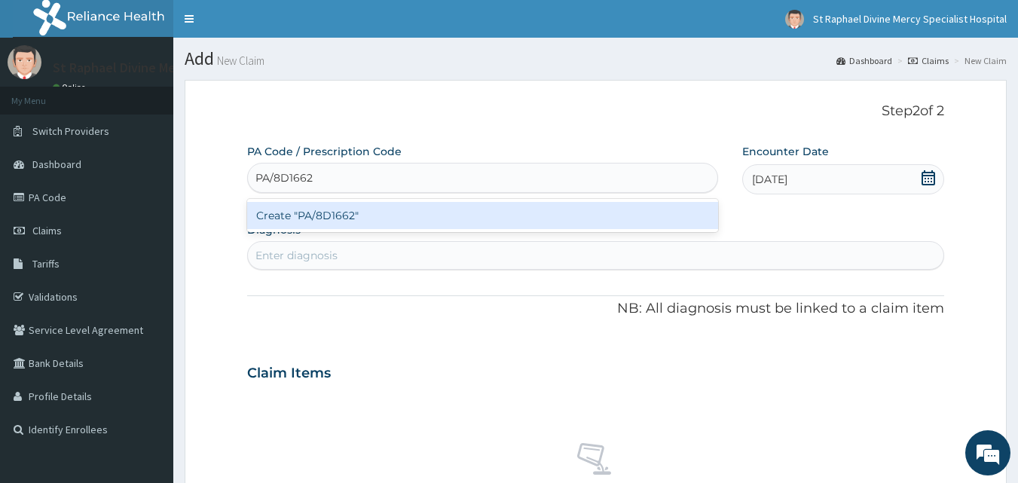
click at [353, 216] on div "Create "PA/8D1662"" at bounding box center [483, 215] width 472 height 27
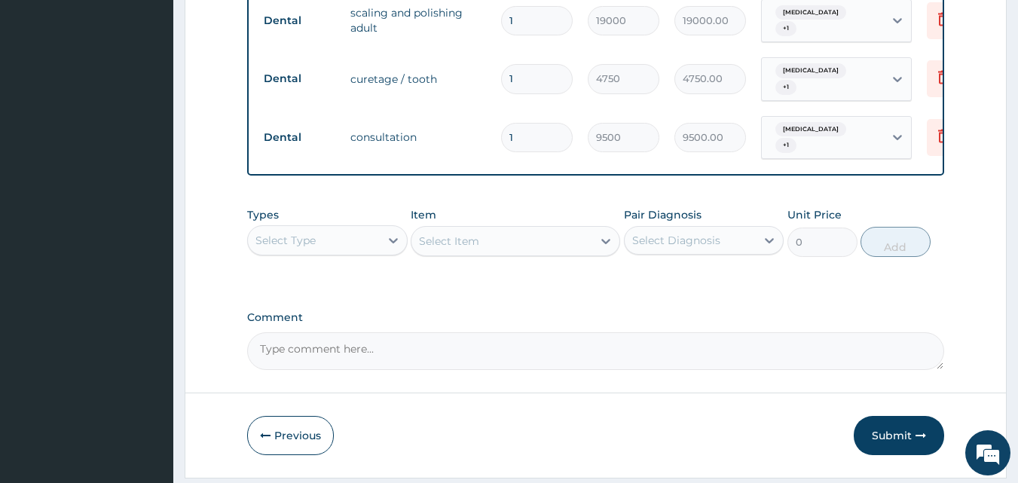
scroll to position [485, 0]
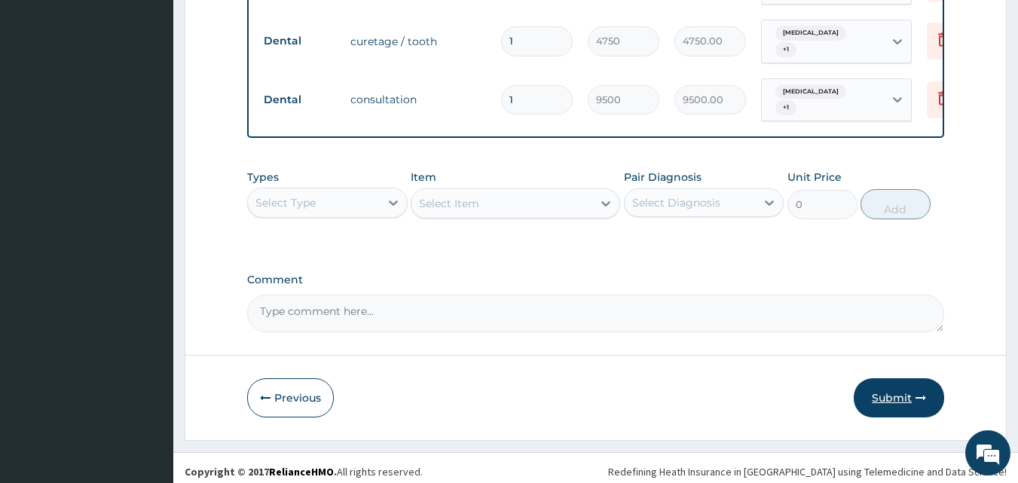
click at [886, 392] on button "Submit" at bounding box center [899, 397] width 90 height 39
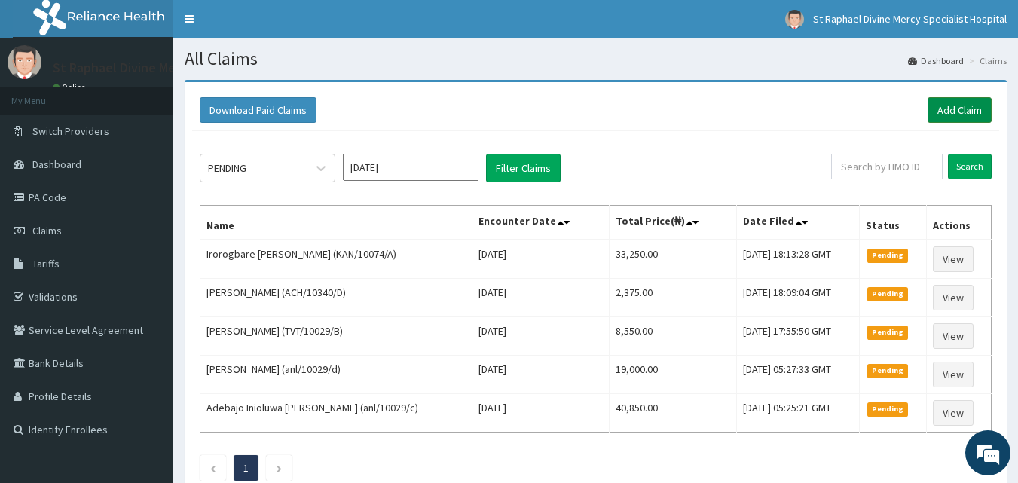
click at [960, 101] on link "Add Claim" at bounding box center [960, 110] width 64 height 26
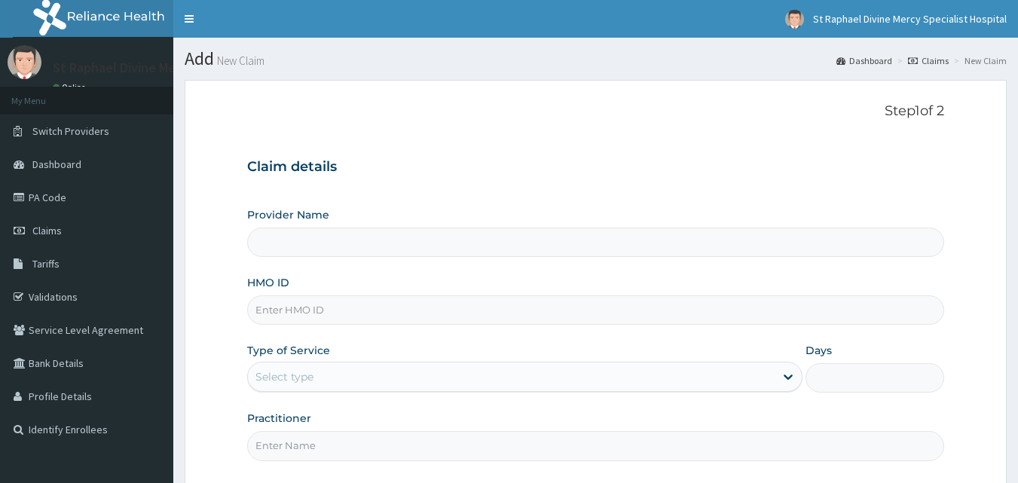
click at [337, 311] on input "HMO ID" at bounding box center [596, 309] width 698 height 29
type input "St. Raphael Divine Mercy Specialist Hospital"
click at [480, 317] on input "CYA/10799/D" at bounding box center [596, 309] width 698 height 29
type input "CYA/10799/D"
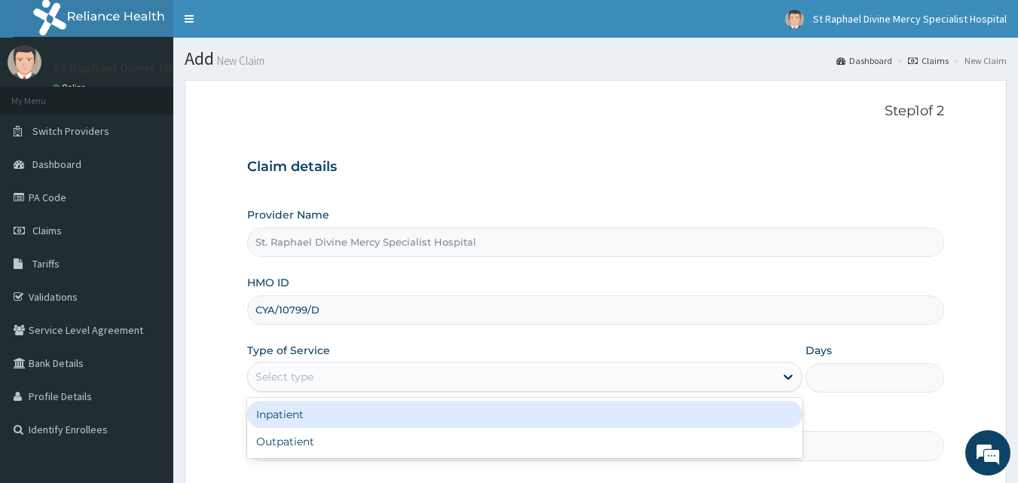
click at [286, 377] on div "Select type" at bounding box center [285, 376] width 58 height 15
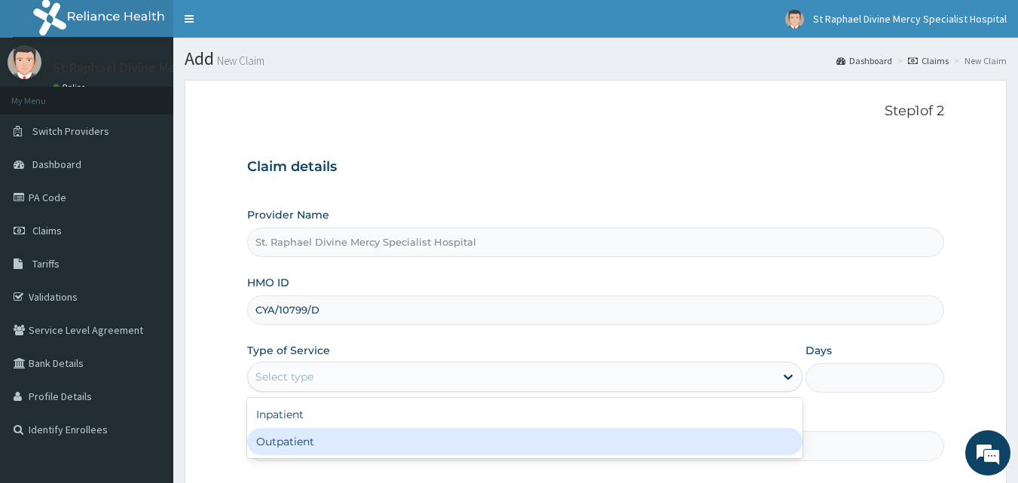
click at [280, 434] on div "Outpatient" at bounding box center [525, 441] width 556 height 27
type input "1"
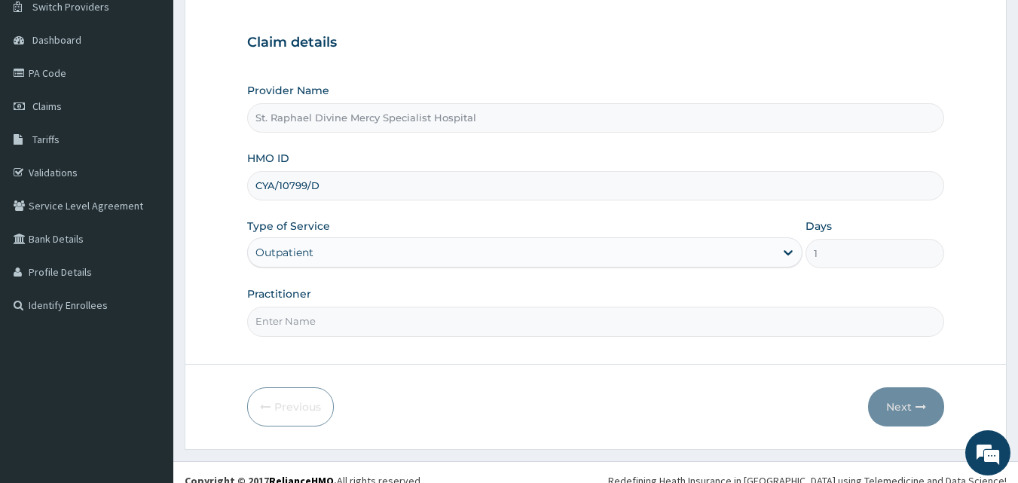
scroll to position [141, 0]
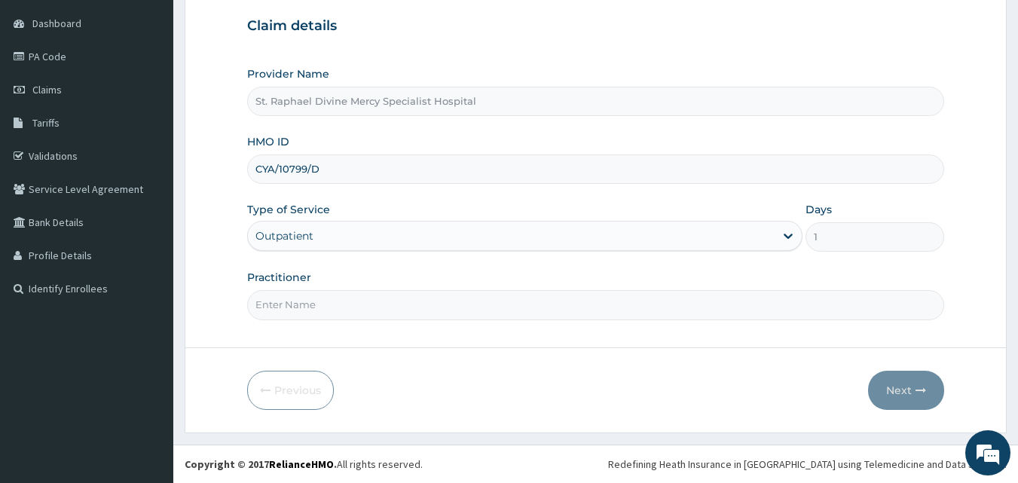
click at [393, 311] on input "Practitioner" at bounding box center [596, 304] width 698 height 29
type input "Dr [PERSON_NAME]"
click at [921, 384] on button "Next" at bounding box center [906, 390] width 76 height 39
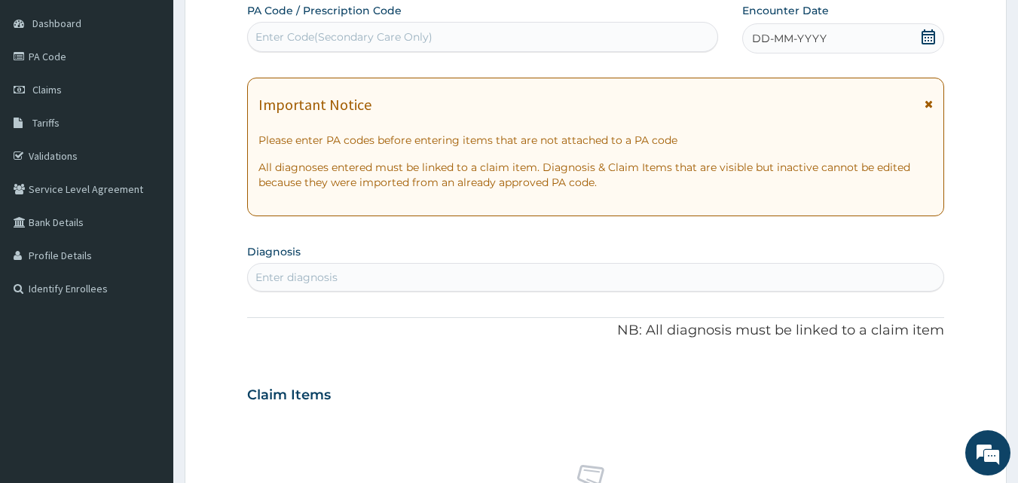
click at [929, 109] on icon at bounding box center [929, 104] width 8 height 11
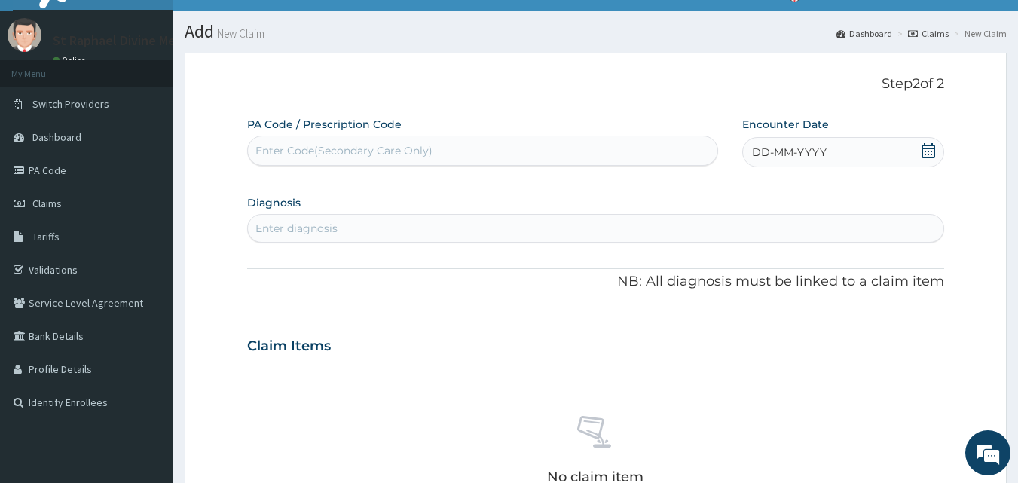
scroll to position [0, 0]
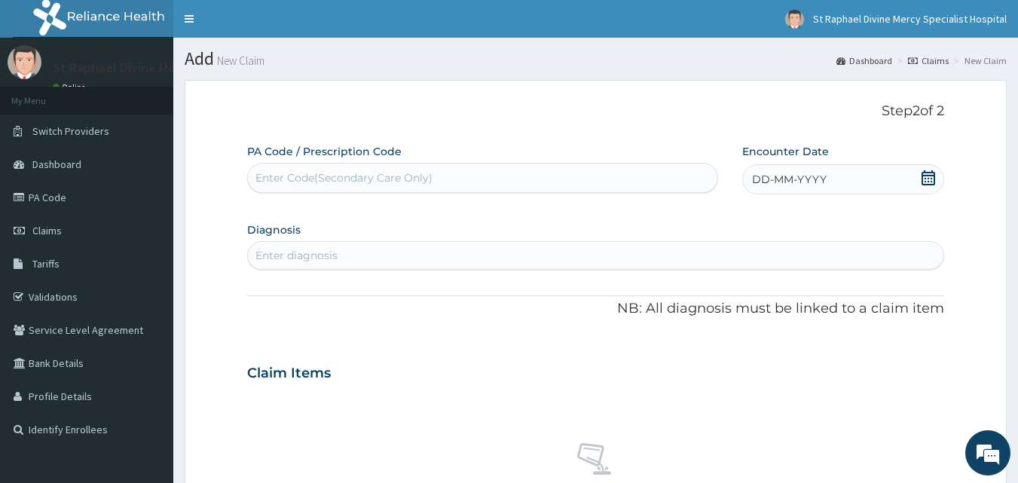
click at [931, 176] on icon at bounding box center [929, 177] width 14 height 15
click at [751, 323] on div "11" at bounding box center [752, 323] width 23 height 23
click at [347, 179] on div "Enter Code(Secondary Care Only)" at bounding box center [344, 177] width 177 height 15
type input "PA/ECO46A"
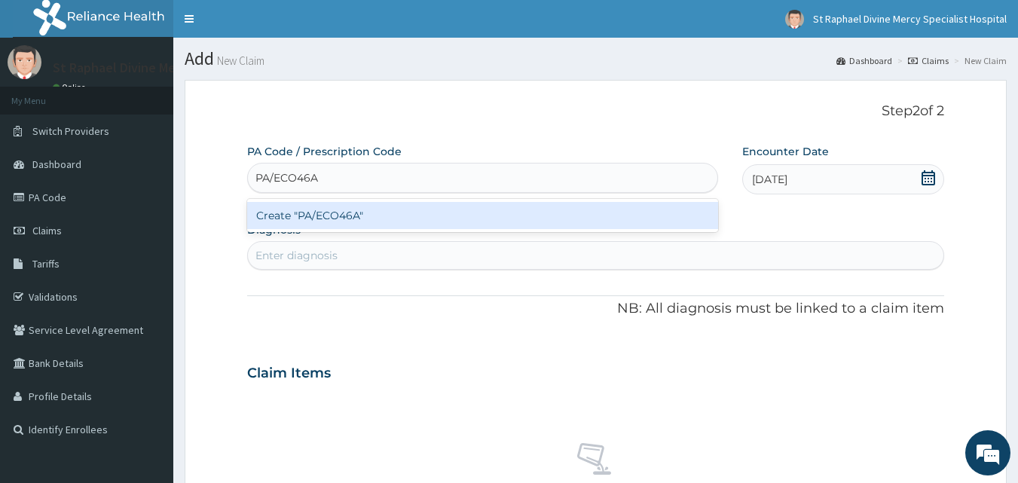
click at [343, 215] on div "Create "PA/ECO46A"" at bounding box center [483, 215] width 472 height 27
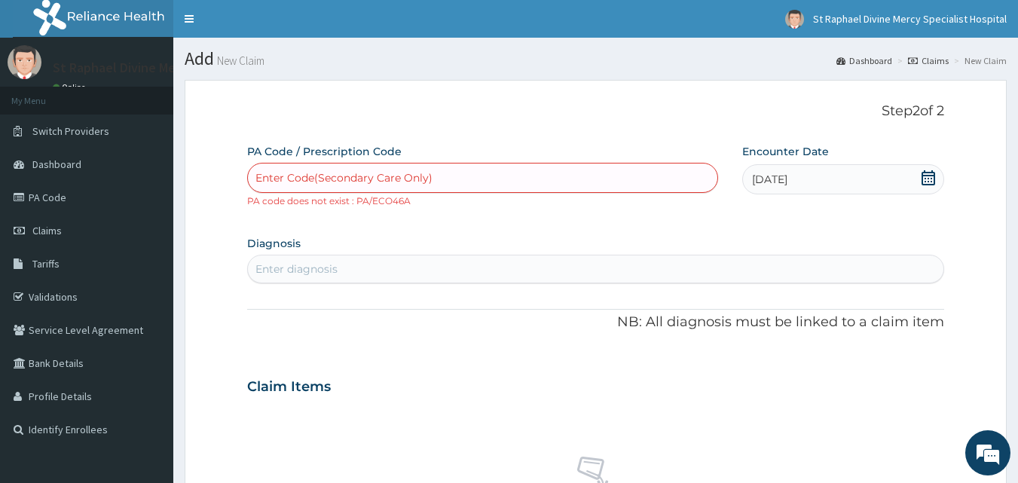
click at [326, 179] on div "Enter Code(Secondary Care Only)" at bounding box center [344, 177] width 177 height 15
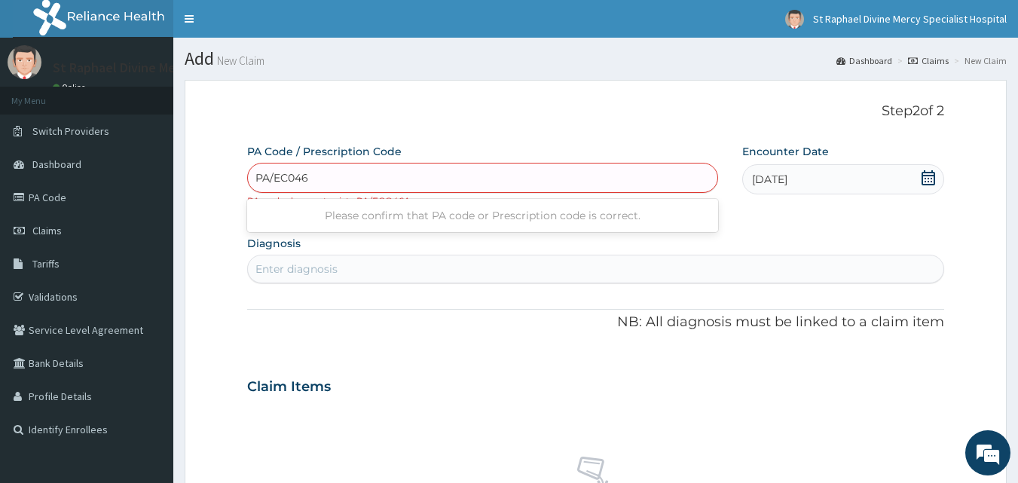
type input "PA/EC046A"
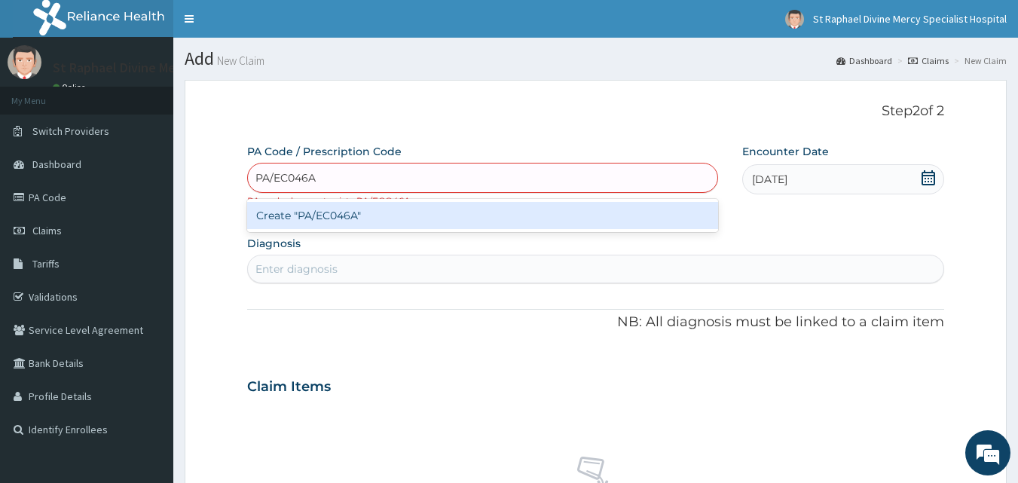
click at [321, 213] on div "Create "PA/EC046A"" at bounding box center [483, 215] width 472 height 27
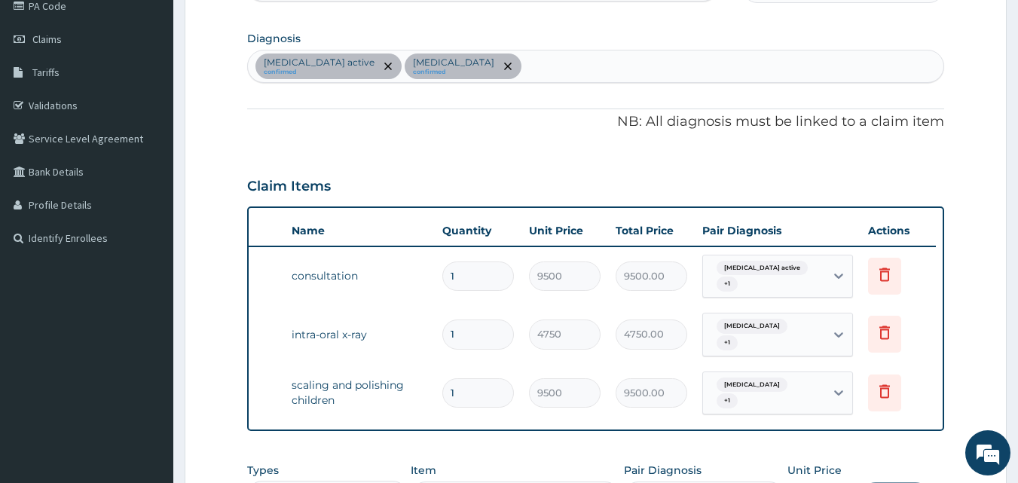
scroll to position [226, 0]
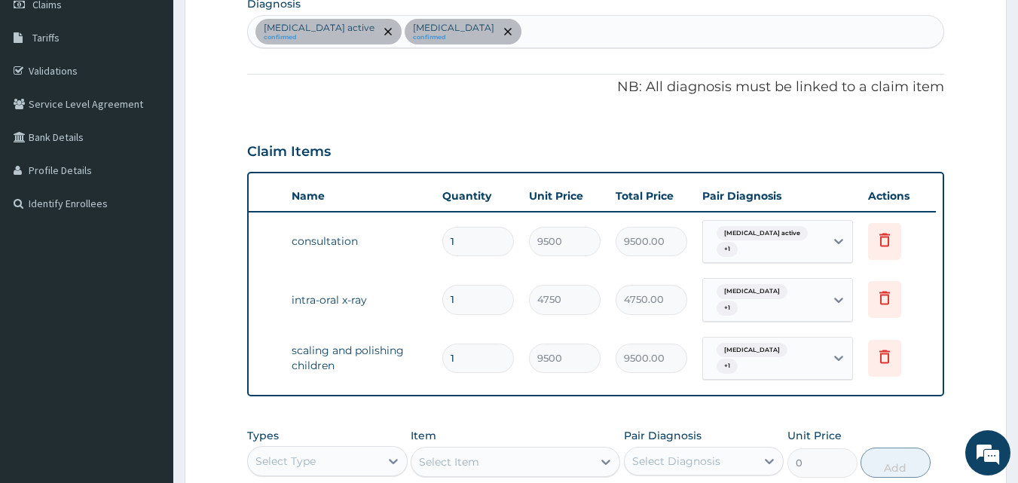
type input "0"
type input "0.00"
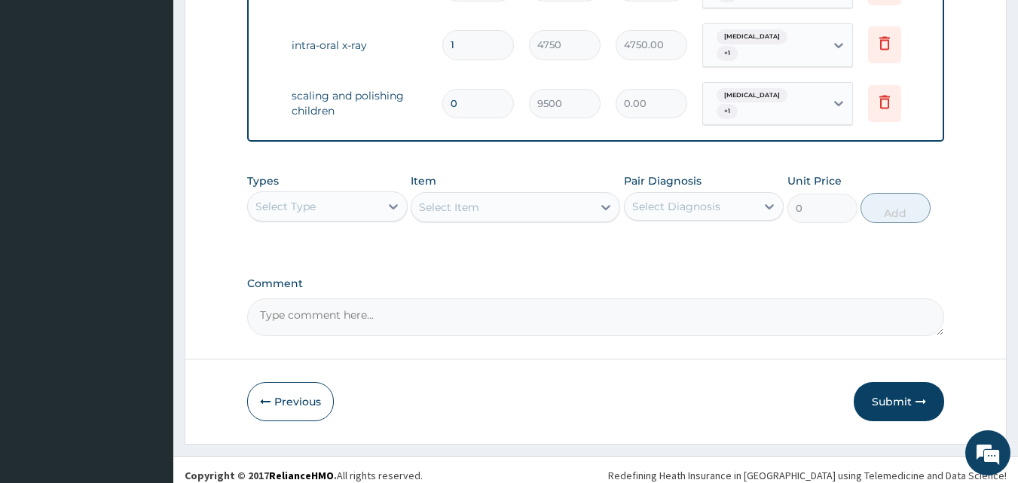
scroll to position [485, 0]
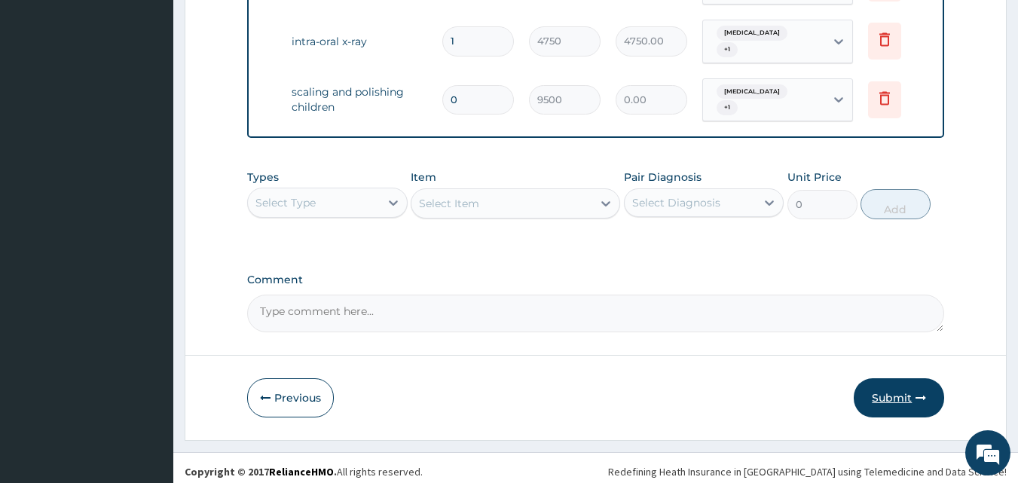
type input "0"
click at [912, 395] on button "Submit" at bounding box center [899, 397] width 90 height 39
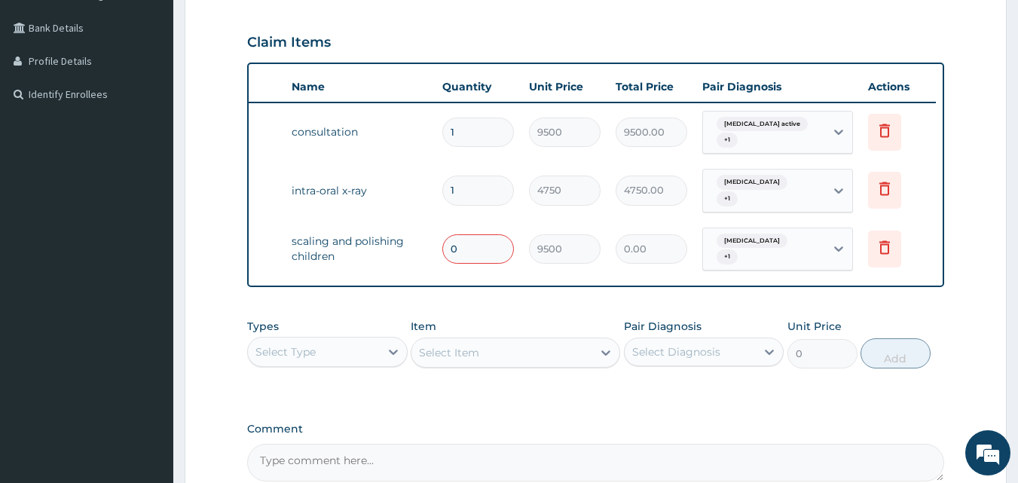
scroll to position [334, 0]
click at [476, 244] on input "0" at bounding box center [478, 250] width 72 height 29
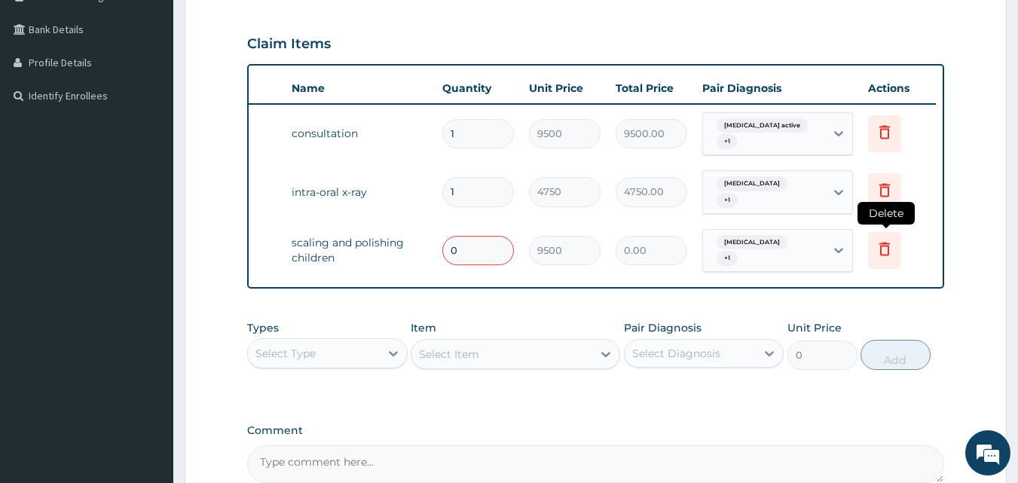
click at [886, 240] on icon at bounding box center [885, 249] width 18 height 18
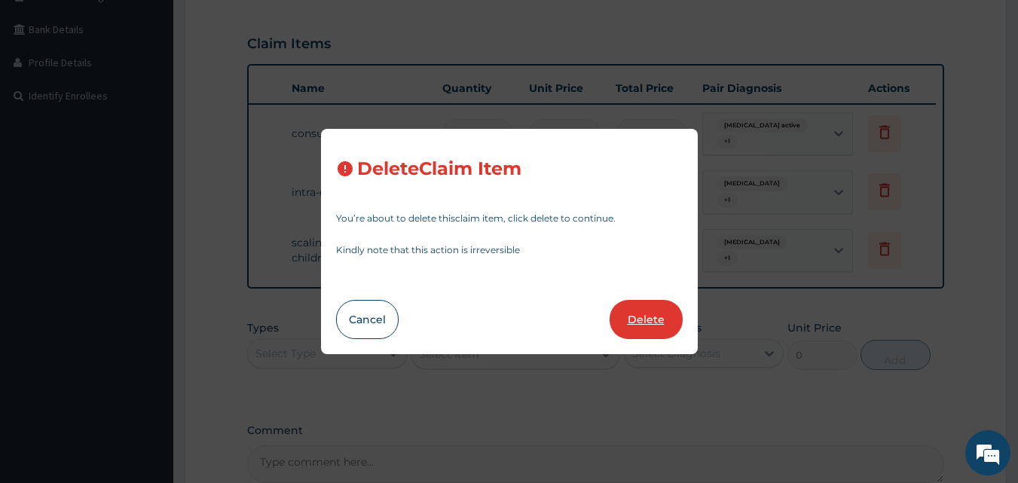
click at [657, 325] on button "Delete" at bounding box center [646, 319] width 73 height 39
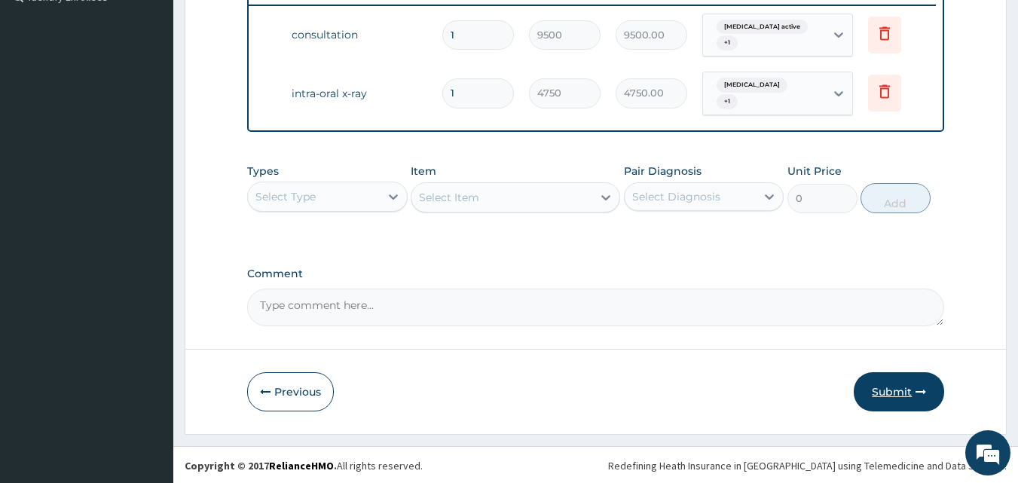
click at [892, 403] on button "Submit" at bounding box center [899, 391] width 90 height 39
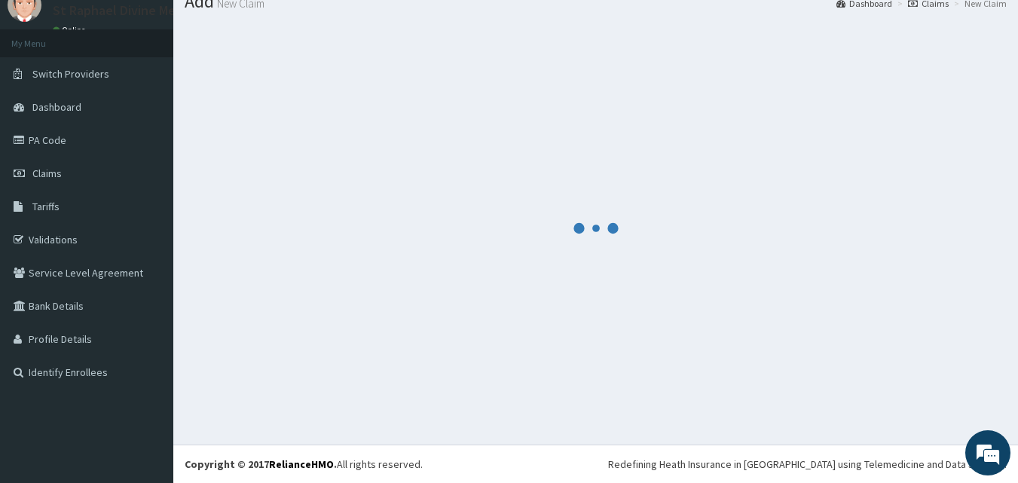
scroll to position [433, 0]
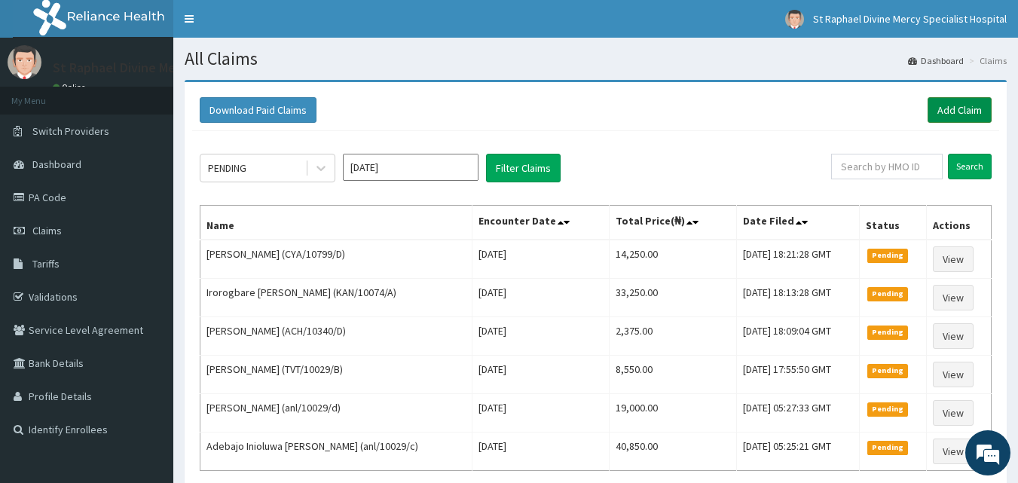
click at [957, 103] on link "Add Claim" at bounding box center [960, 110] width 64 height 26
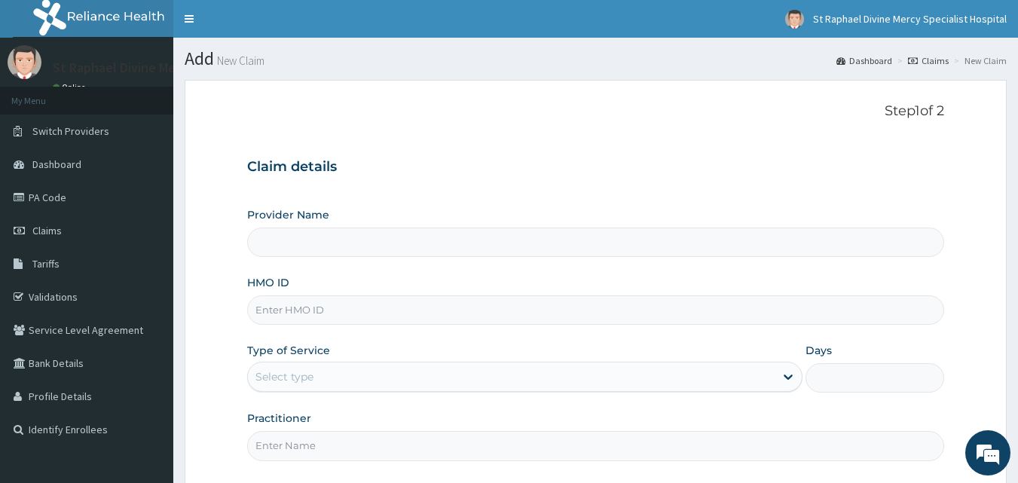
type input "St. Raphael Divine Mercy Specialist Hospital"
click at [296, 314] on input "HMO ID" at bounding box center [596, 309] width 698 height 29
type input "SDY/10009/A"
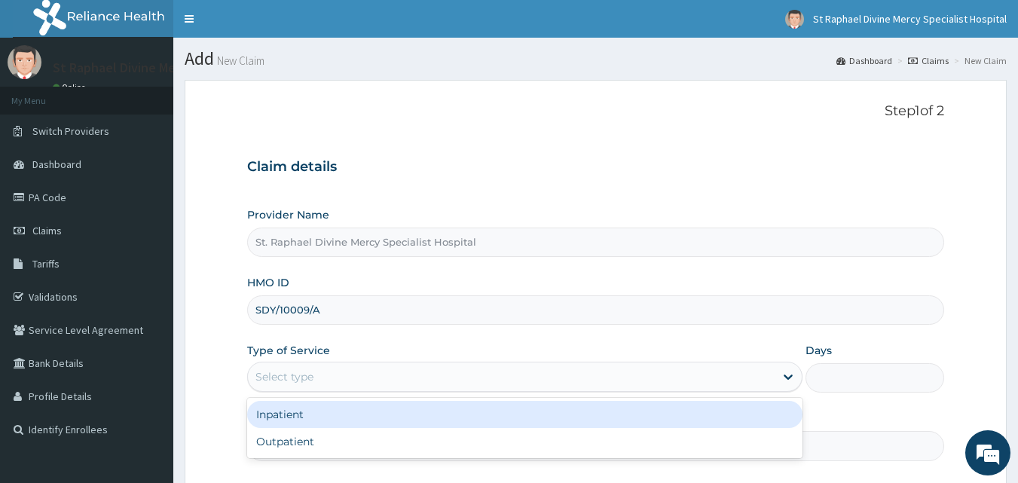
click at [435, 369] on div "Select type" at bounding box center [511, 377] width 527 height 24
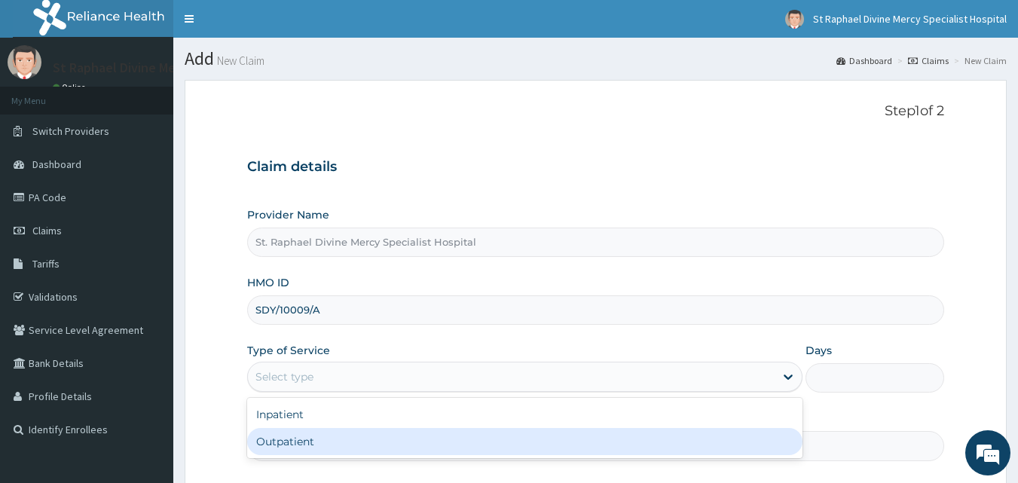
click at [270, 442] on div "Outpatient" at bounding box center [525, 441] width 556 height 27
type input "1"
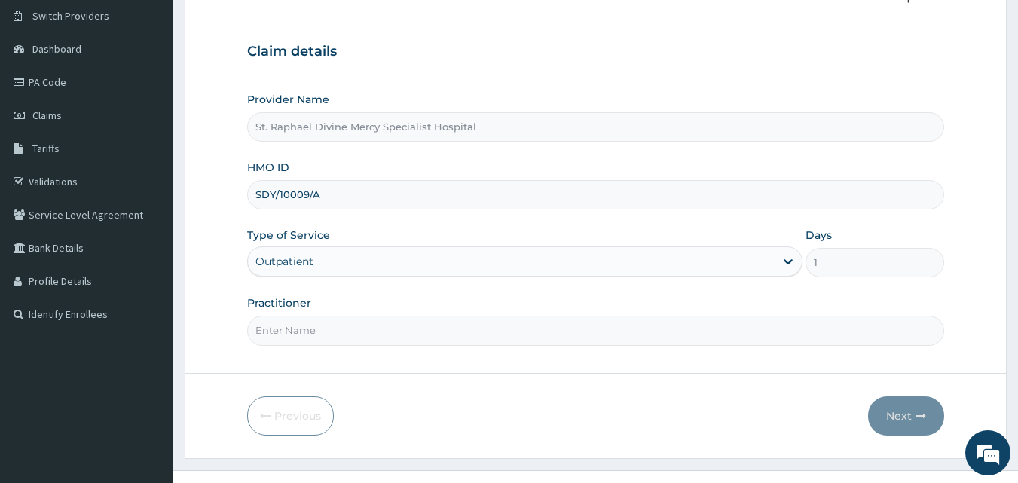
scroll to position [141, 0]
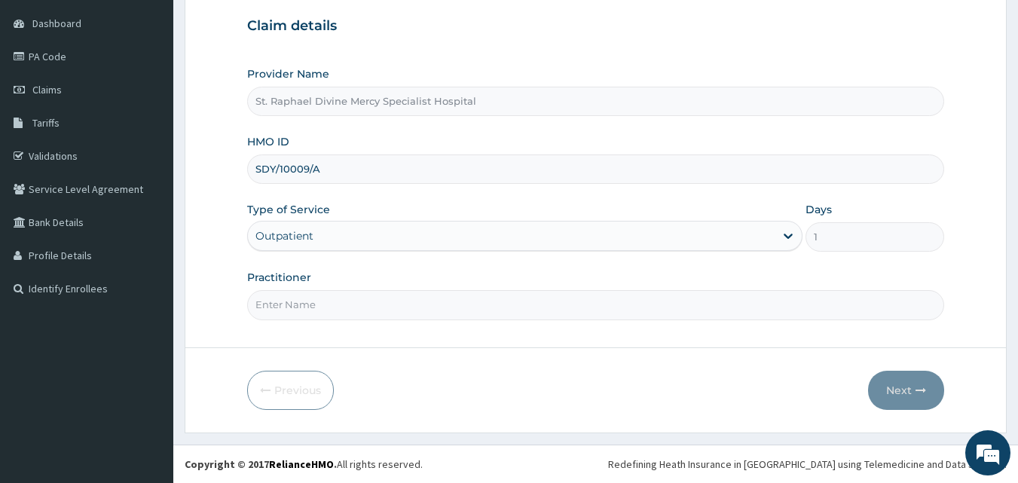
click at [289, 311] on input "Practitioner" at bounding box center [596, 304] width 698 height 29
type input "Dr [PERSON_NAME]"
click at [898, 390] on button "Next" at bounding box center [906, 390] width 76 height 39
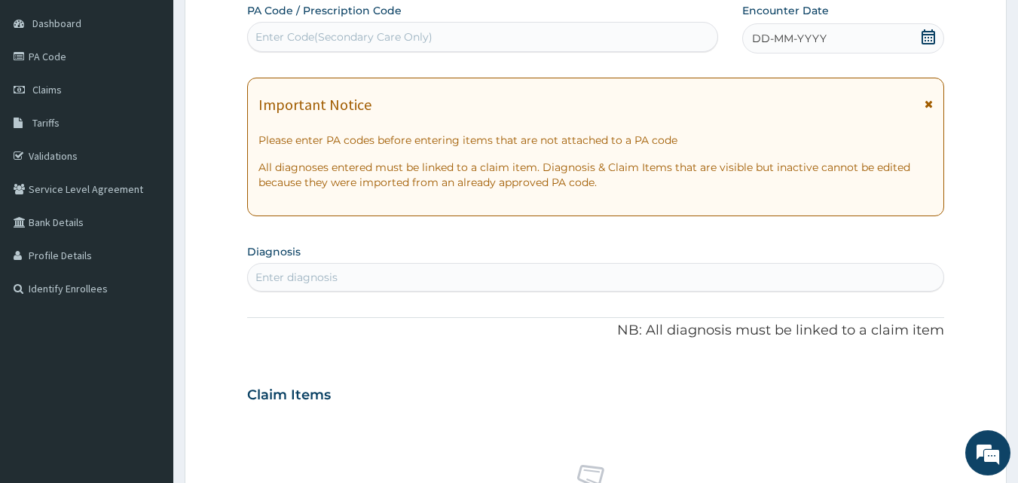
click at [933, 103] on icon at bounding box center [929, 104] width 8 height 11
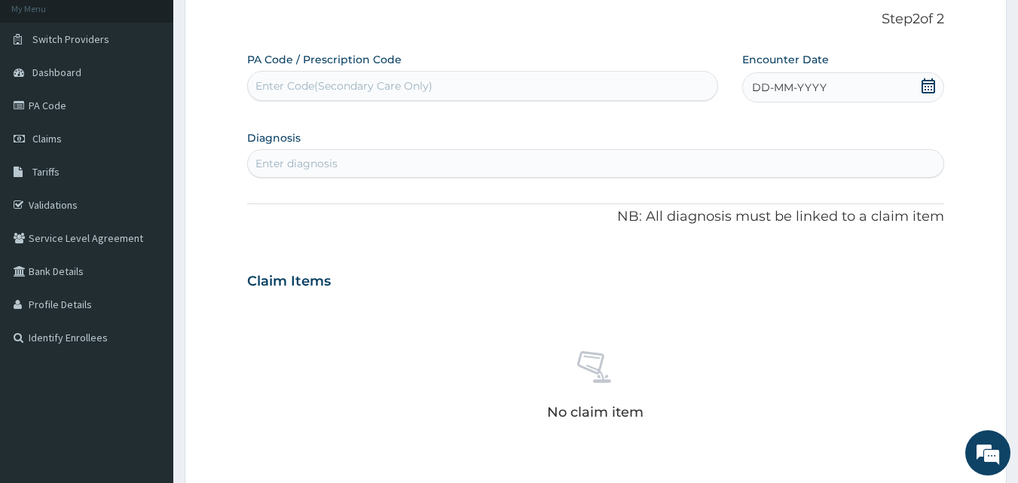
scroll to position [66, 0]
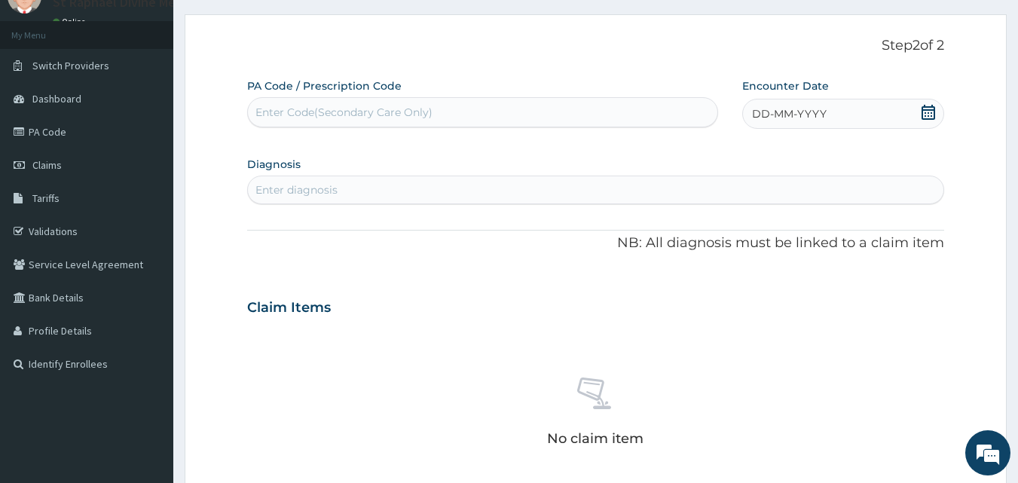
click at [321, 113] on div "Enter Code(Secondary Care Only)" at bounding box center [344, 112] width 177 height 15
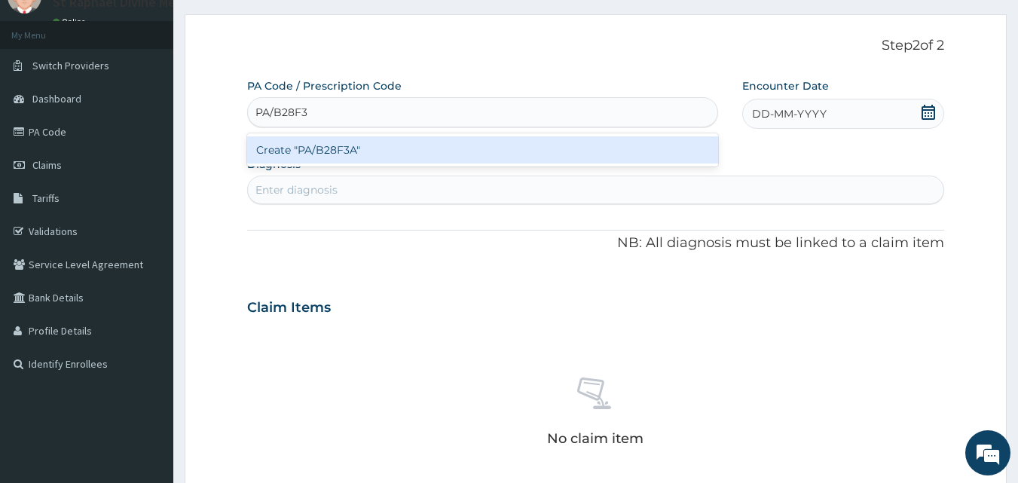
type input "PA/B28F3A"
click at [309, 145] on div "Create "PA/B28F3A"" at bounding box center [483, 149] width 472 height 27
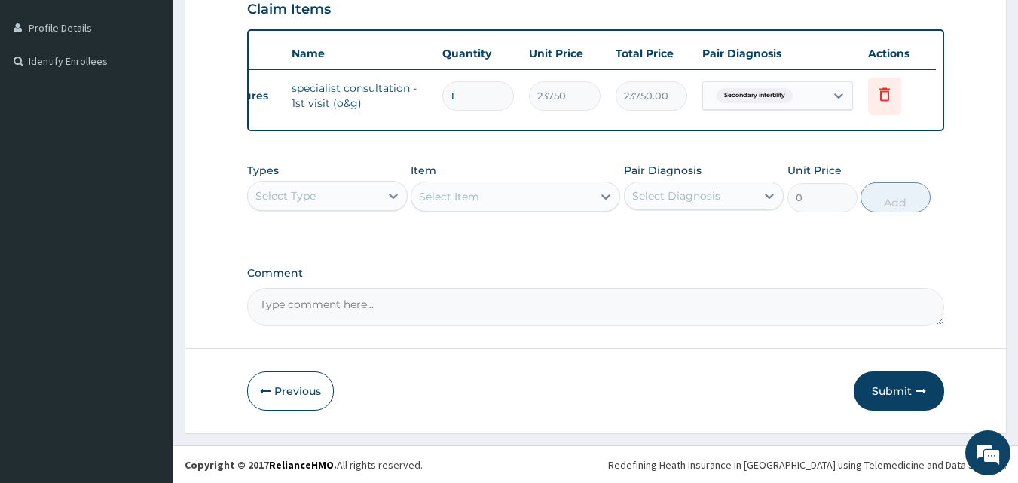
scroll to position [381, 0]
click at [905, 389] on button "Submit" at bounding box center [899, 390] width 90 height 39
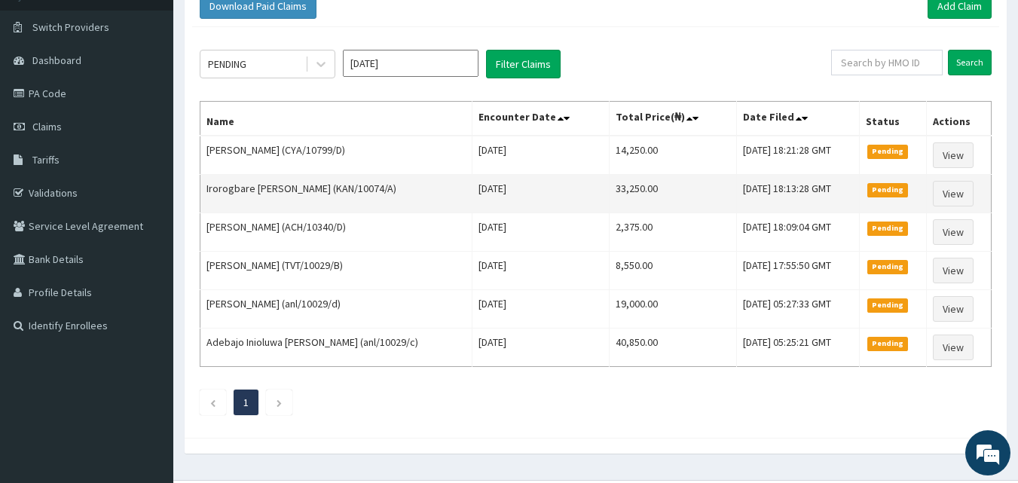
scroll to position [139, 0]
